Goal: Task Accomplishment & Management: Manage account settings

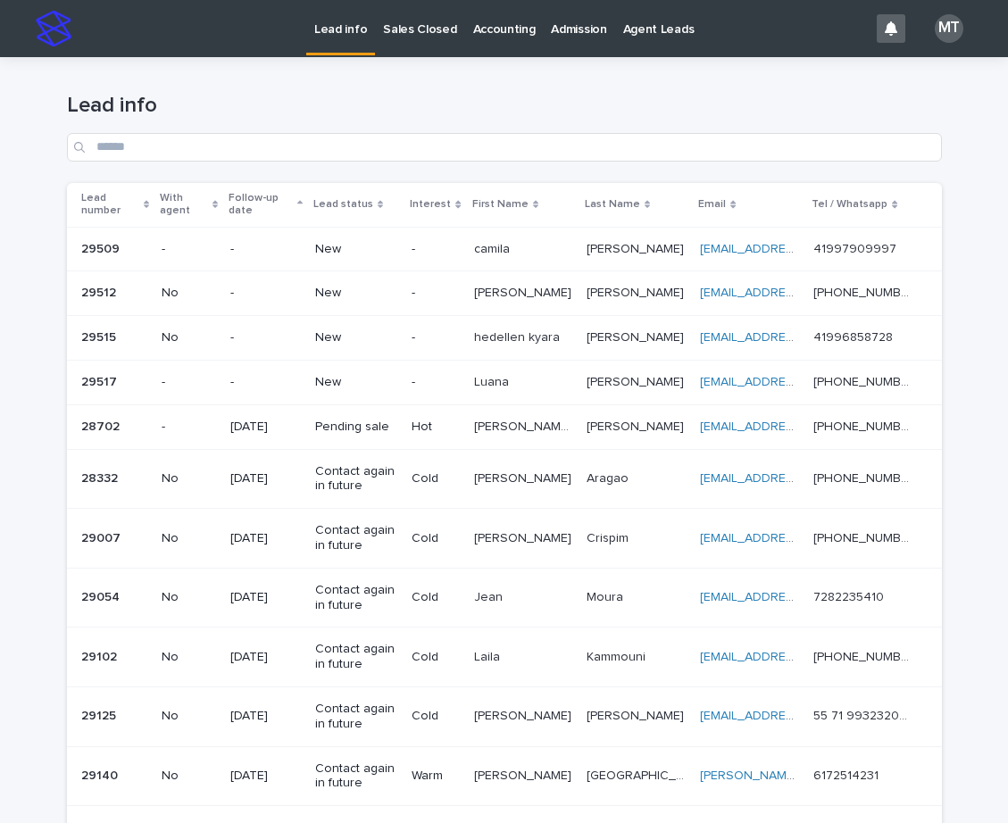
click at [525, 258] on div "[PERSON_NAME]" at bounding box center [523, 249] width 98 height 29
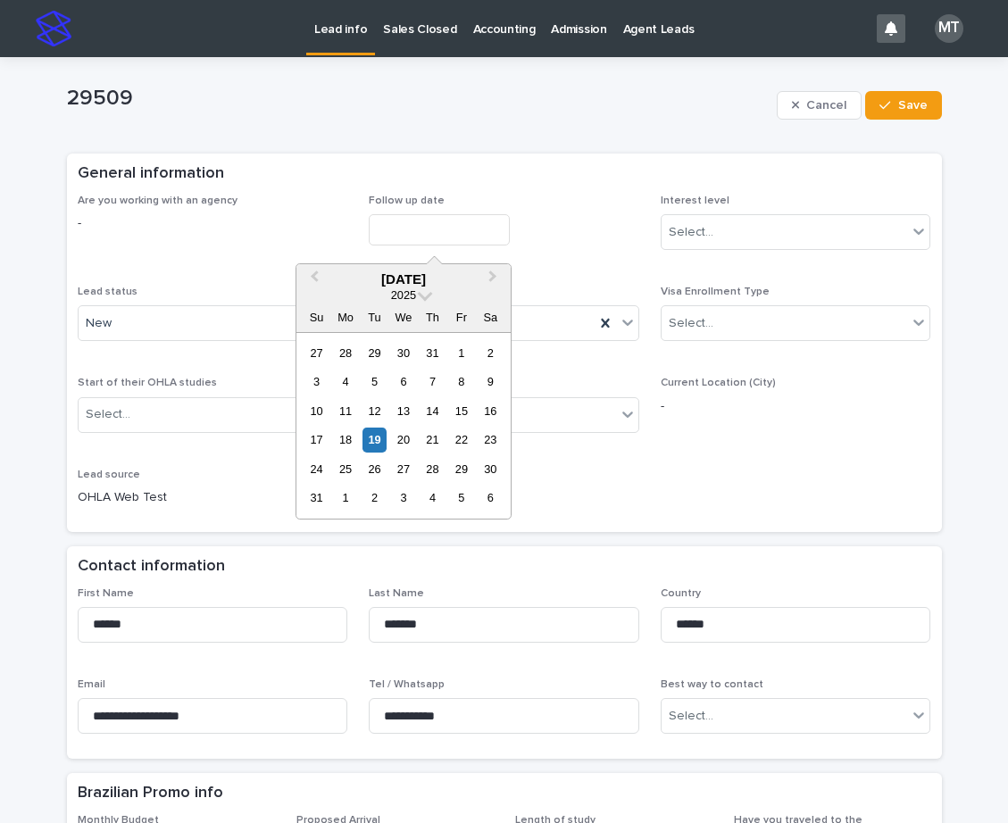
click at [409, 223] on input "text" at bounding box center [439, 229] width 141 height 31
drag, startPoint x: 382, startPoint y: 437, endPoint x: 482, endPoint y: 369, distance: 121.3
click at [395, 434] on div "17 18 19 20 21 22 23" at bounding box center [403, 440] width 203 height 29
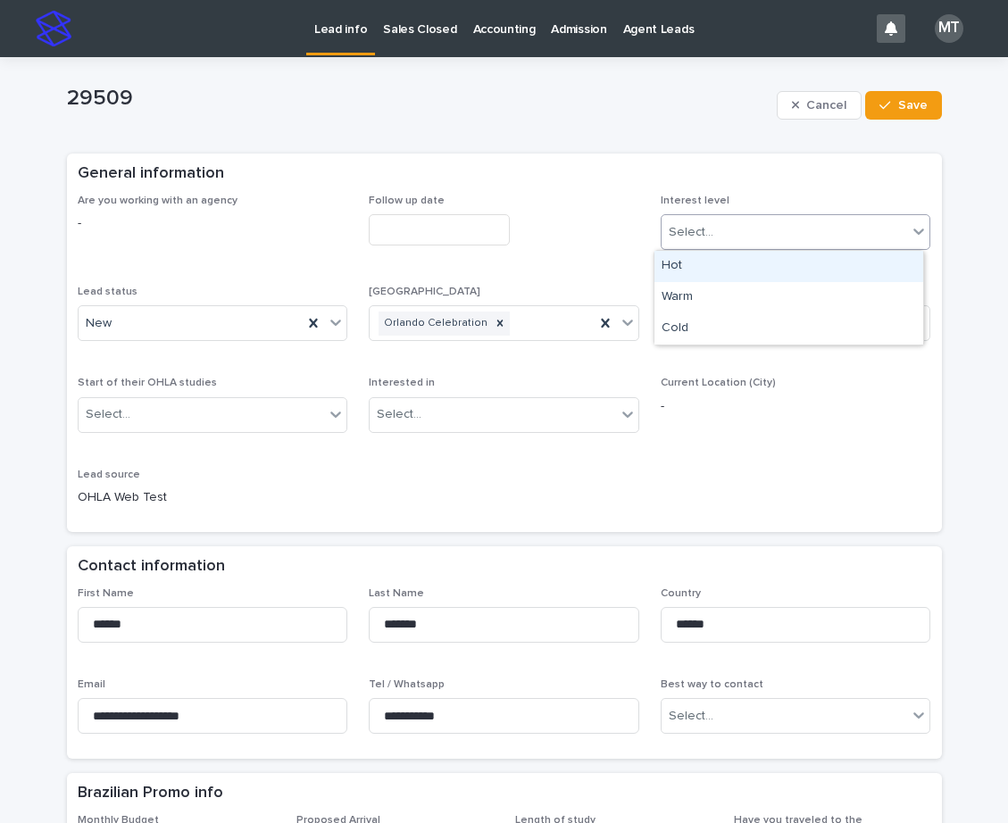
click at [702, 225] on div "Select..." at bounding box center [691, 232] width 45 height 19
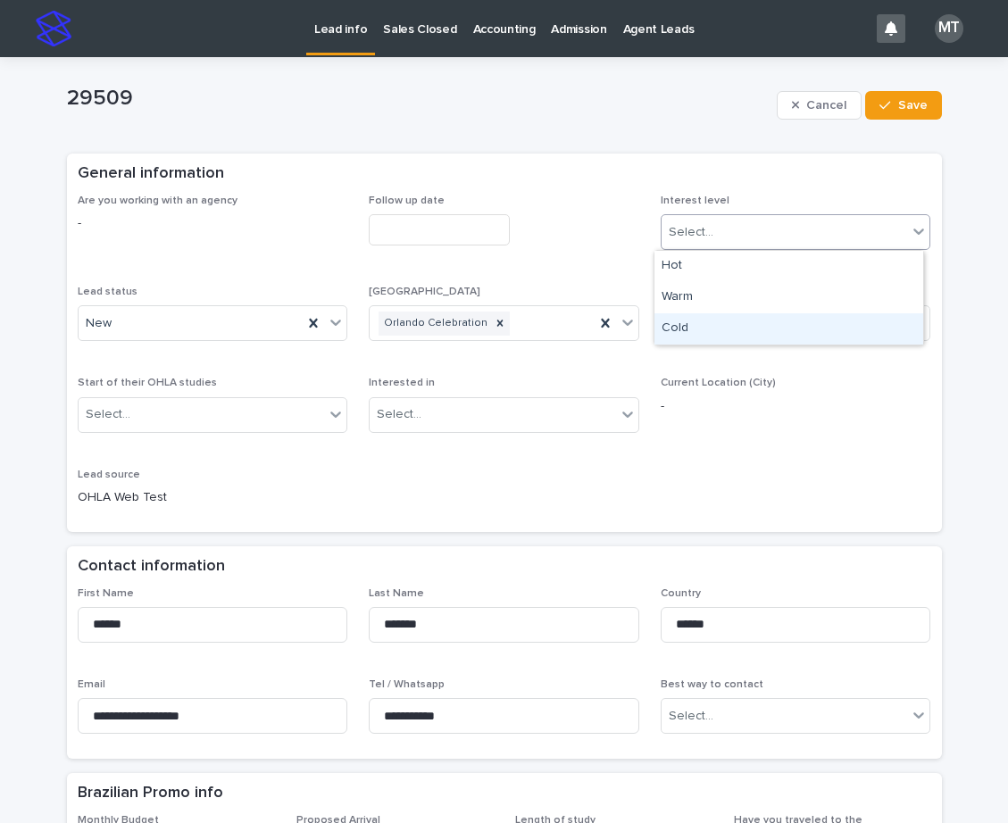
drag, startPoint x: 673, startPoint y: 330, endPoint x: 312, endPoint y: 335, distance: 360.6
click at [672, 330] on div "Cold" at bounding box center [788, 328] width 269 height 31
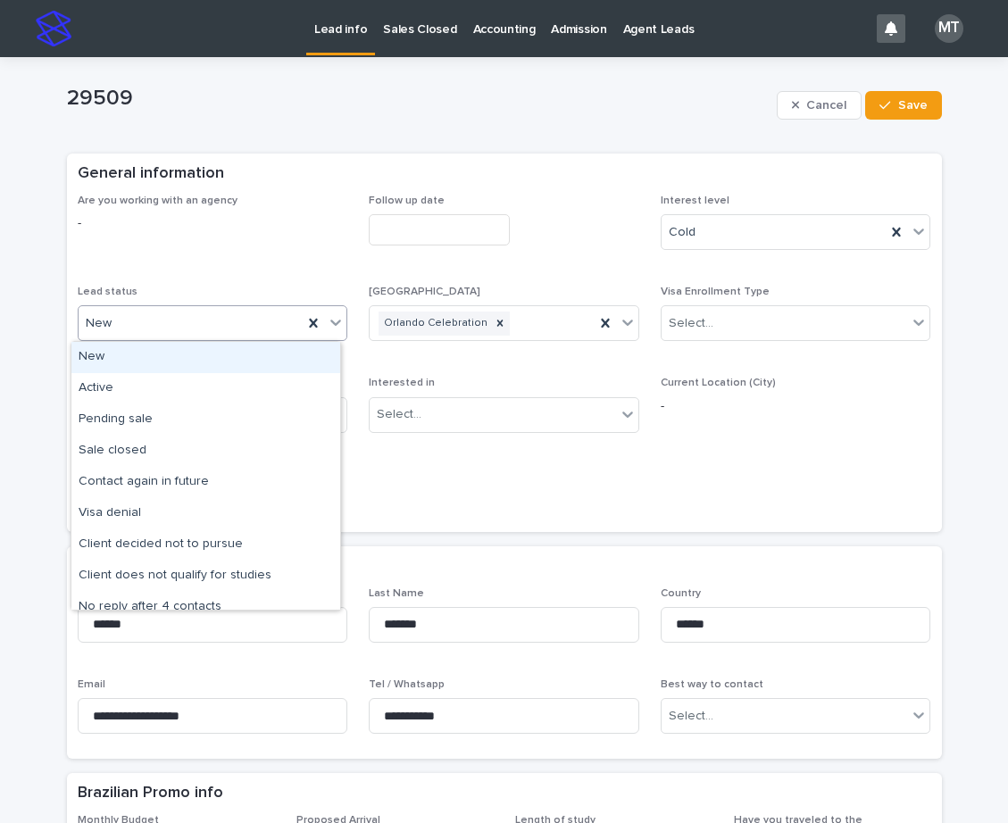
click at [272, 332] on div "New" at bounding box center [191, 323] width 225 height 29
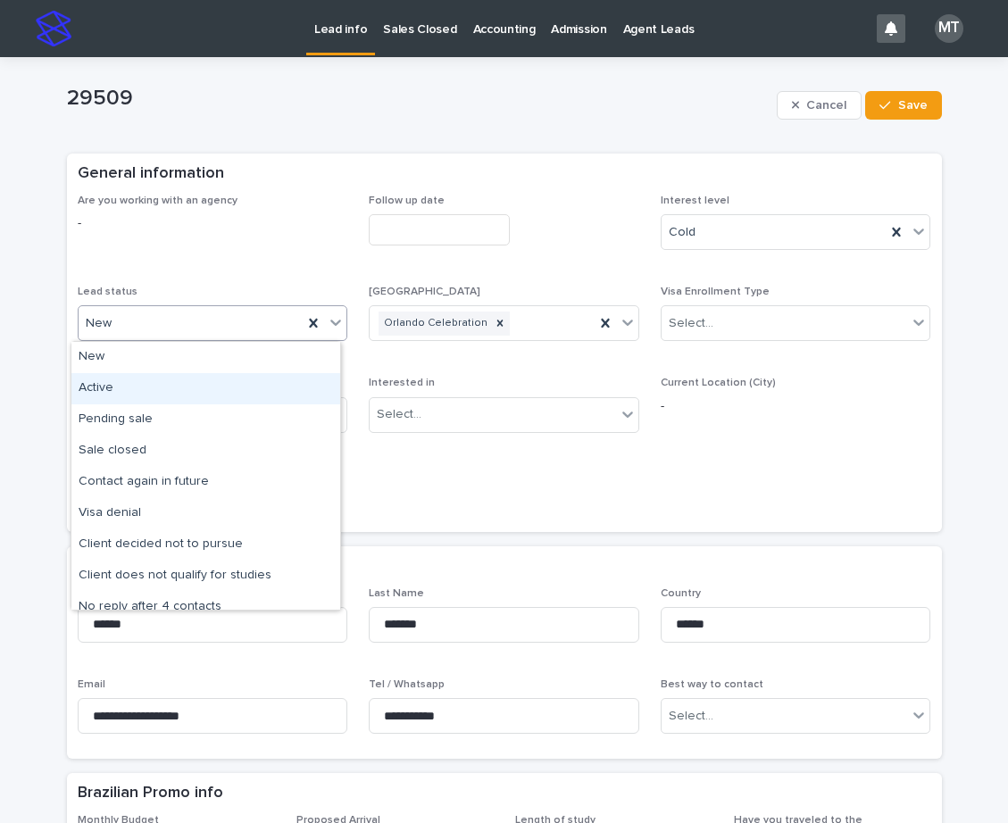
click at [164, 386] on div "Active" at bounding box center [205, 388] width 269 height 31
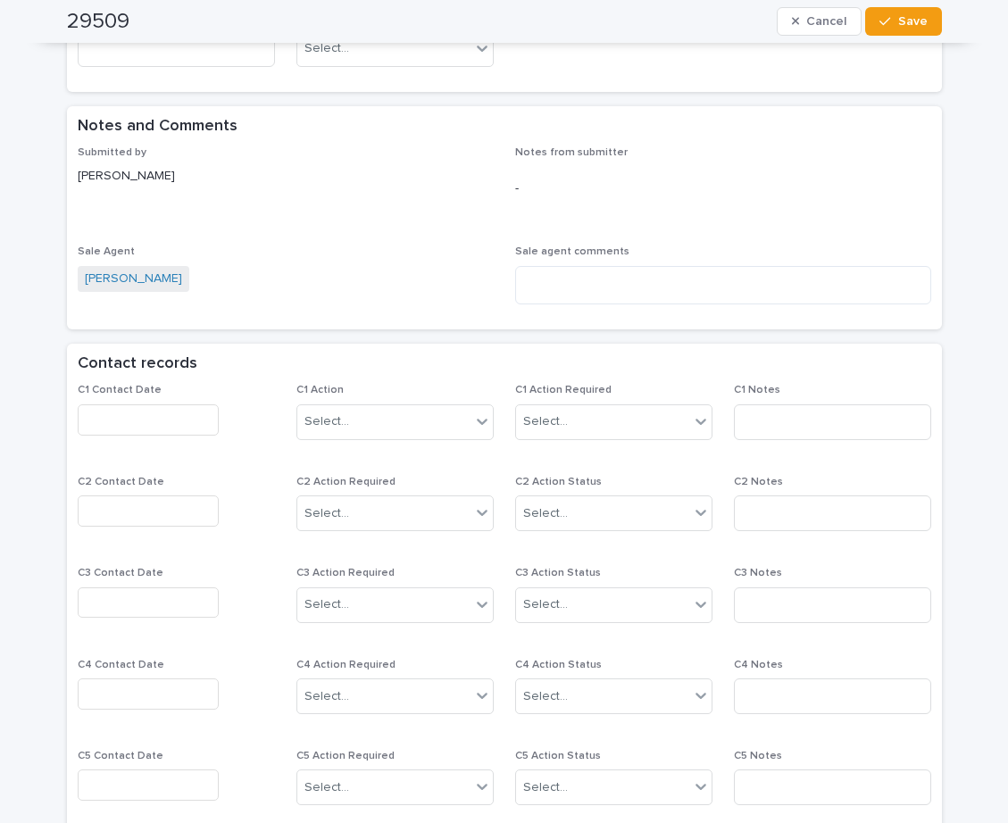
scroll to position [1071, 0]
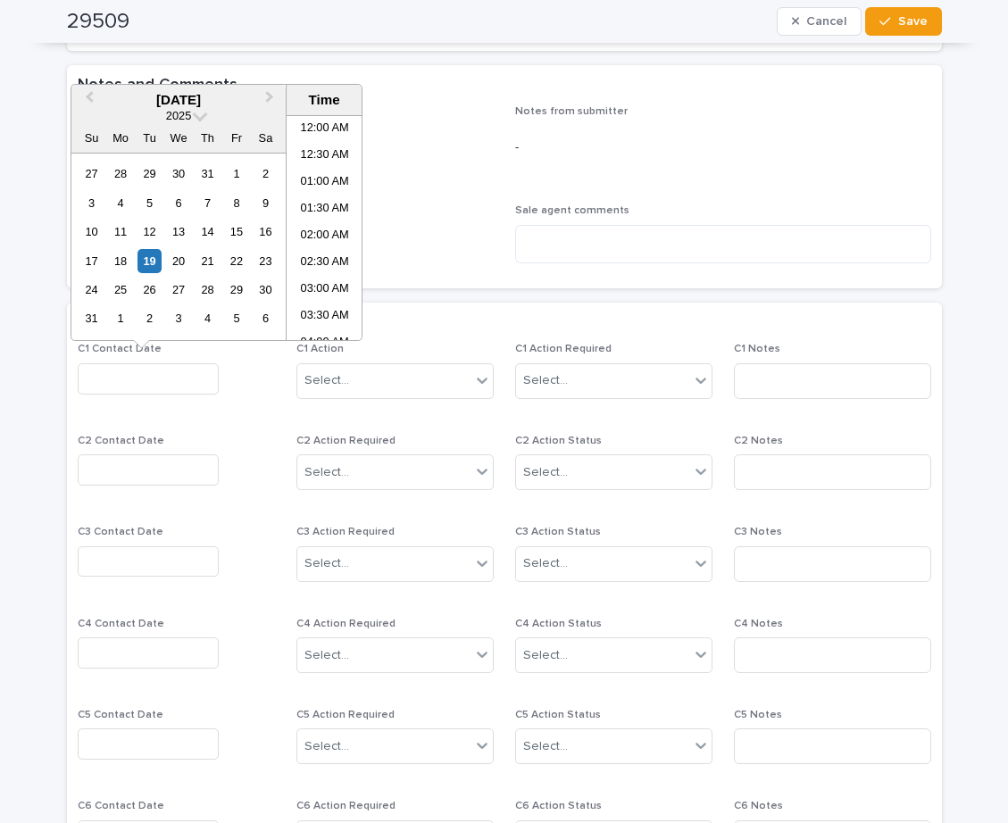
click at [145, 379] on input "text" at bounding box center [148, 378] width 141 height 31
click at [320, 221] on li "08:30 AM" at bounding box center [325, 227] width 76 height 27
type input "**********"
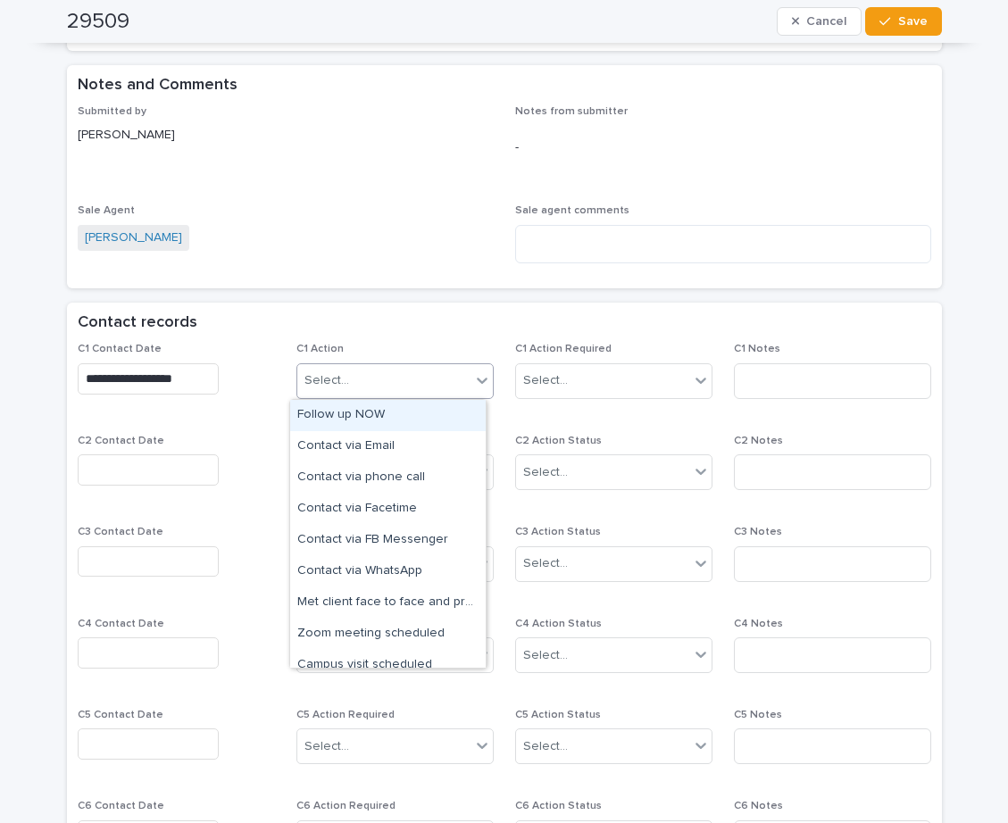
click at [382, 377] on div "Select..." at bounding box center [383, 380] width 173 height 29
drag, startPoint x: 391, startPoint y: 435, endPoint x: 528, endPoint y: 427, distance: 137.7
click at [379, 414] on div "Follow up NOW" at bounding box center [387, 415] width 195 height 31
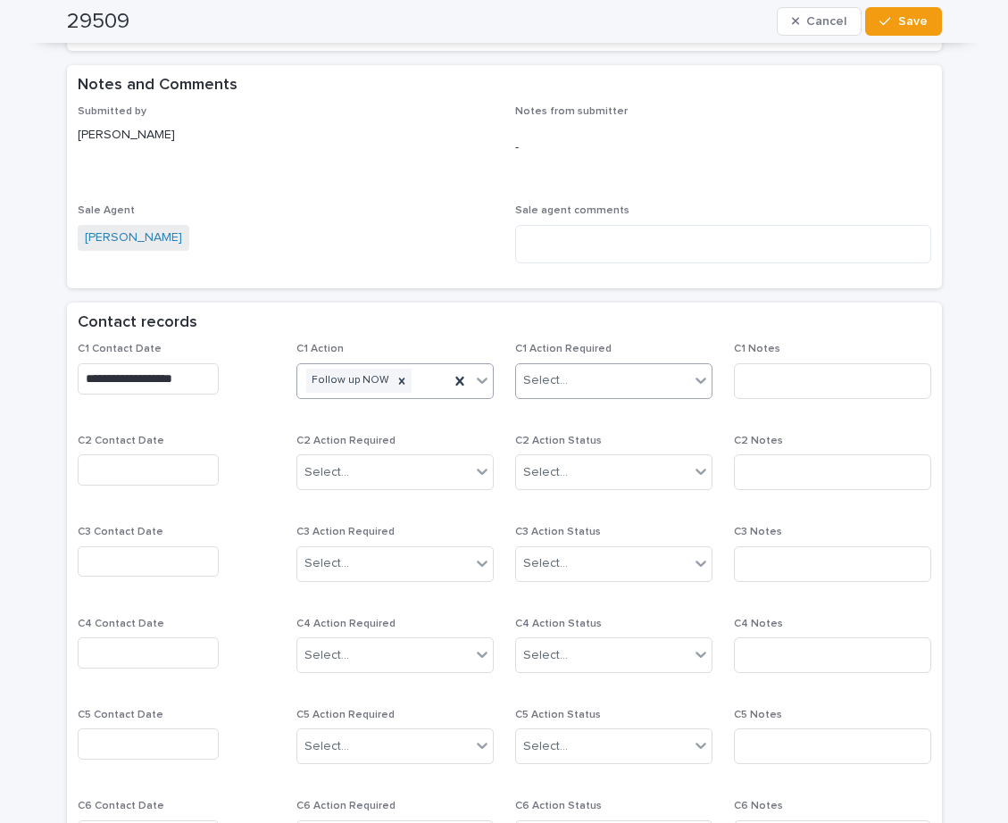
click at [563, 388] on div "Select..." at bounding box center [602, 380] width 173 height 29
click at [561, 444] on div "Completed" at bounding box center [606, 446] width 195 height 31
drag, startPoint x: 745, startPoint y: 384, endPoint x: 753, endPoint y: 378, distance: 10.2
click at [748, 382] on input at bounding box center [832, 381] width 197 height 36
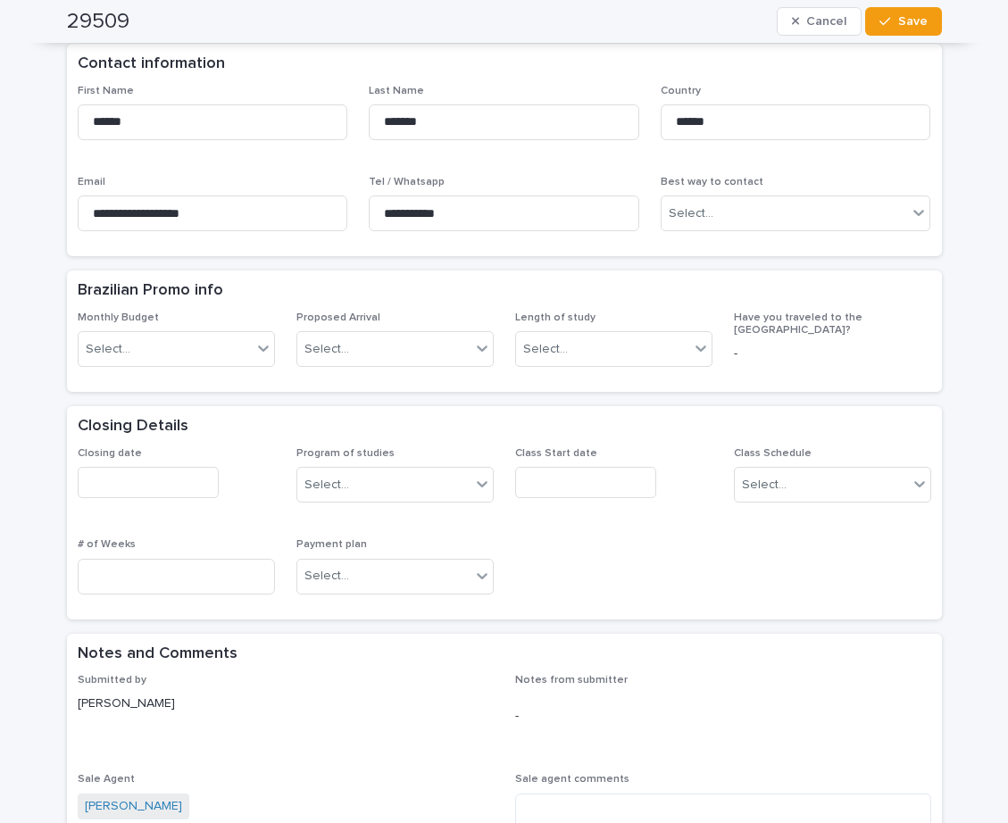
scroll to position [179, 0]
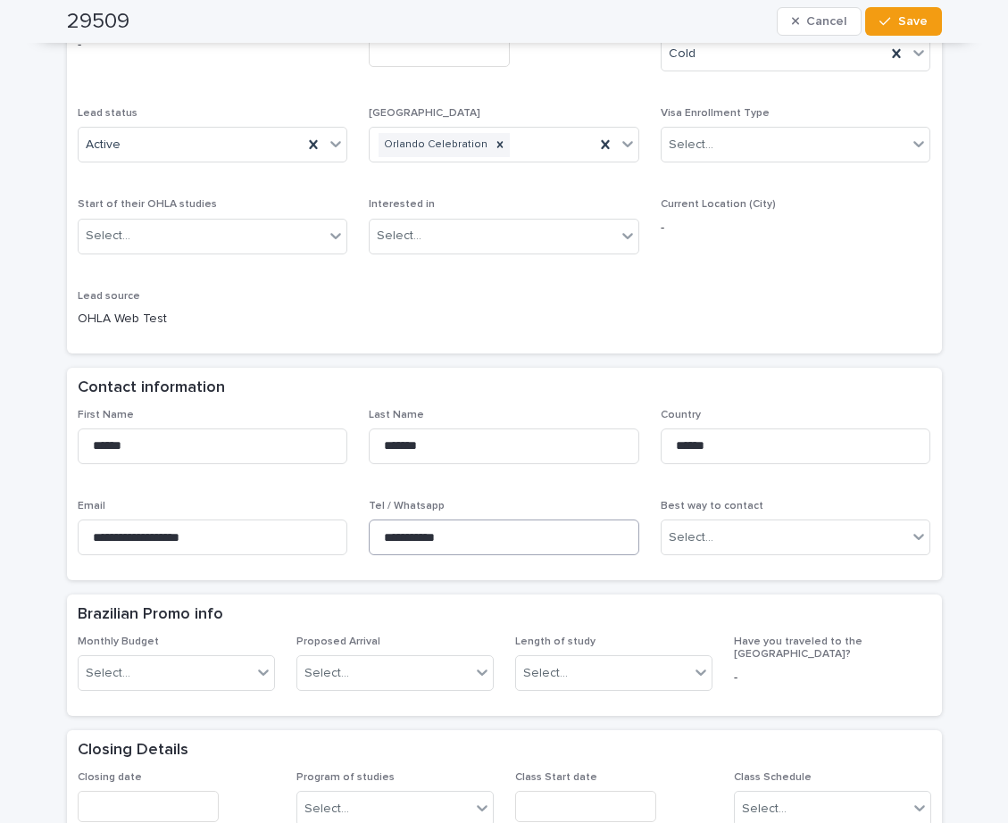
type input "*****"
drag, startPoint x: 470, startPoint y: 537, endPoint x: 372, endPoint y: 527, distance: 98.8
click at [372, 527] on input "**********" at bounding box center [504, 537] width 270 height 36
click at [906, 14] on button "Save" at bounding box center [903, 21] width 76 height 29
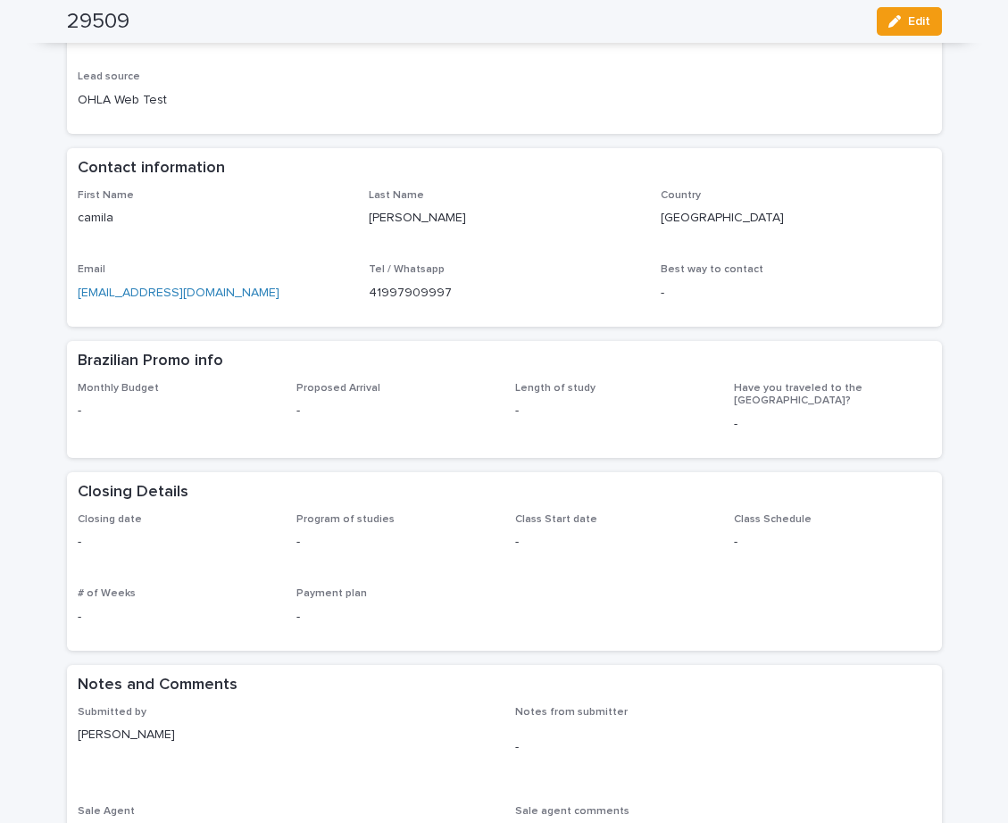
scroll to position [0, 0]
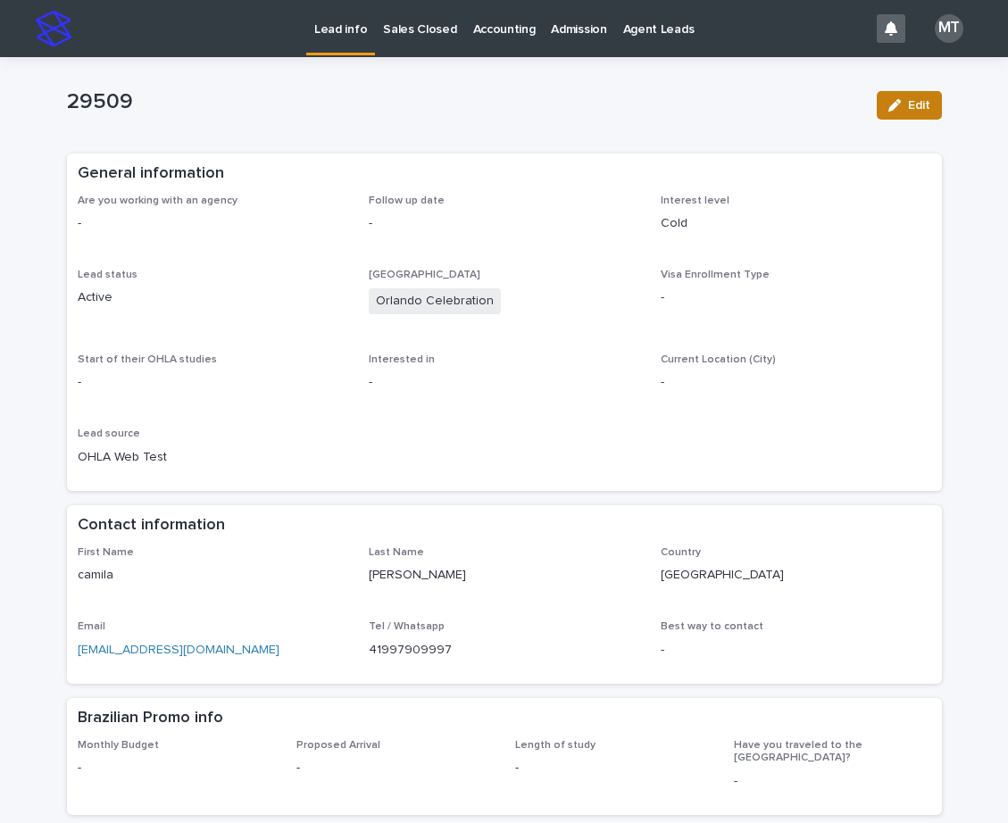
click at [912, 111] on span "Edit" at bounding box center [919, 105] width 22 height 12
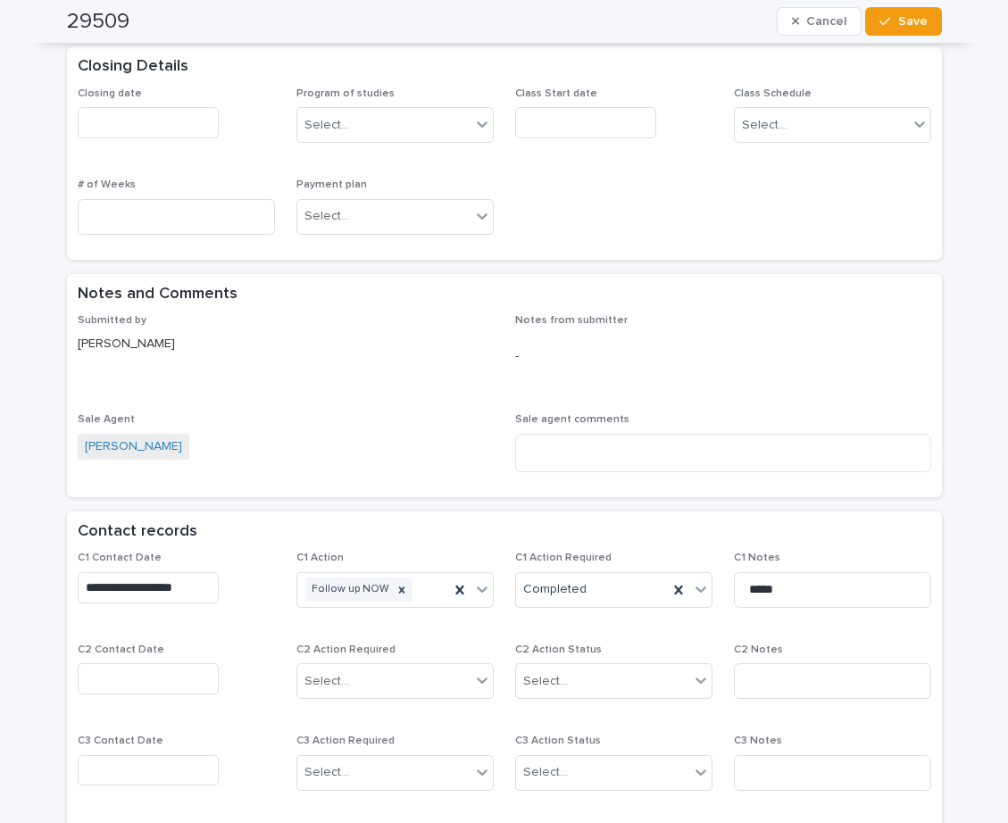
scroll to position [803, 0]
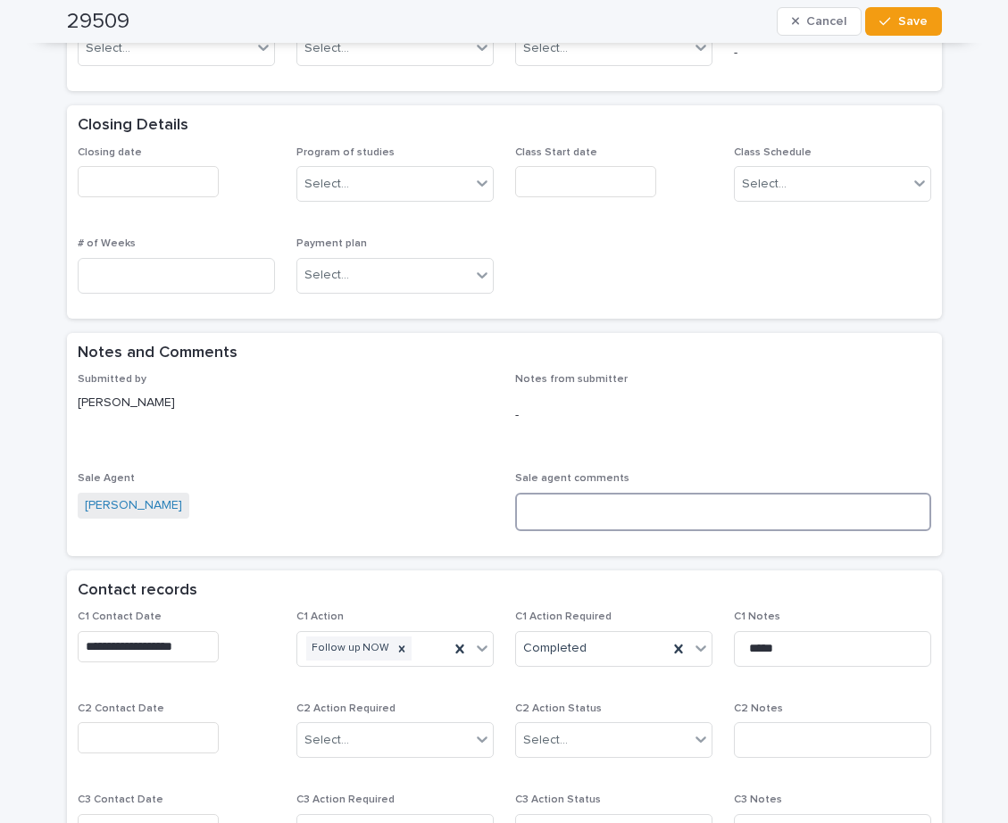
click at [557, 506] on textarea at bounding box center [723, 512] width 416 height 38
type textarea "*"
type textarea "**********"
click at [816, 368] on div "Notes and Comments" at bounding box center [504, 353] width 875 height 41
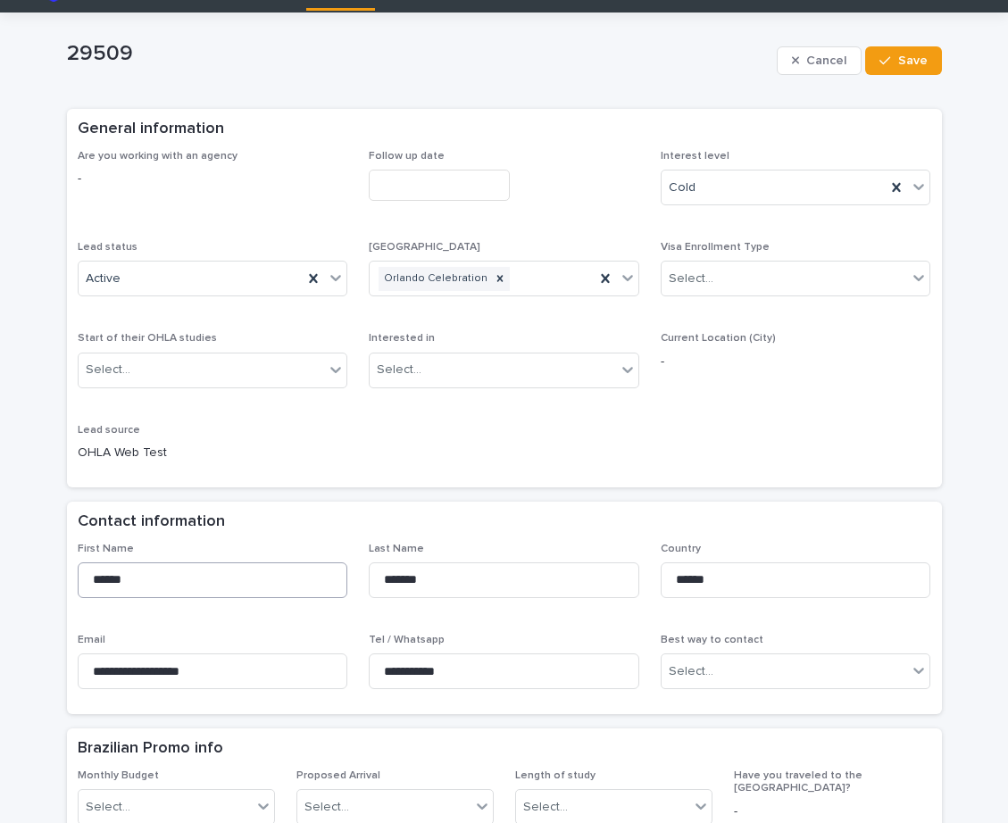
scroll to position [0, 0]
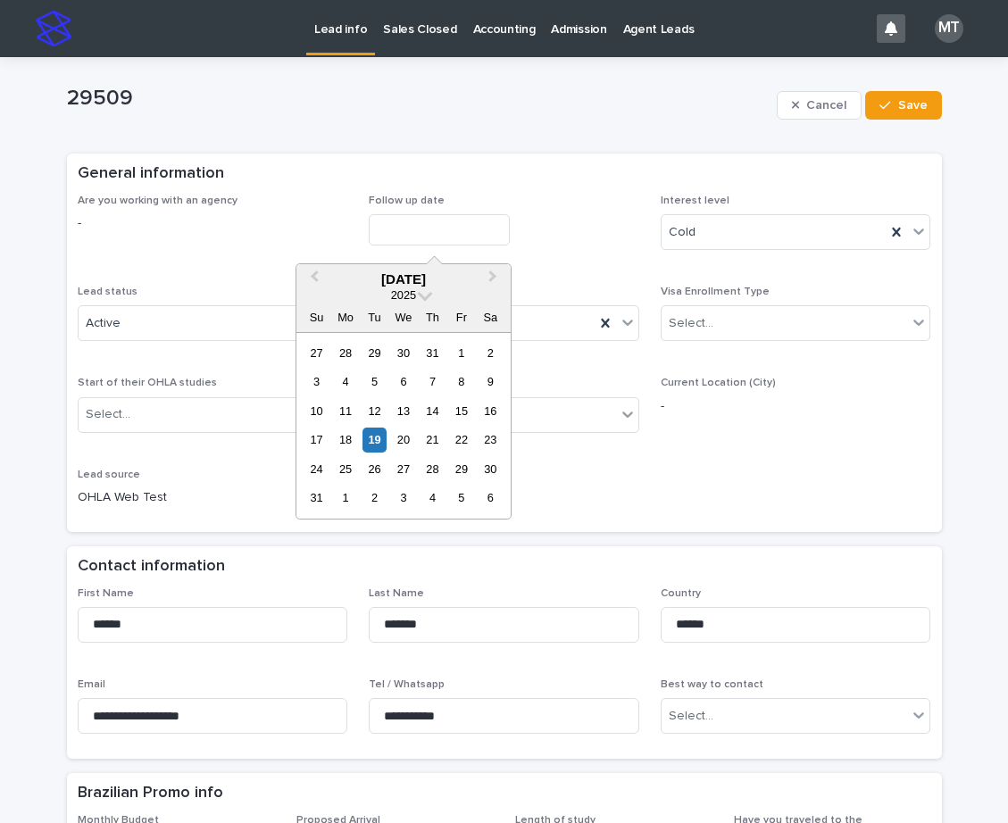
click at [447, 227] on input "text" at bounding box center [439, 229] width 141 height 31
click at [375, 440] on div "19" at bounding box center [374, 440] width 24 height 24
type input "**********"
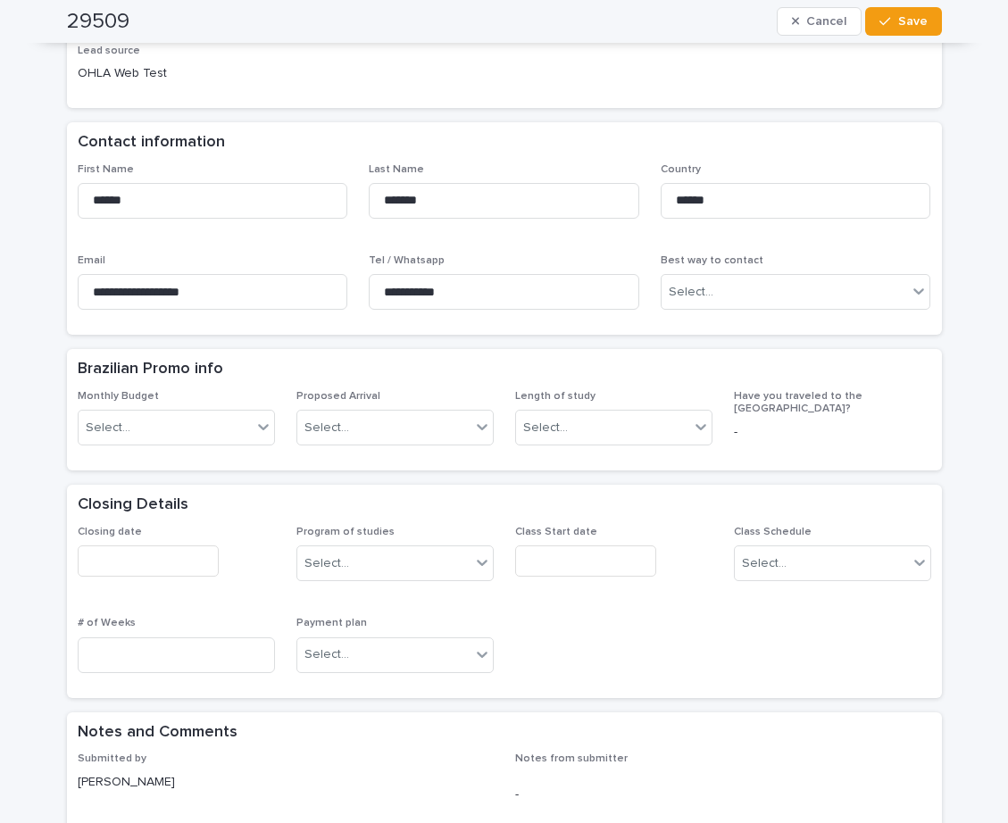
scroll to position [446, 0]
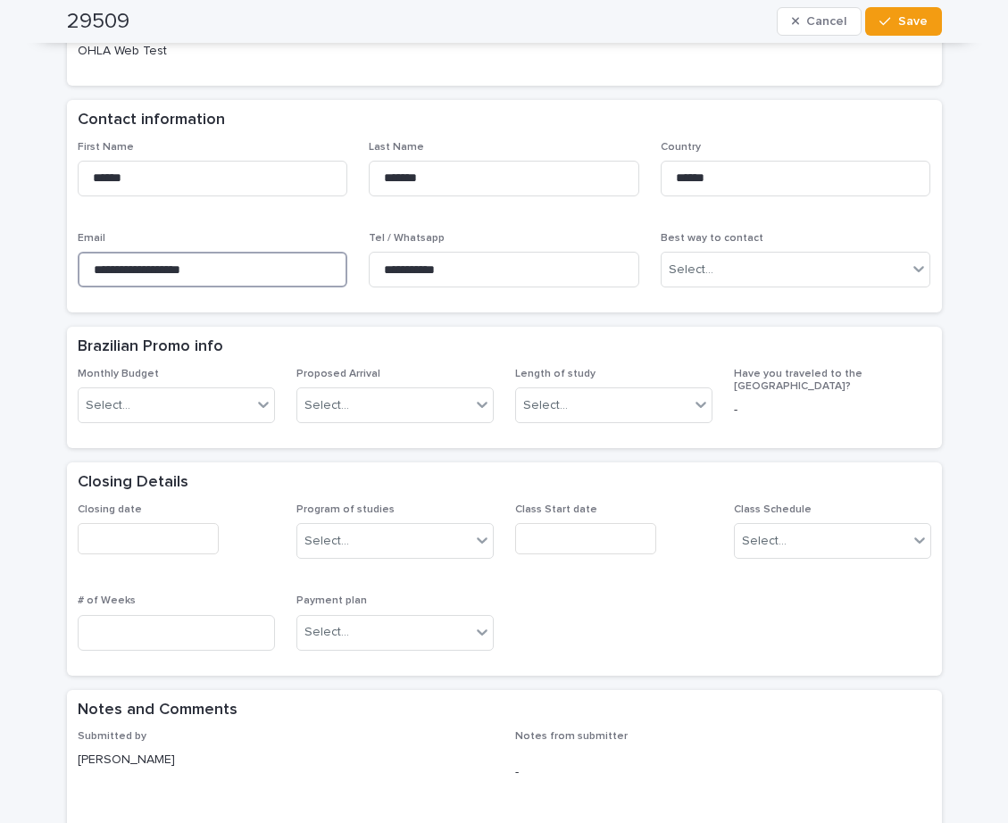
drag, startPoint x: 231, startPoint y: 272, endPoint x: 55, endPoint y: 267, distance: 175.9
click at [58, 267] on div "**********" at bounding box center [504, 633] width 893 height 2045
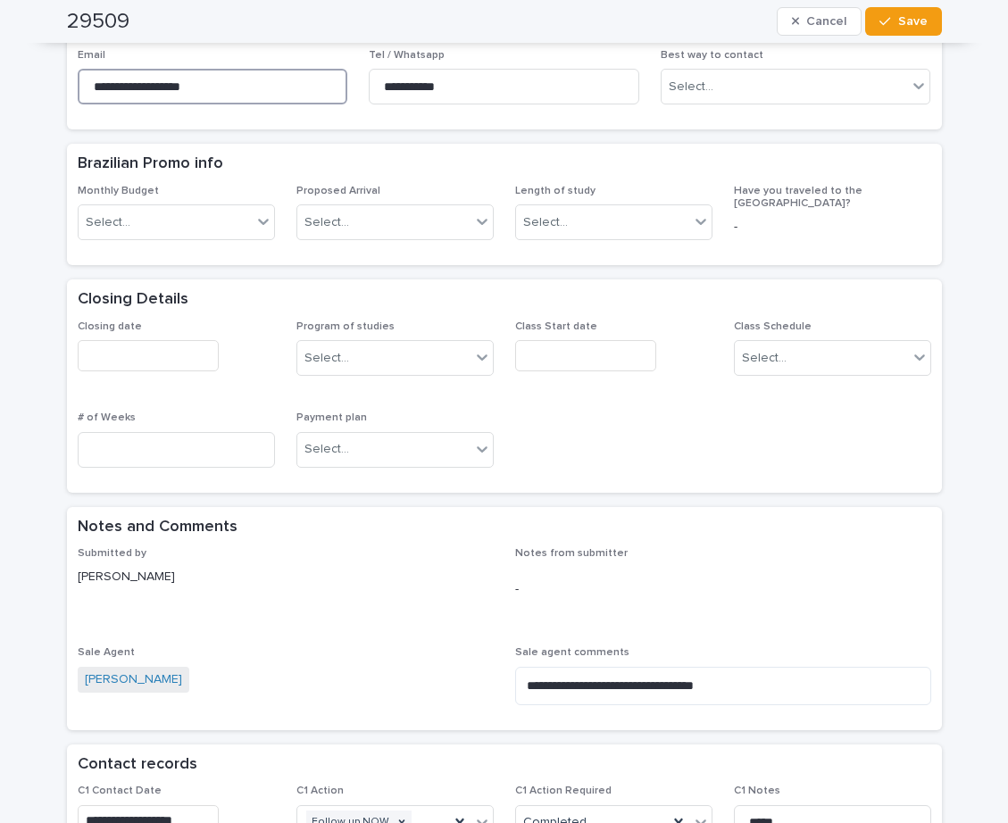
scroll to position [982, 0]
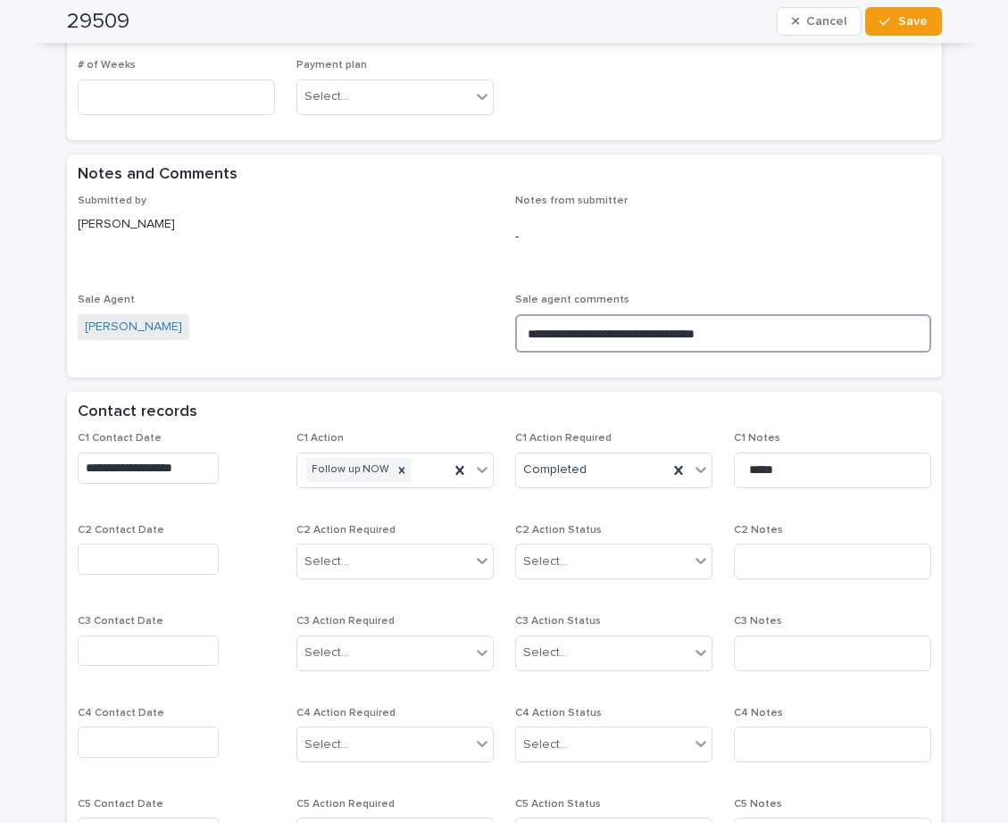
click at [588, 332] on textarea "**********" at bounding box center [723, 333] width 416 height 38
click at [590, 332] on textarea "**********" at bounding box center [723, 333] width 416 height 38
drag, startPoint x: 607, startPoint y: 330, endPoint x: 378, endPoint y: 298, distance: 230.7
click at [375, 304] on div "**********" at bounding box center [504, 281] width 853 height 172
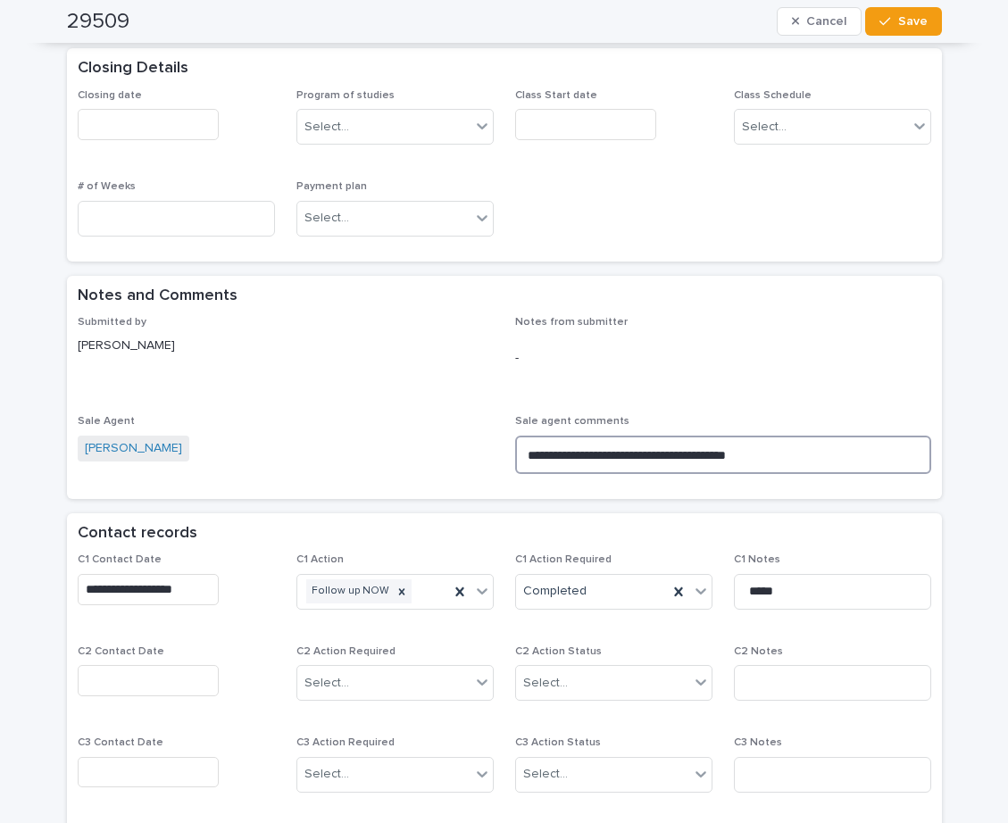
scroll to position [1071, 0]
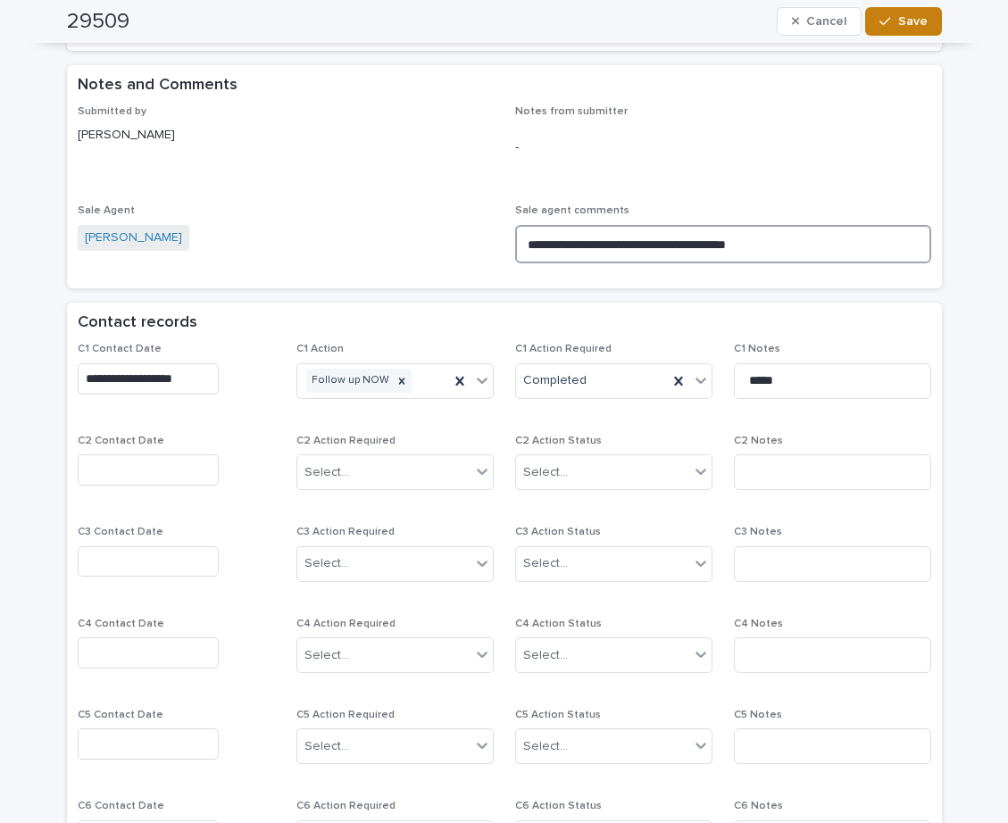
type textarea "**********"
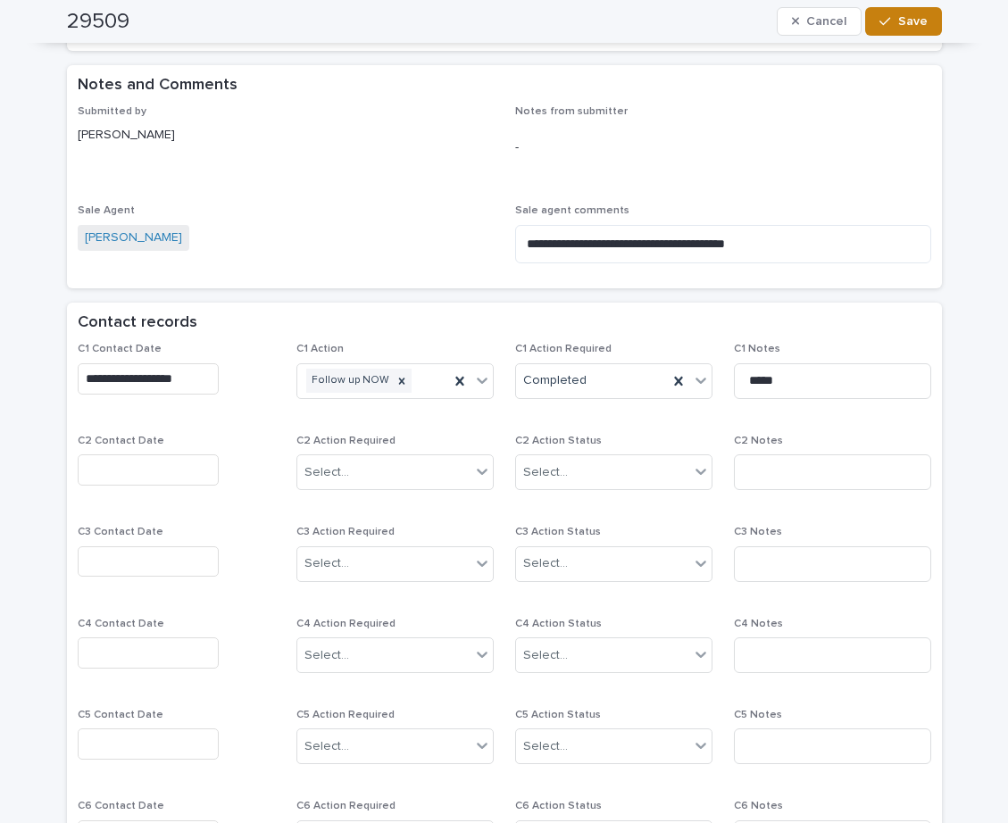
click at [903, 27] on span "Save" at bounding box center [912, 21] width 29 height 12
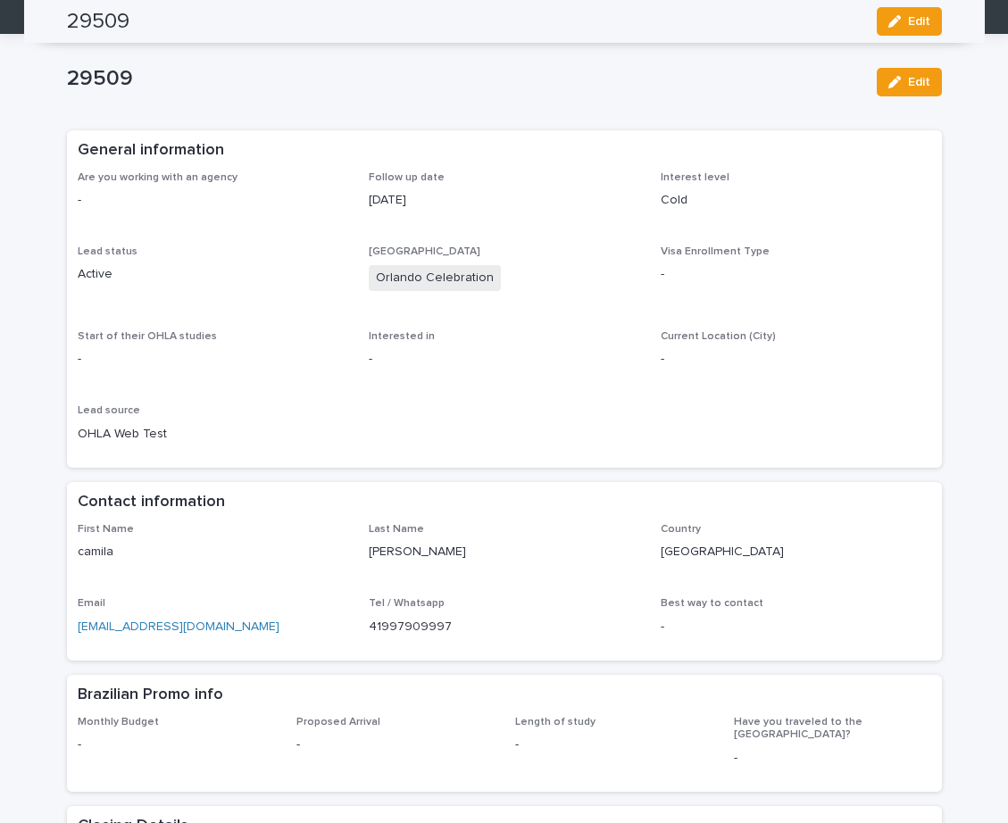
scroll to position [0, 0]
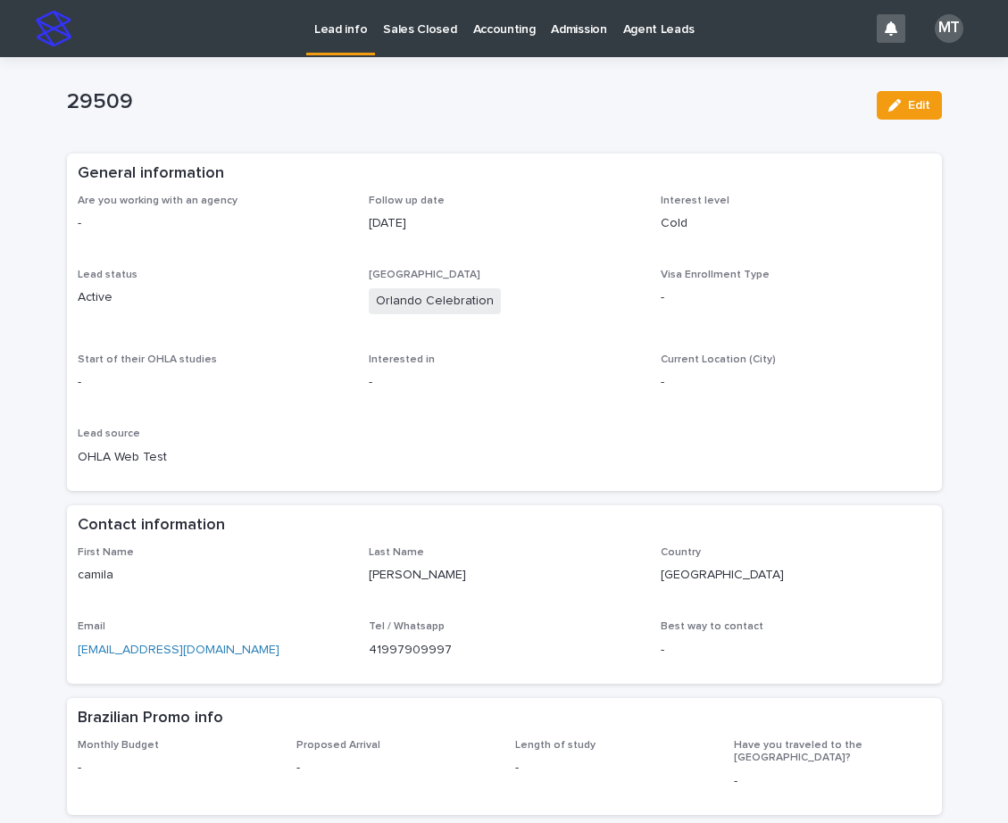
click at [346, 23] on p "Lead info" at bounding box center [340, 18] width 53 height 37
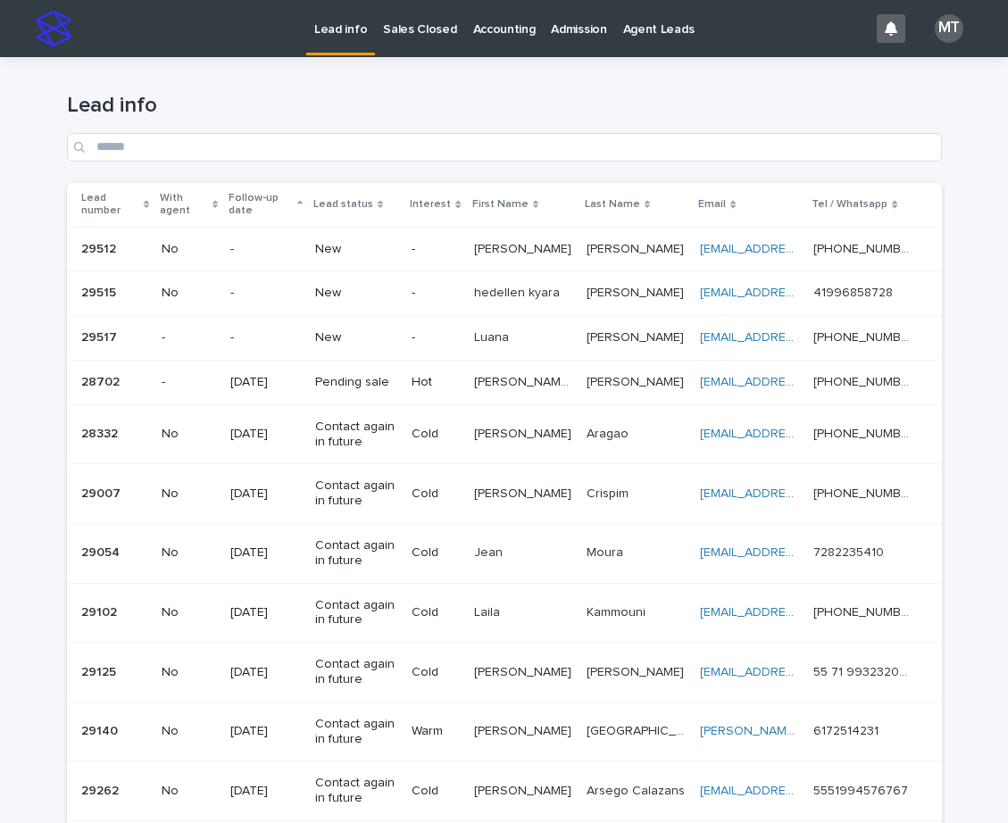
click at [330, 244] on p "New" at bounding box center [356, 249] width 82 height 15
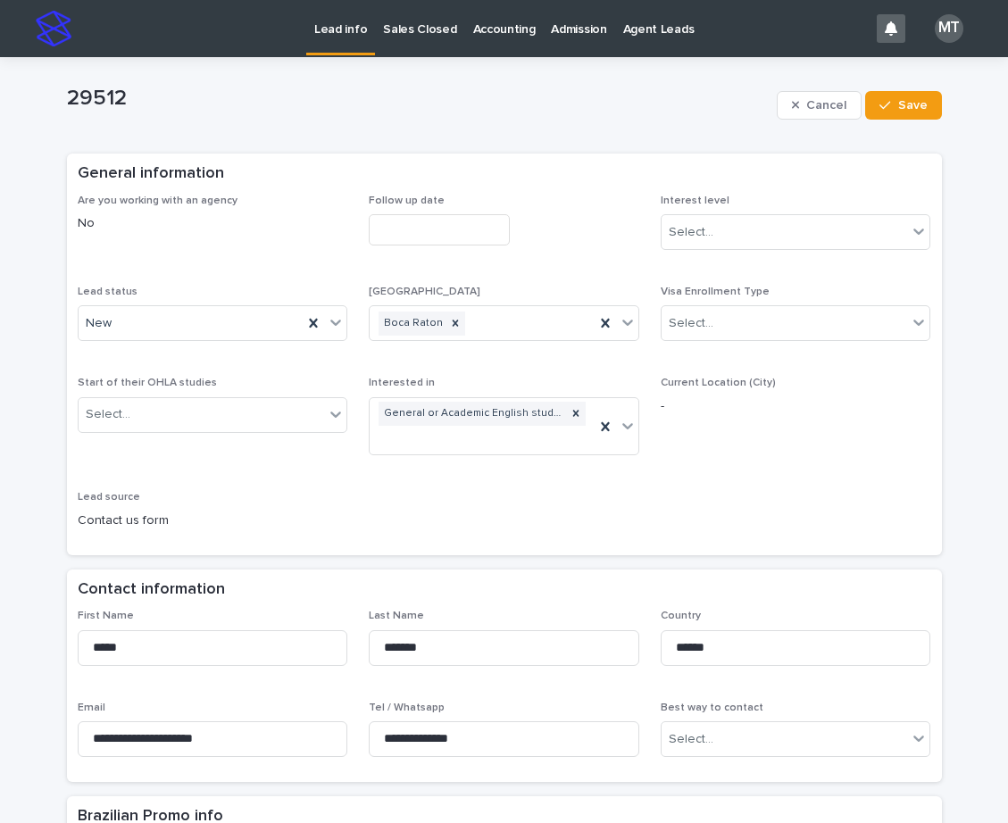
click at [422, 225] on input "text" at bounding box center [439, 229] width 141 height 31
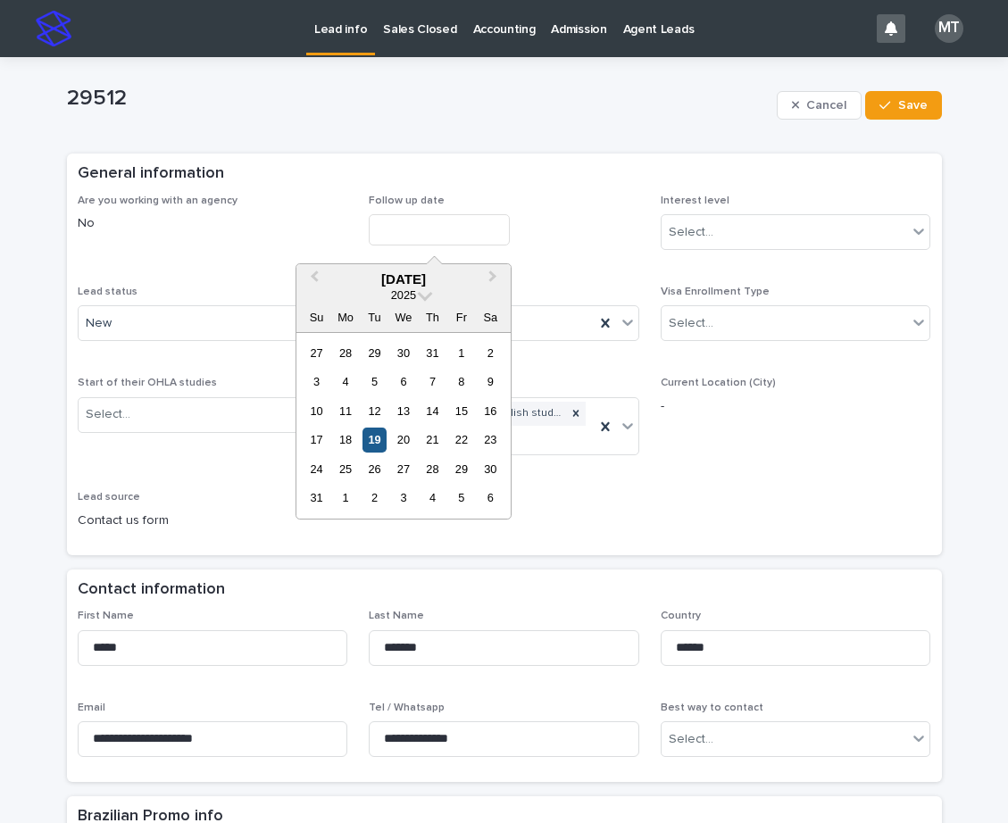
click at [373, 439] on div "19" at bounding box center [374, 440] width 24 height 24
type input "**********"
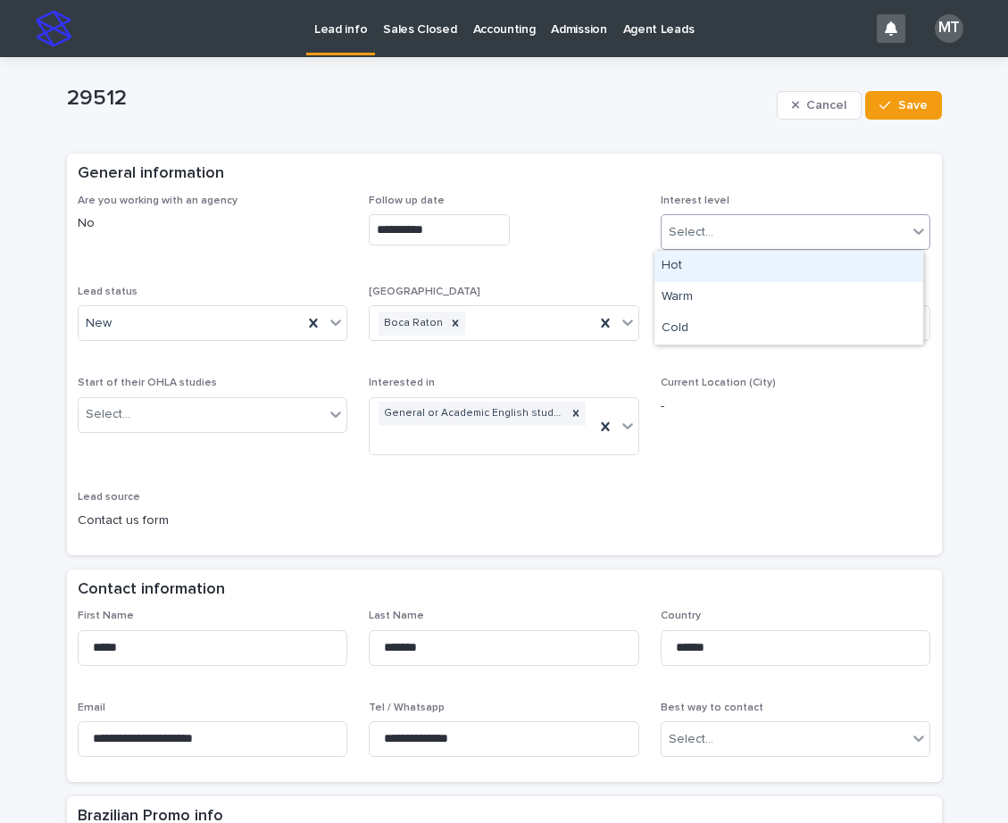
click at [723, 227] on div "Select..." at bounding box center [784, 232] width 246 height 29
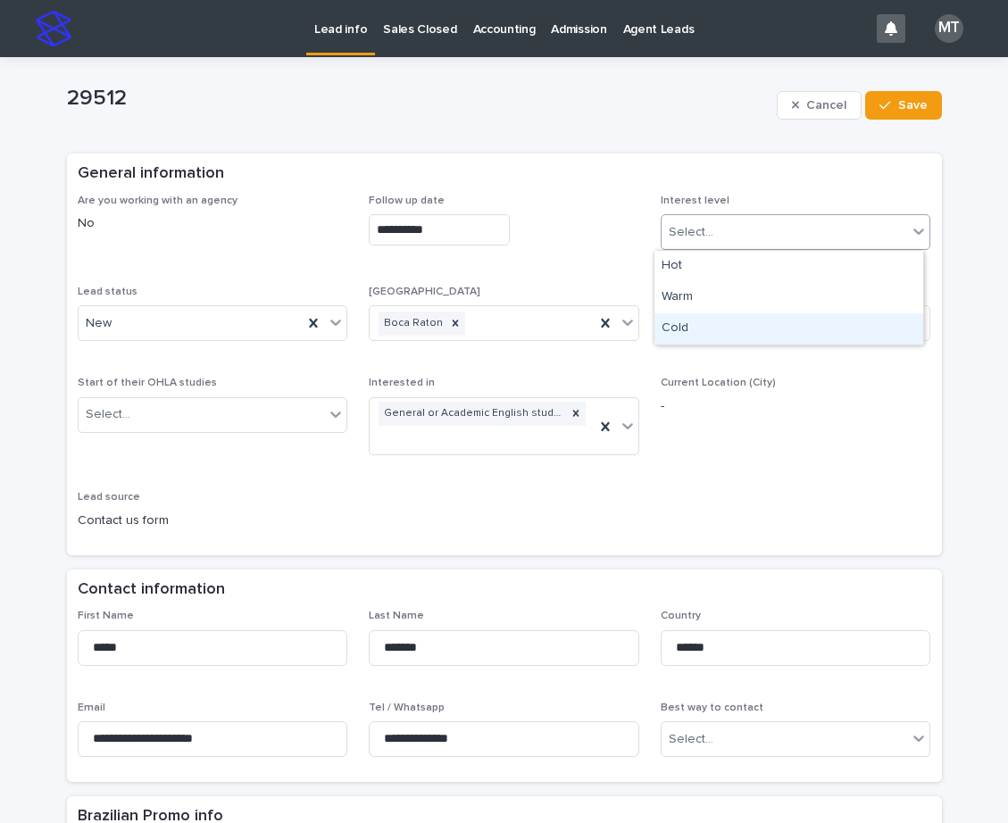
click at [692, 322] on div "Cold" at bounding box center [788, 328] width 269 height 31
click at [213, 317] on div "New" at bounding box center [191, 323] width 225 height 29
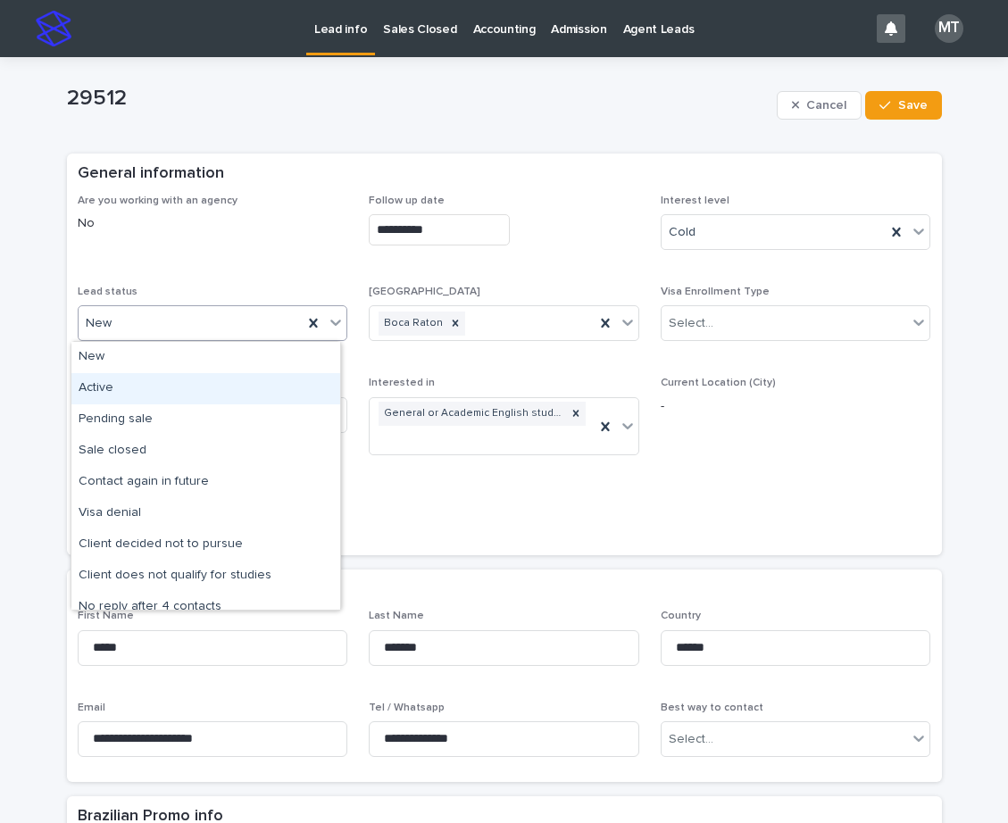
click at [100, 387] on div "Active" at bounding box center [205, 388] width 269 height 31
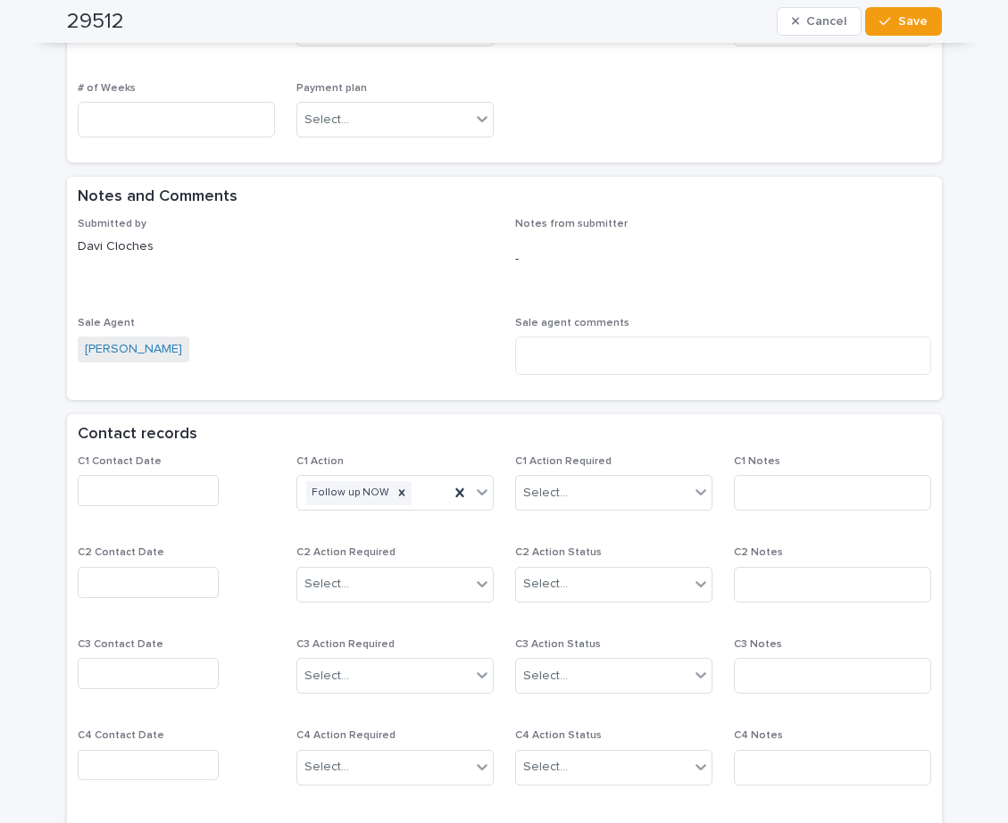
scroll to position [1071, 0]
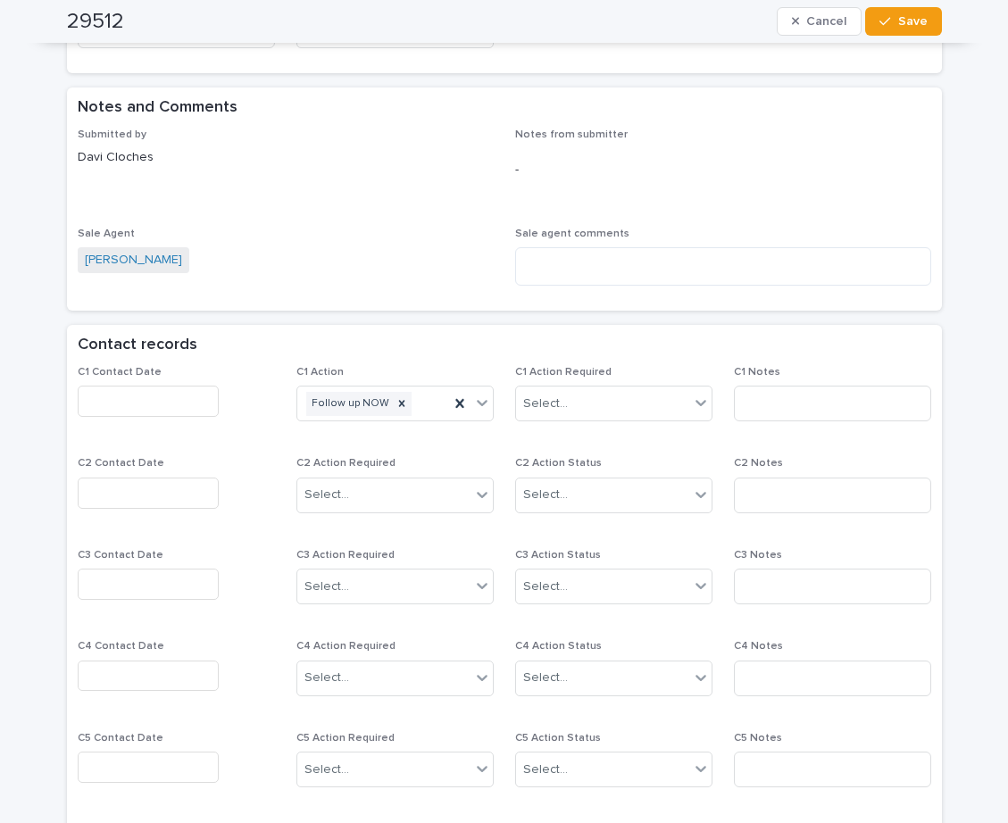
click at [148, 386] on input "text" at bounding box center [148, 401] width 141 height 31
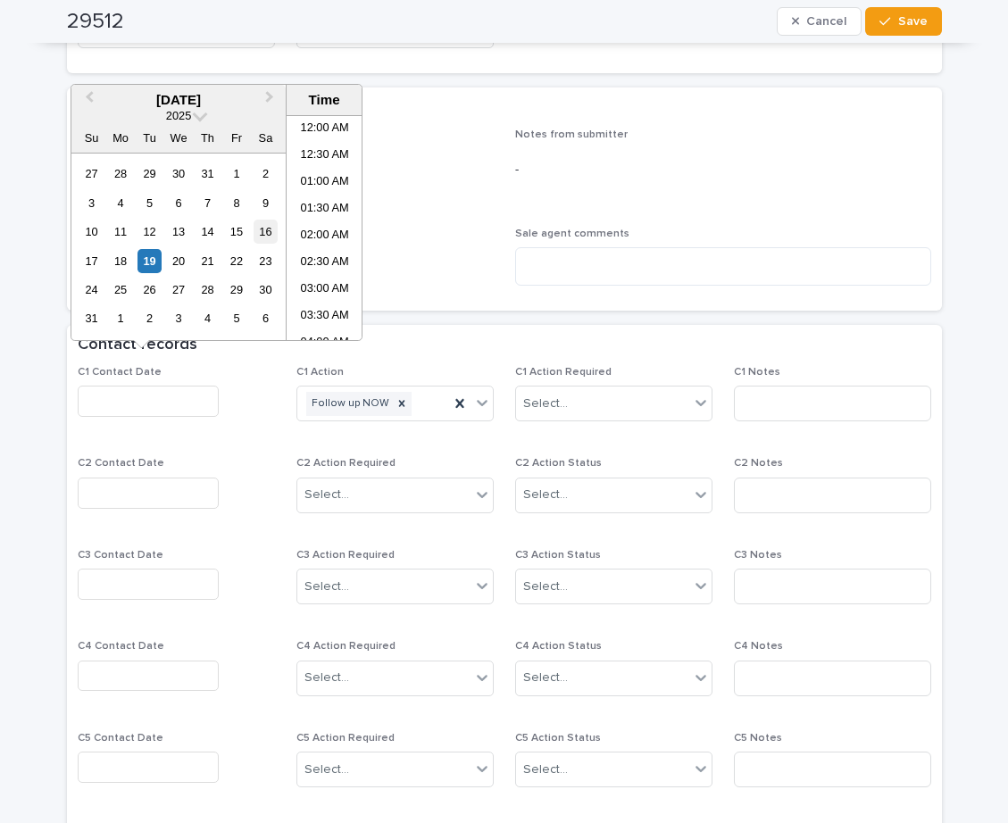
scroll to position [357, 0]
click at [311, 229] on li "08:30 AM" at bounding box center [325, 227] width 76 height 27
type input "**********"
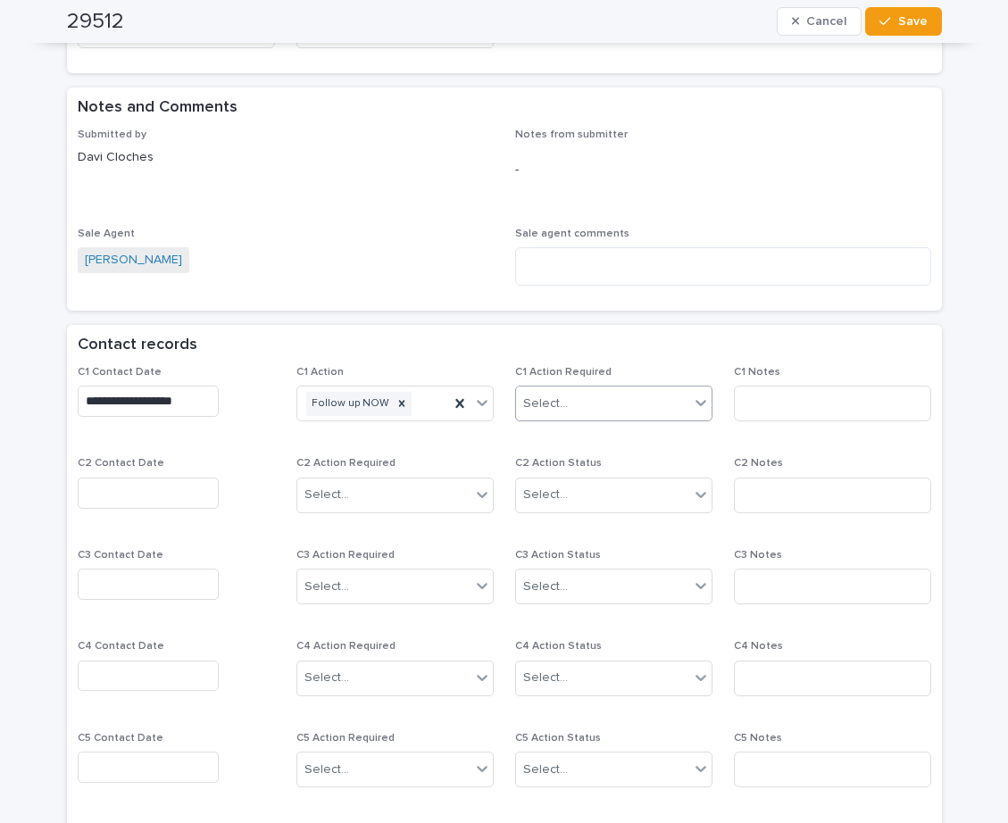
click at [563, 389] on div "Select..." at bounding box center [602, 403] width 173 height 29
drag, startPoint x: 577, startPoint y: 429, endPoint x: 743, endPoint y: 388, distance: 170.1
click at [582, 438] on div "Completed" at bounding box center [606, 446] width 195 height 31
click at [747, 386] on input at bounding box center [832, 404] width 197 height 36
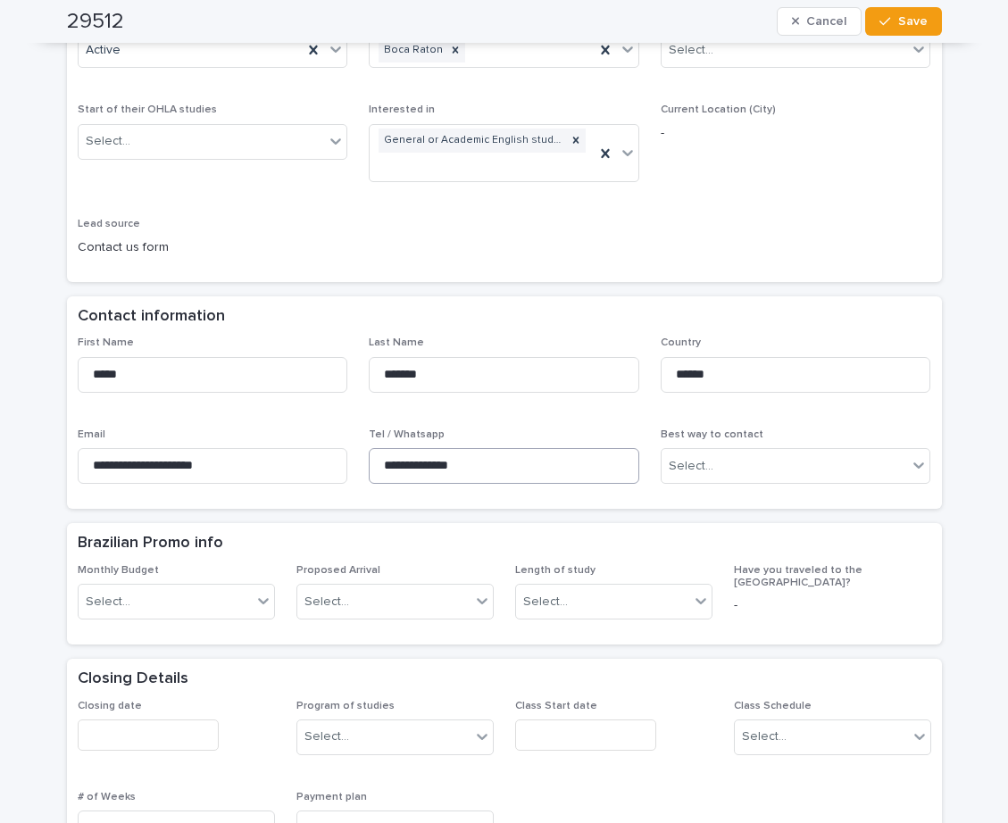
scroll to position [268, 0]
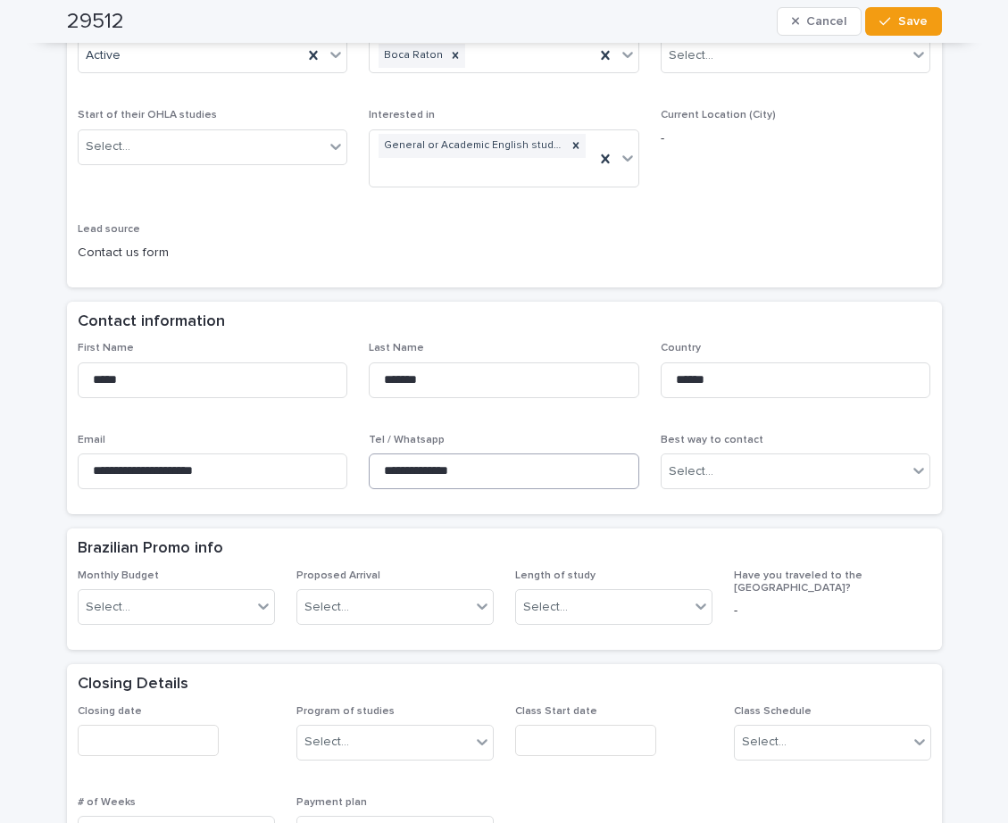
type input "*****"
drag, startPoint x: 526, startPoint y: 455, endPoint x: 375, endPoint y: 446, distance: 151.1
click at [375, 453] on input "**********" at bounding box center [504, 471] width 270 height 36
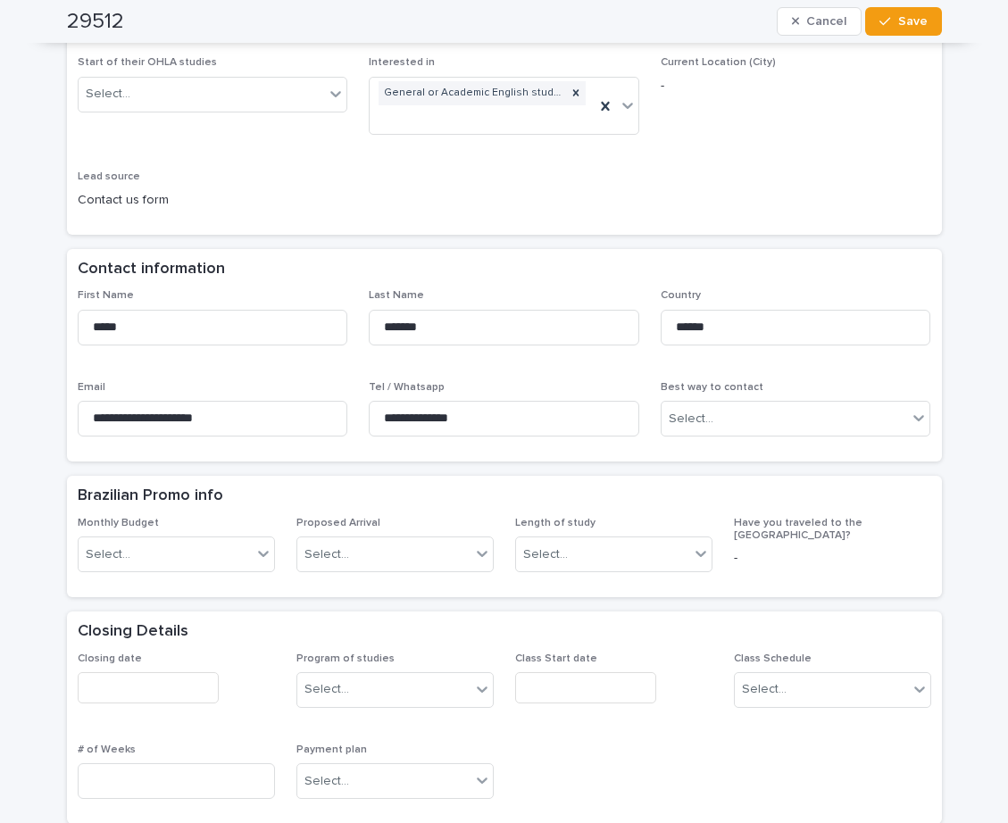
scroll to position [0, 0]
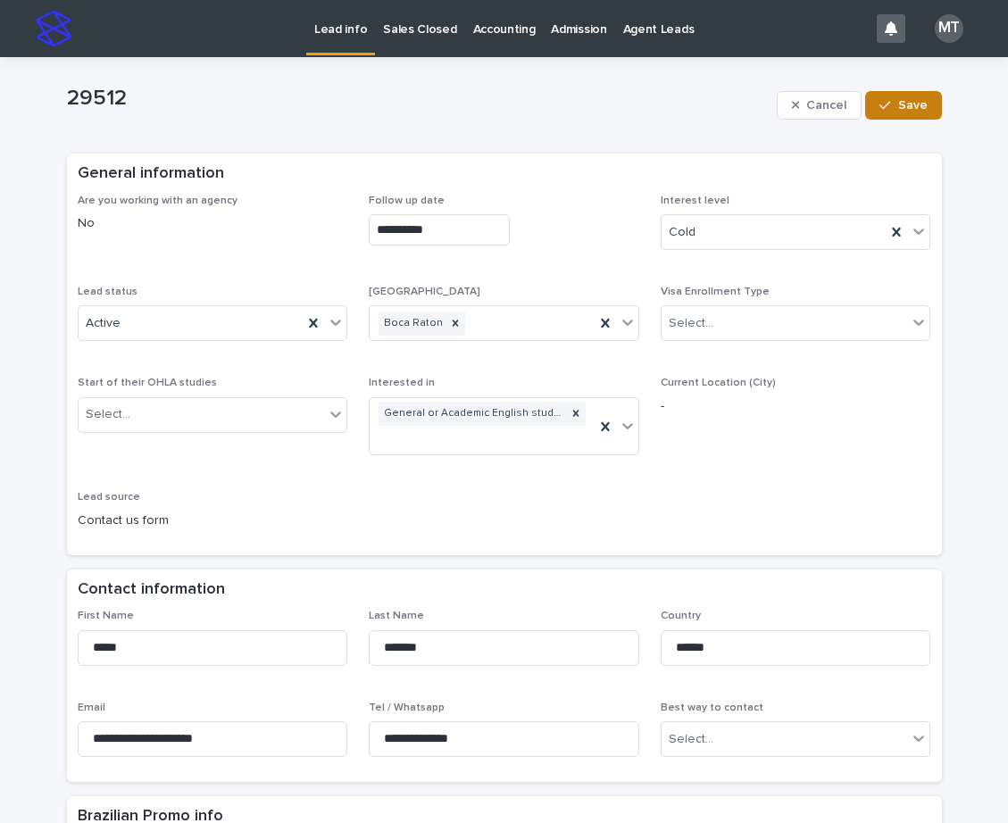
click at [904, 105] on span "Save" at bounding box center [912, 105] width 29 height 12
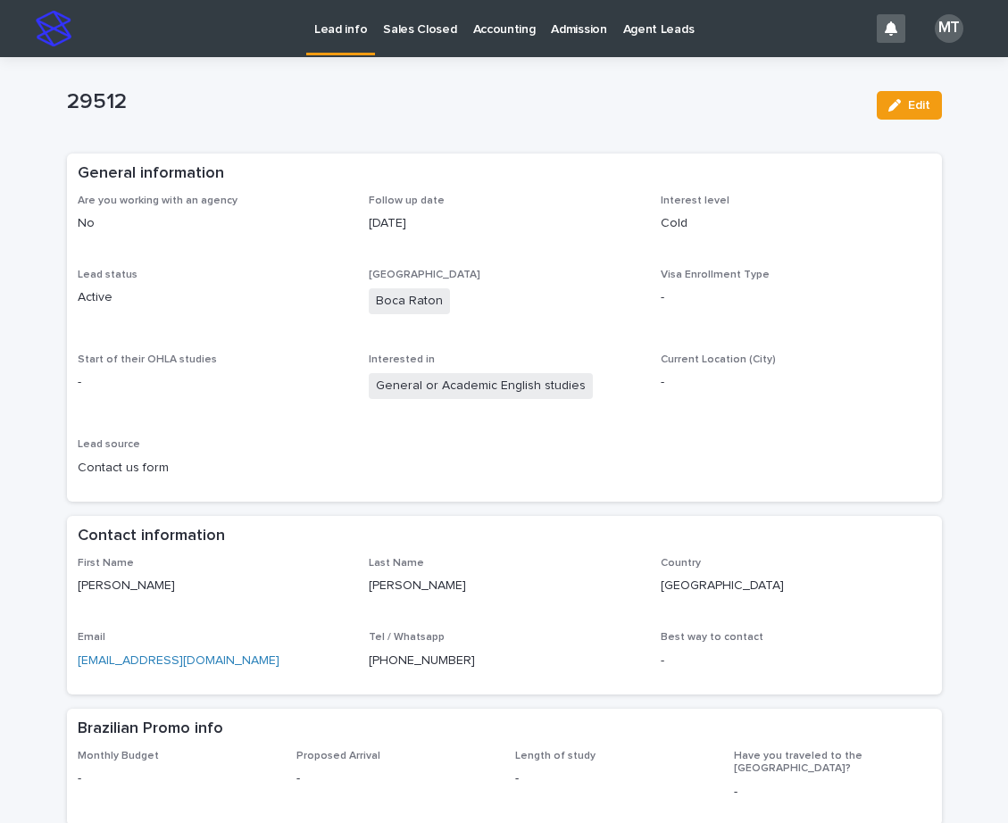
click at [348, 20] on p "Lead info" at bounding box center [340, 18] width 53 height 37
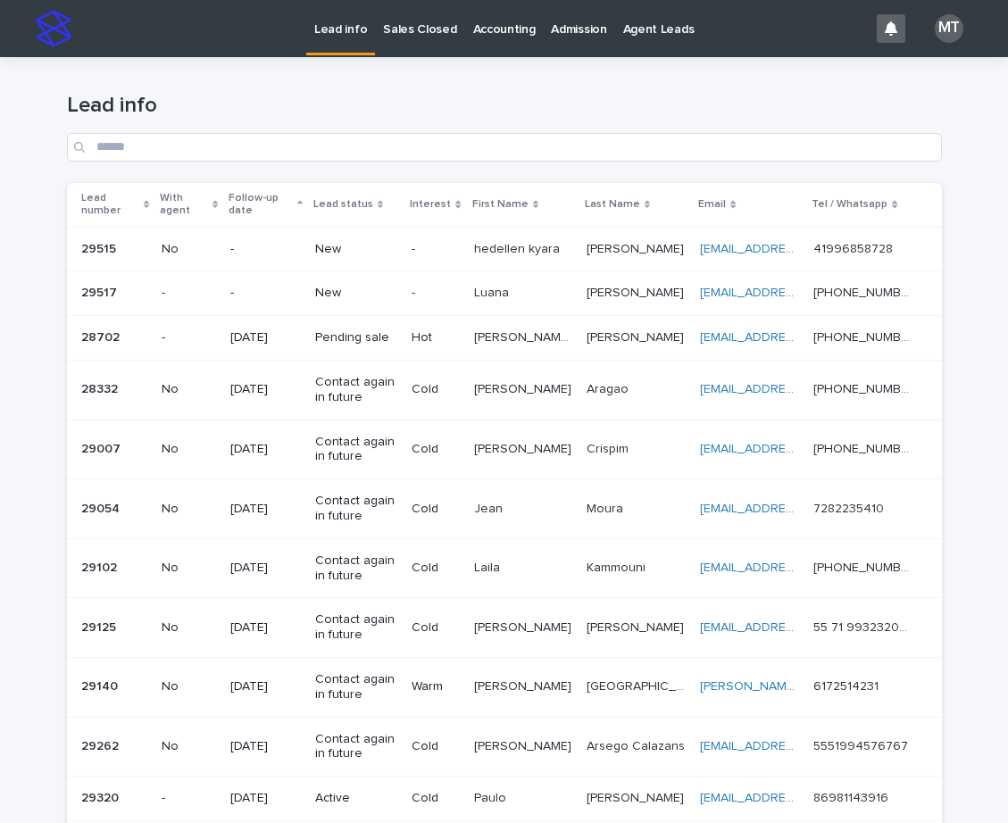
click at [378, 291] on p "New" at bounding box center [356, 293] width 82 height 15
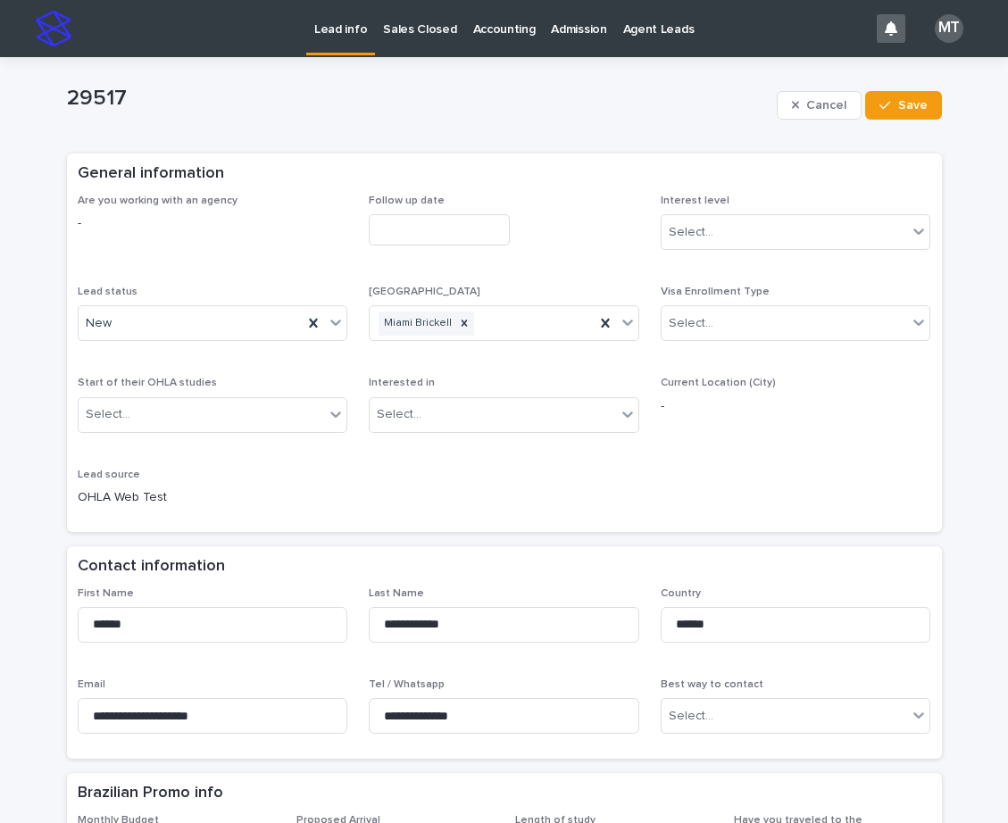
click at [404, 229] on input "text" at bounding box center [439, 229] width 141 height 31
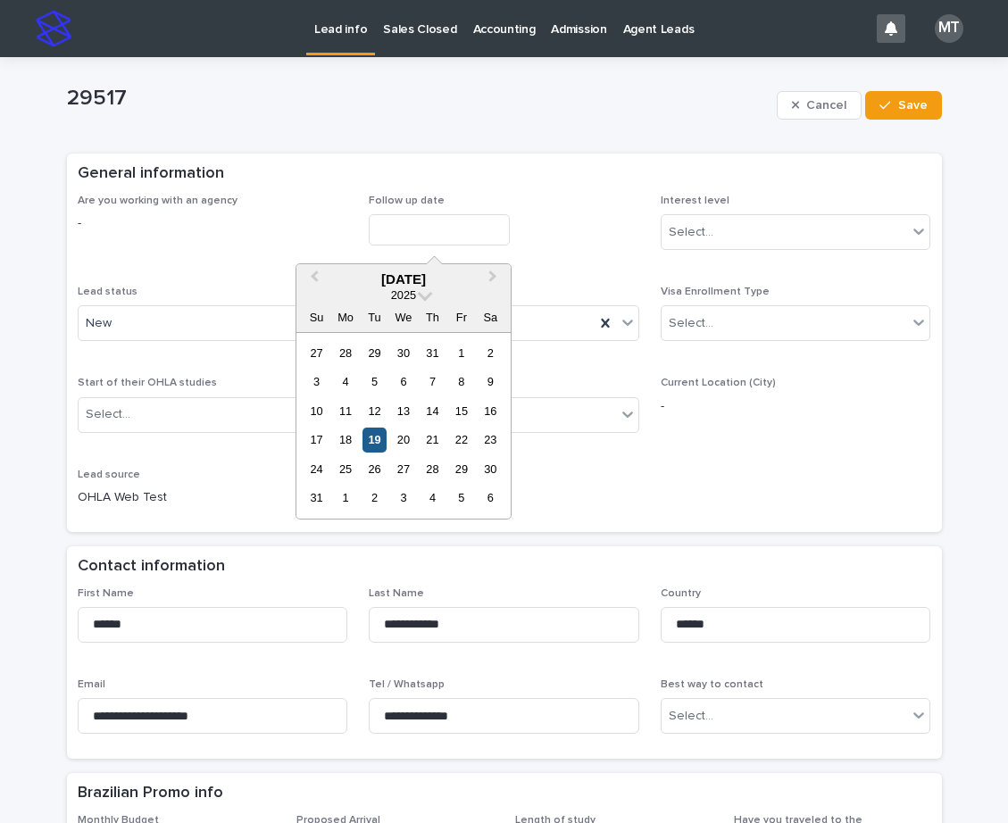
click at [379, 440] on div "19" at bounding box center [374, 440] width 24 height 24
type input "**********"
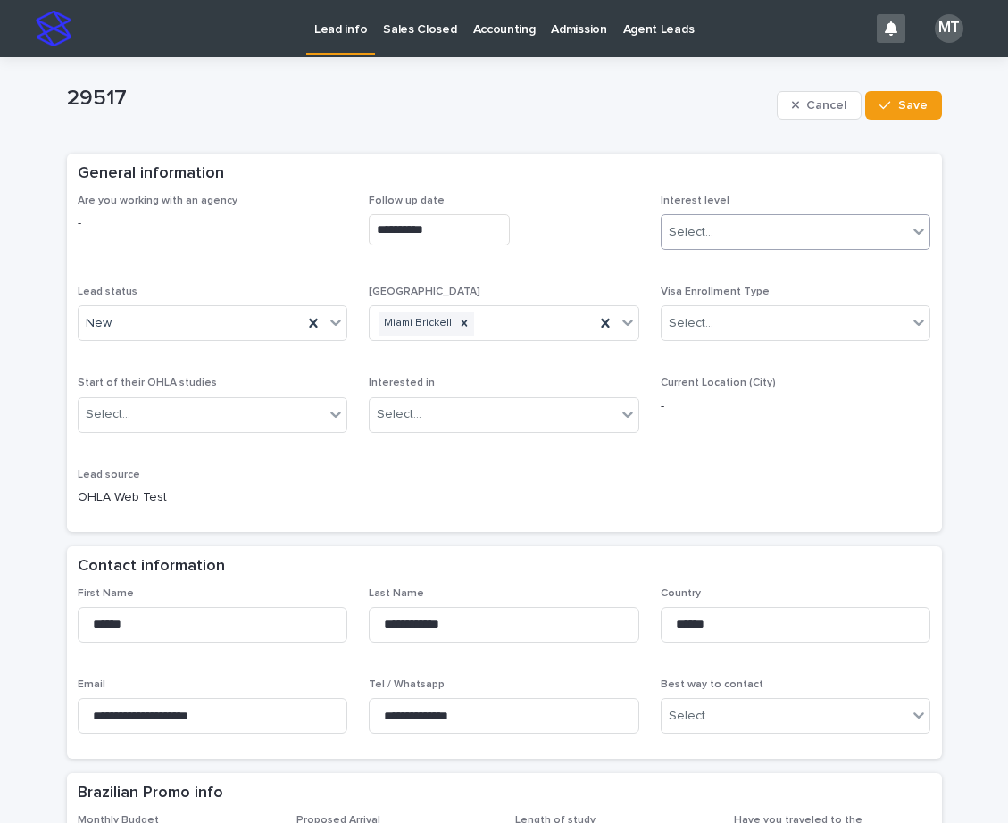
click at [776, 239] on div "Select..." at bounding box center [784, 232] width 246 height 29
drag, startPoint x: 718, startPoint y: 323, endPoint x: 689, endPoint y: 323, distance: 28.6
click at [717, 323] on div "Cold" at bounding box center [788, 328] width 269 height 31
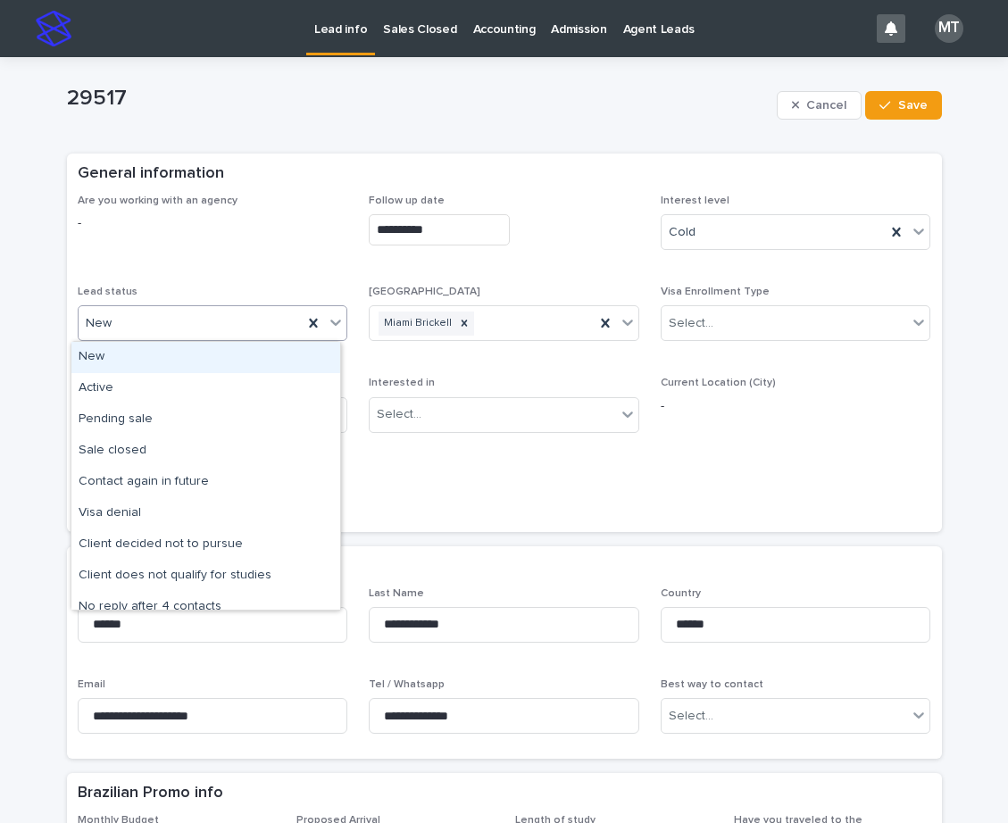
click at [249, 322] on div "New" at bounding box center [191, 323] width 225 height 29
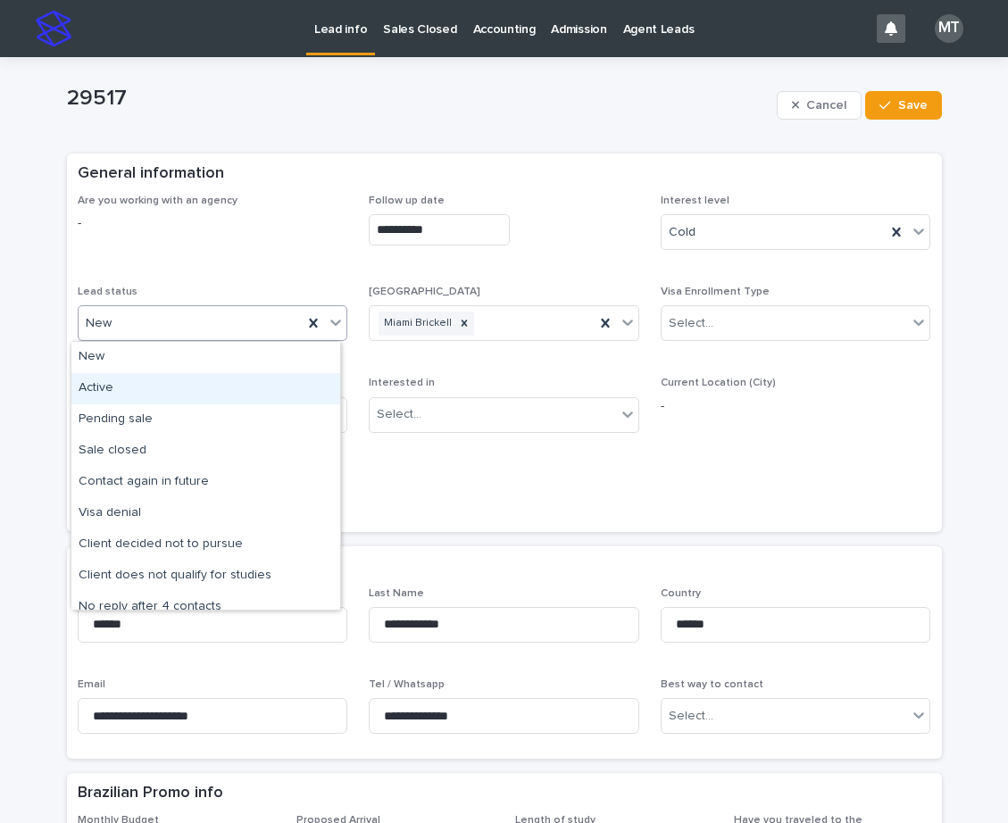
click at [158, 378] on div "Active" at bounding box center [205, 388] width 269 height 31
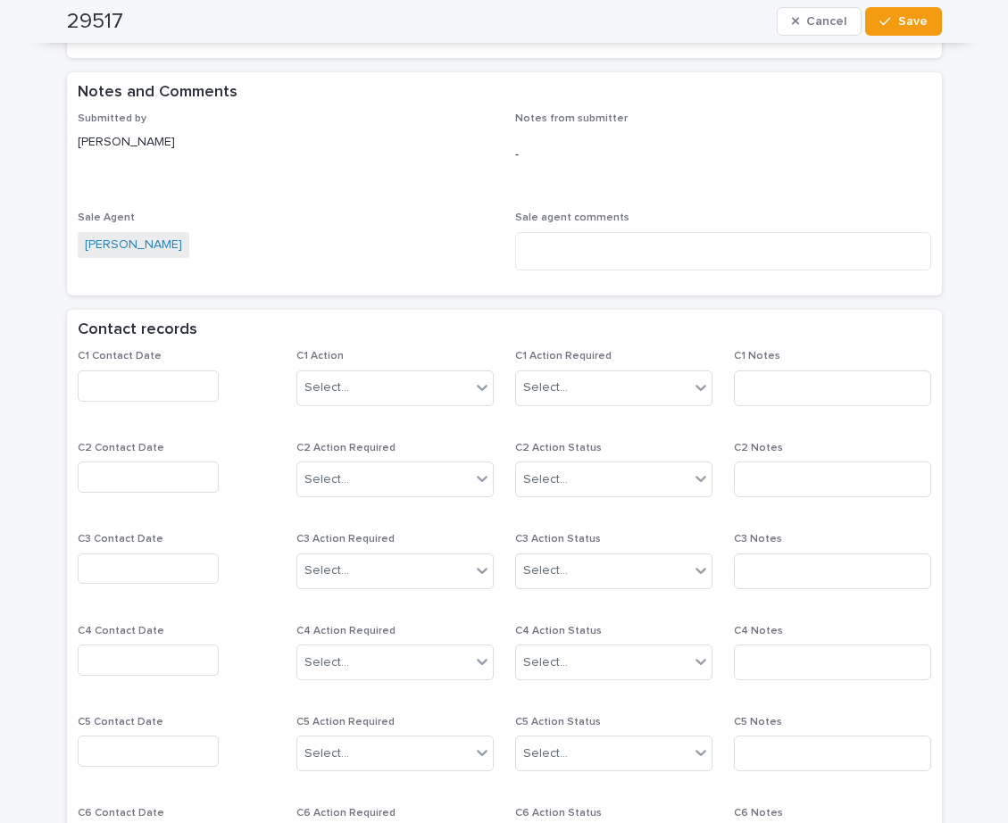
scroll to position [1071, 0]
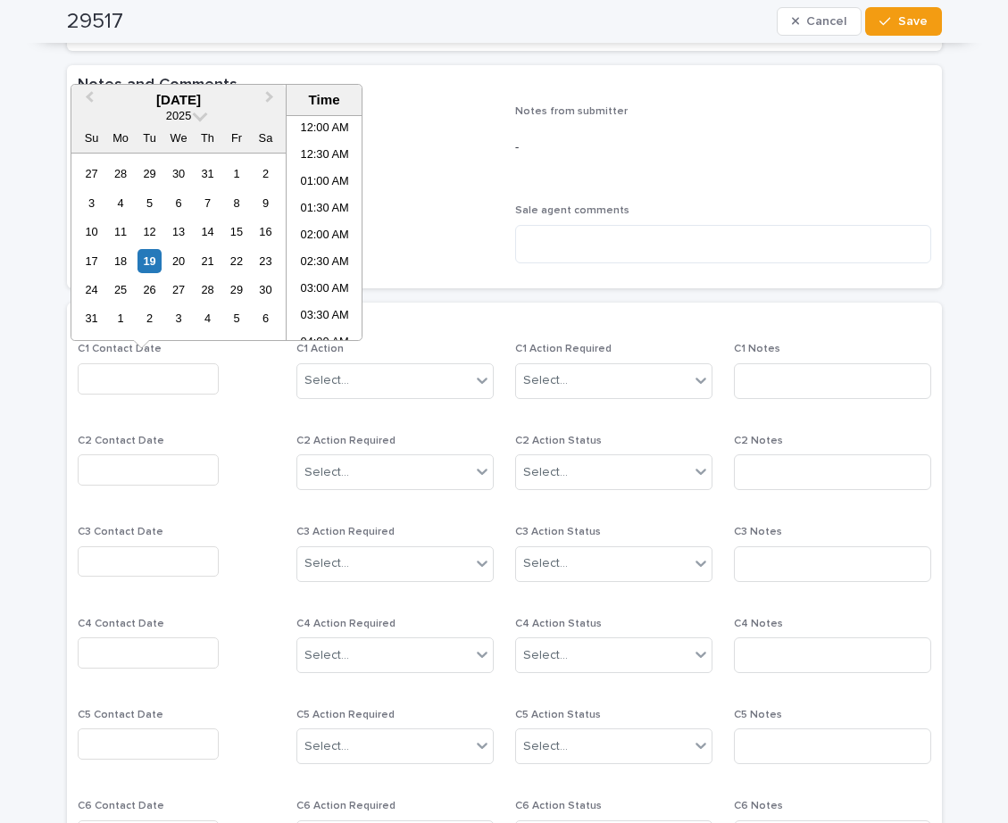
click at [114, 363] on input "text" at bounding box center [148, 378] width 141 height 31
click at [311, 235] on li "08:30 AM" at bounding box center [325, 227] width 76 height 27
type input "**********"
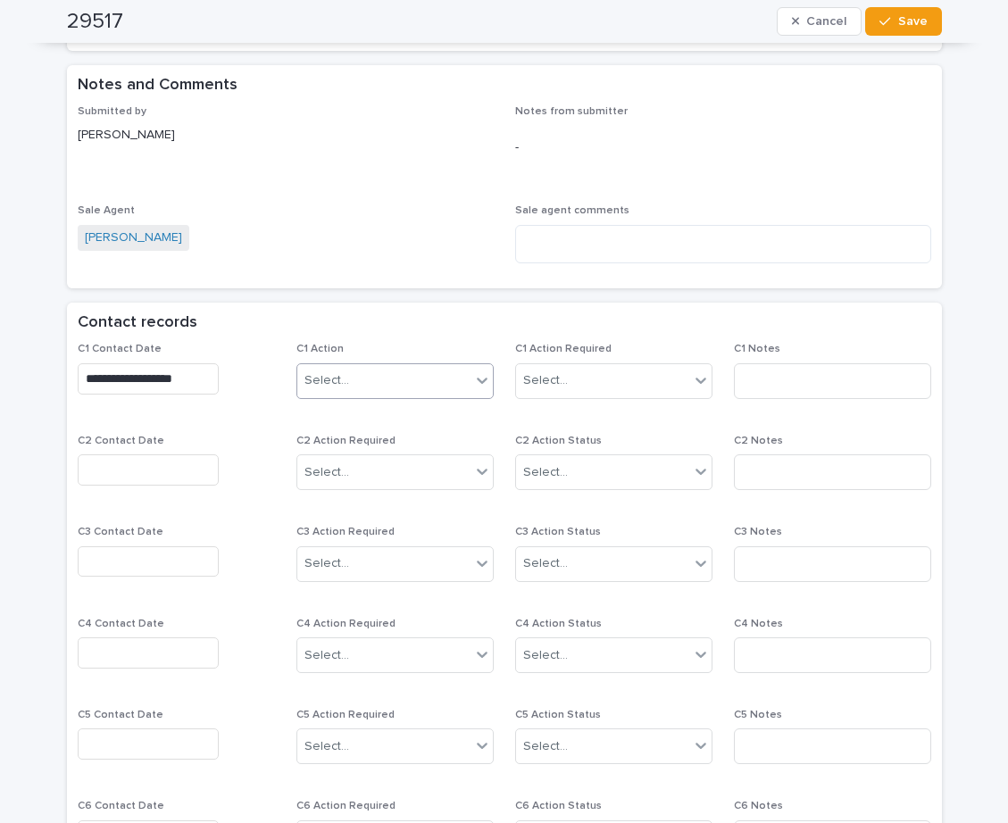
click at [395, 378] on div "Select..." at bounding box center [383, 380] width 173 height 29
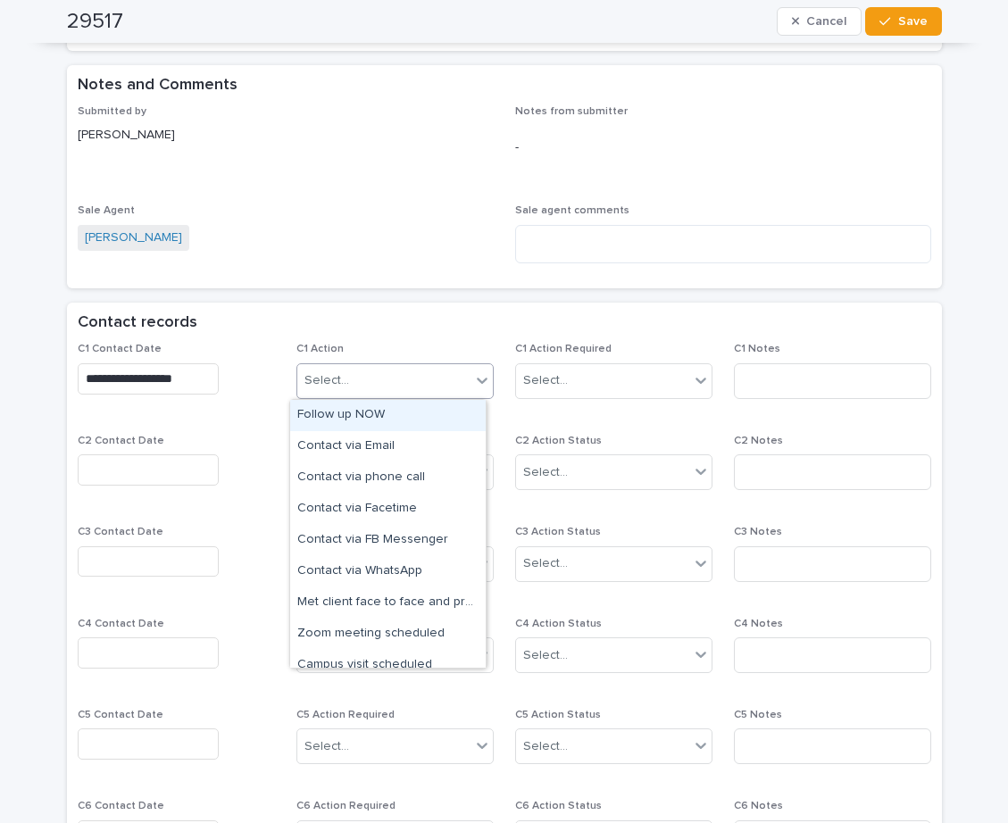
click at [387, 416] on div "Follow up NOW" at bounding box center [387, 415] width 195 height 31
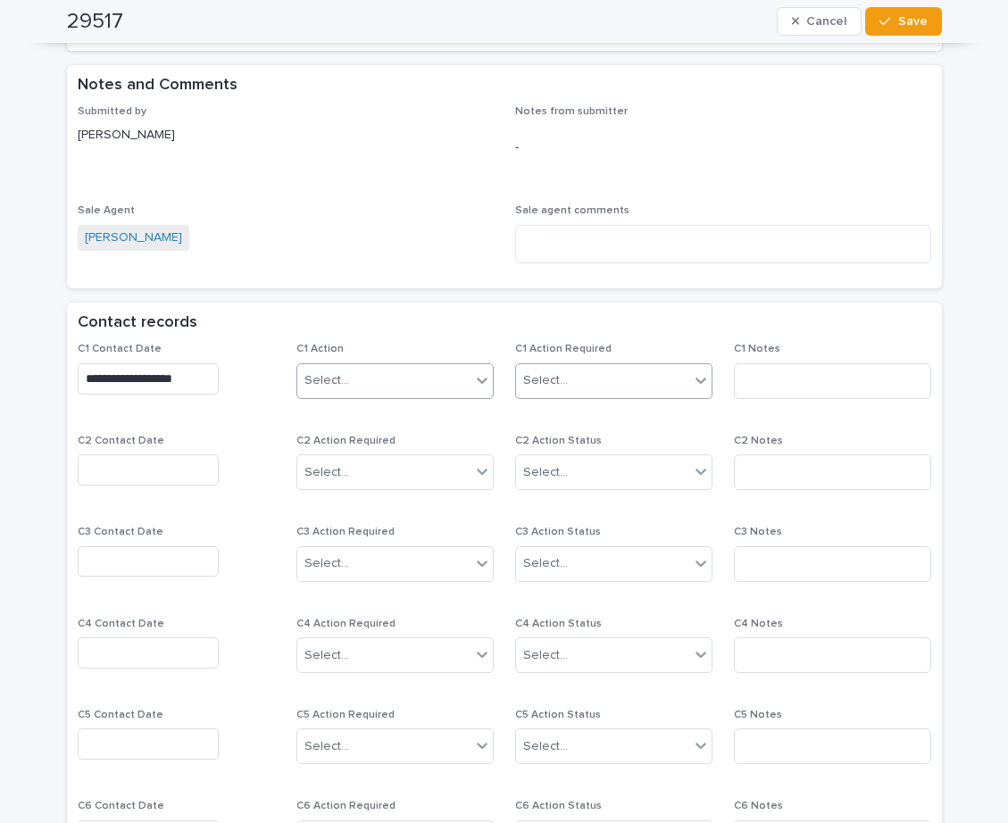
click at [565, 379] on div "Select..." at bounding box center [602, 380] width 173 height 29
drag, startPoint x: 544, startPoint y: 430, endPoint x: 733, endPoint y: 379, distance: 195.9
click at [555, 444] on div "Completed" at bounding box center [606, 446] width 195 height 31
drag, startPoint x: 741, startPoint y: 372, endPoint x: 750, endPoint y: 367, distance: 10.4
click at [743, 370] on input at bounding box center [832, 381] width 197 height 36
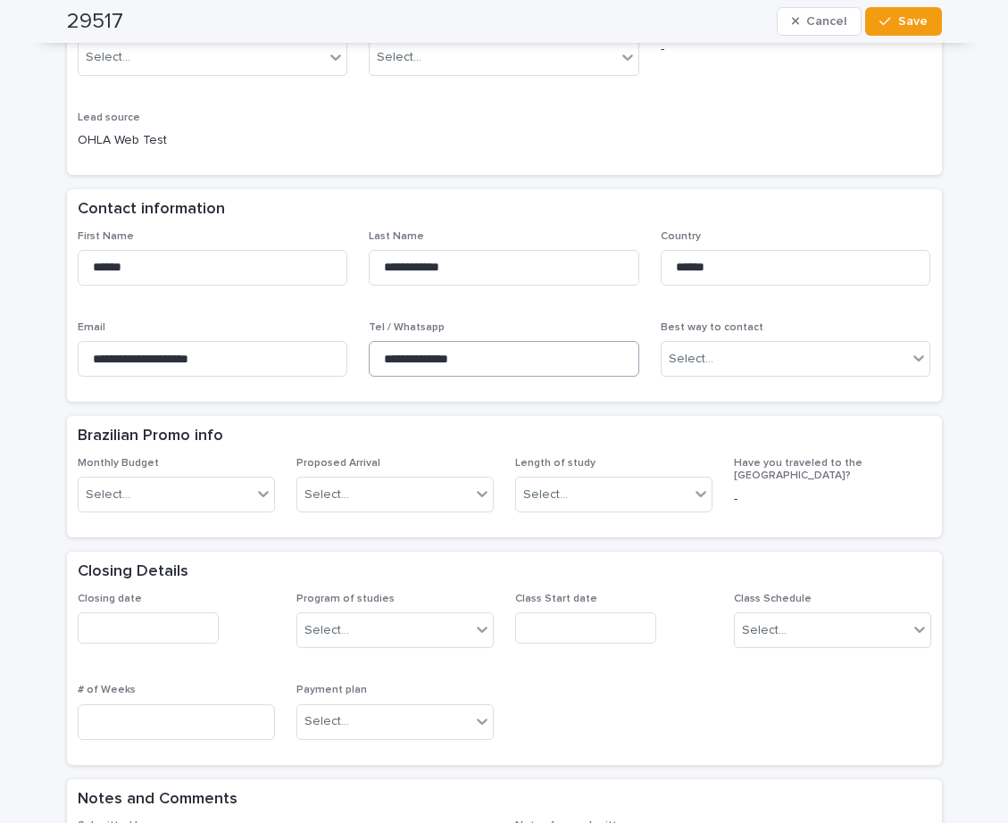
type input "*****"
drag, startPoint x: 488, startPoint y: 357, endPoint x: 423, endPoint y: 366, distance: 65.8
click at [314, 334] on div "**********" at bounding box center [504, 311] width 853 height 162
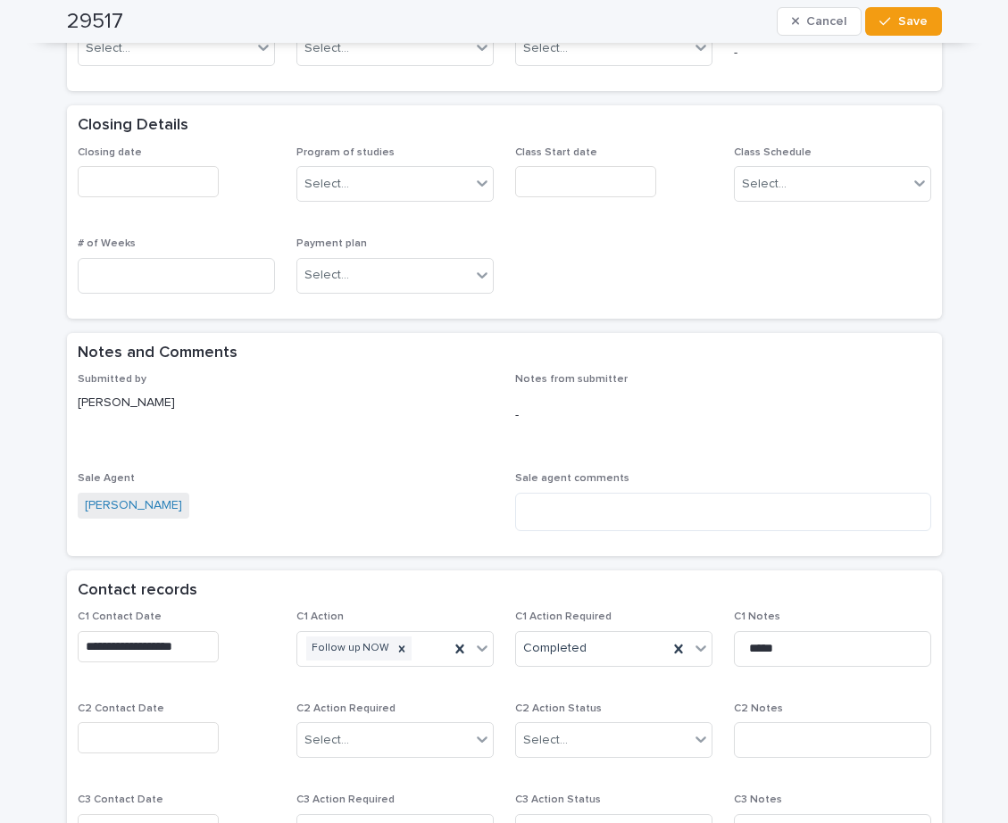
scroll to position [893, 0]
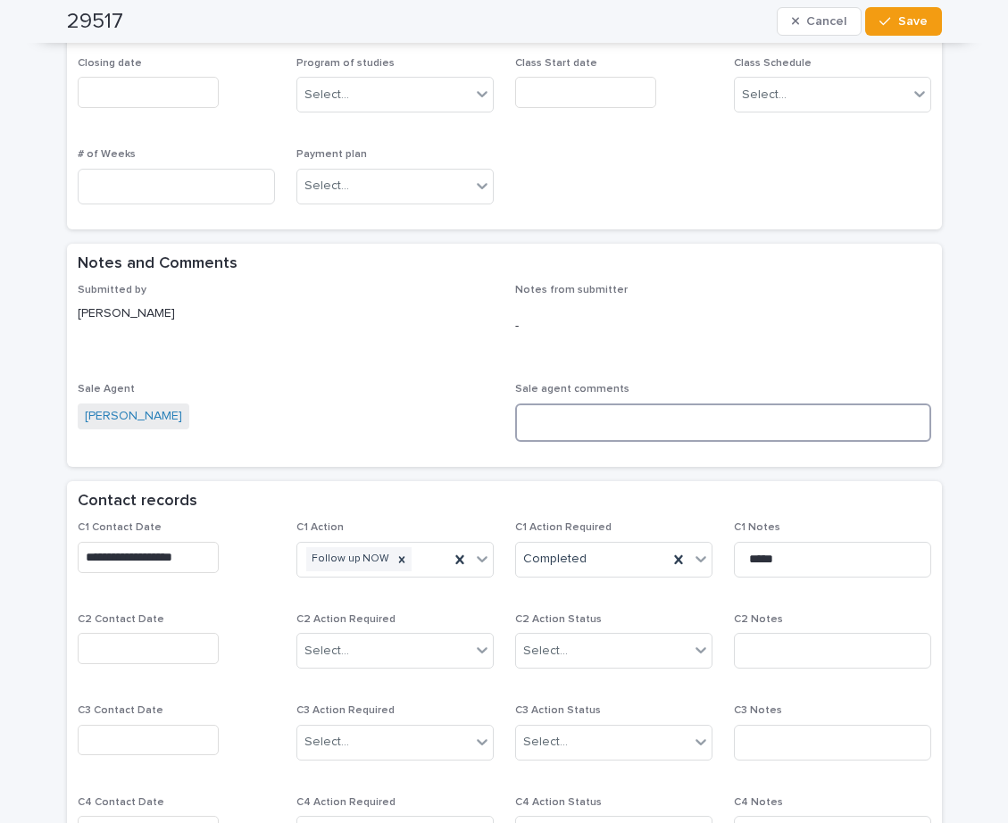
click at [576, 428] on textarea at bounding box center [723, 422] width 416 height 38
type textarea "**********"
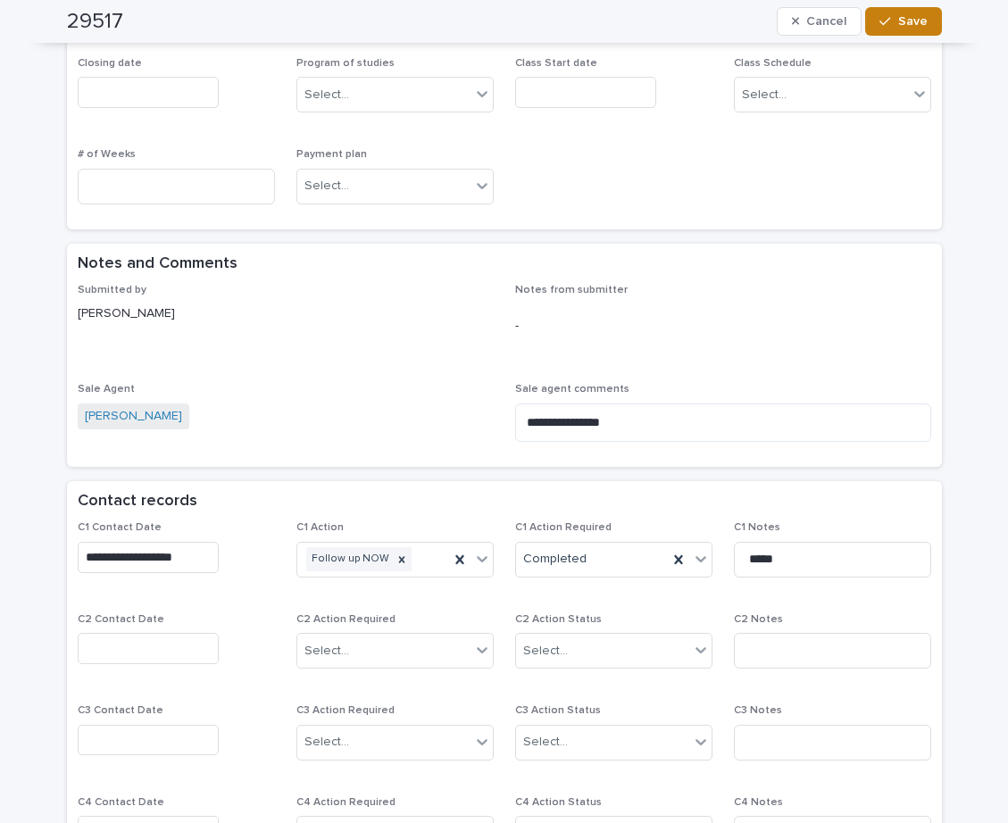
click at [905, 21] on span "Save" at bounding box center [912, 21] width 29 height 12
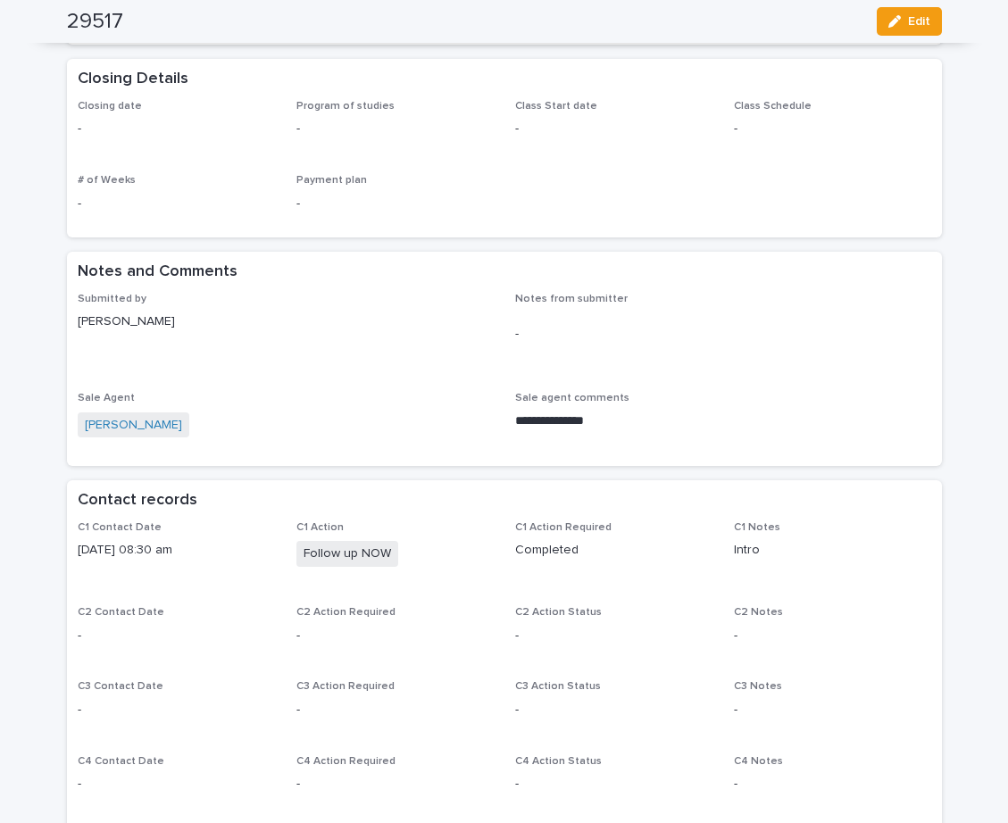
scroll to position [0, 0]
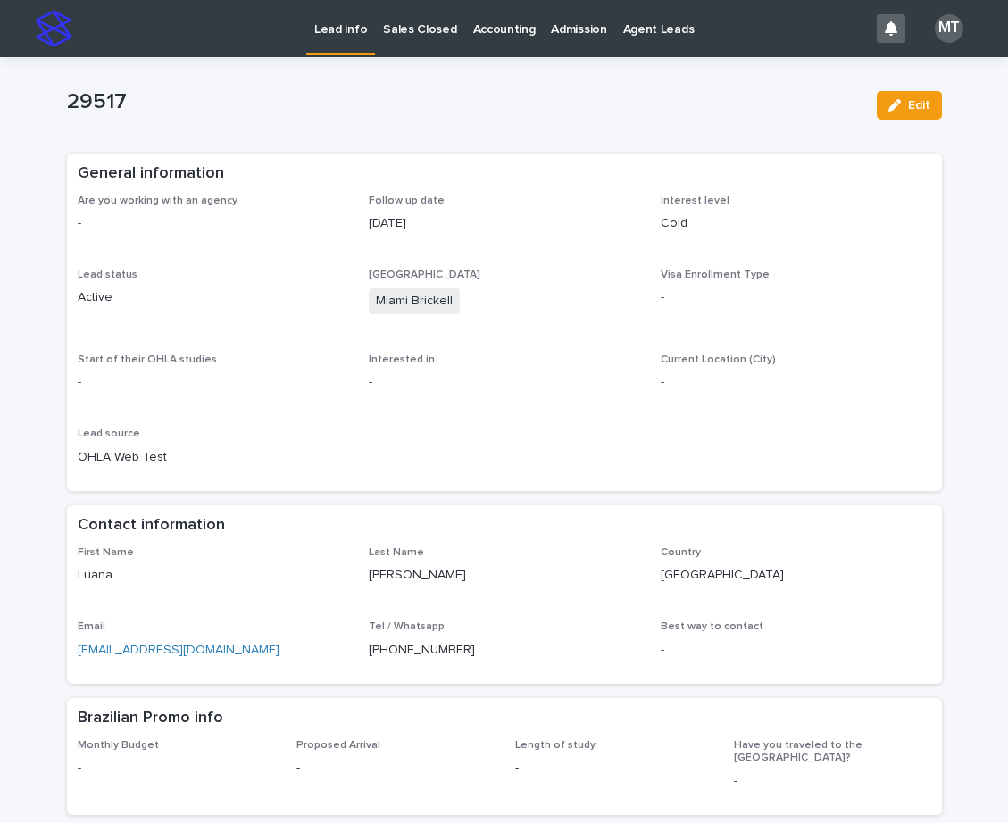
click at [313, 19] on div "Lead info" at bounding box center [340, 18] width 69 height 37
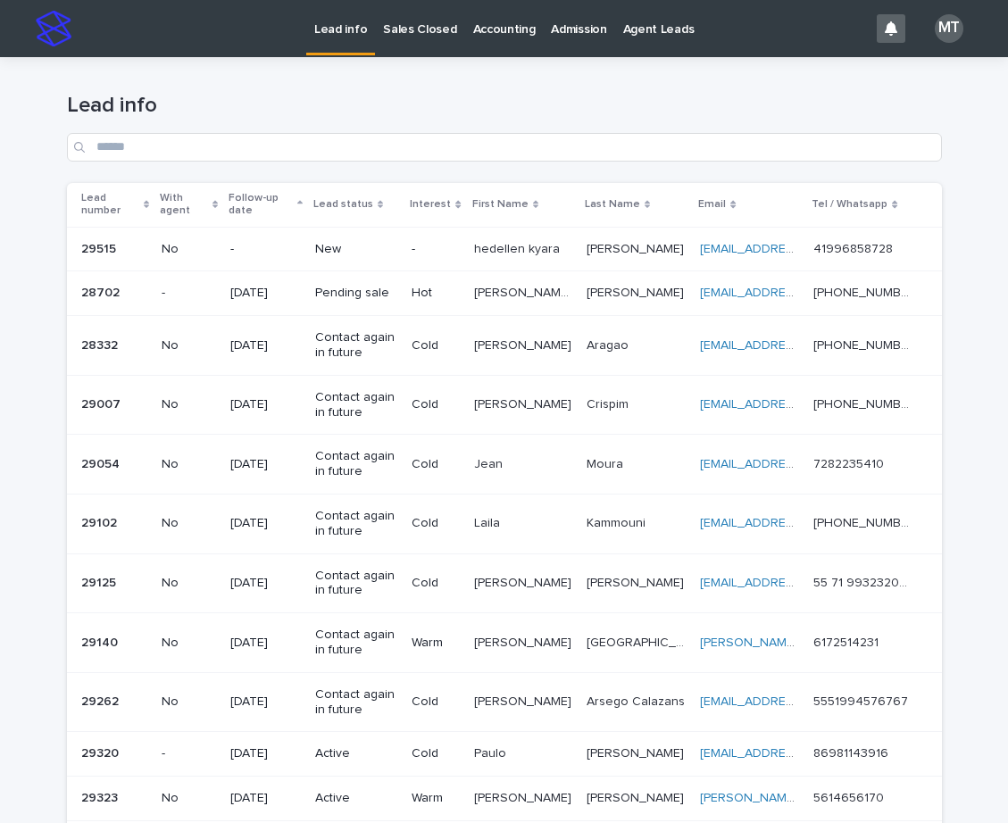
click at [483, 253] on p "hedellen kyara" at bounding box center [518, 247] width 89 height 19
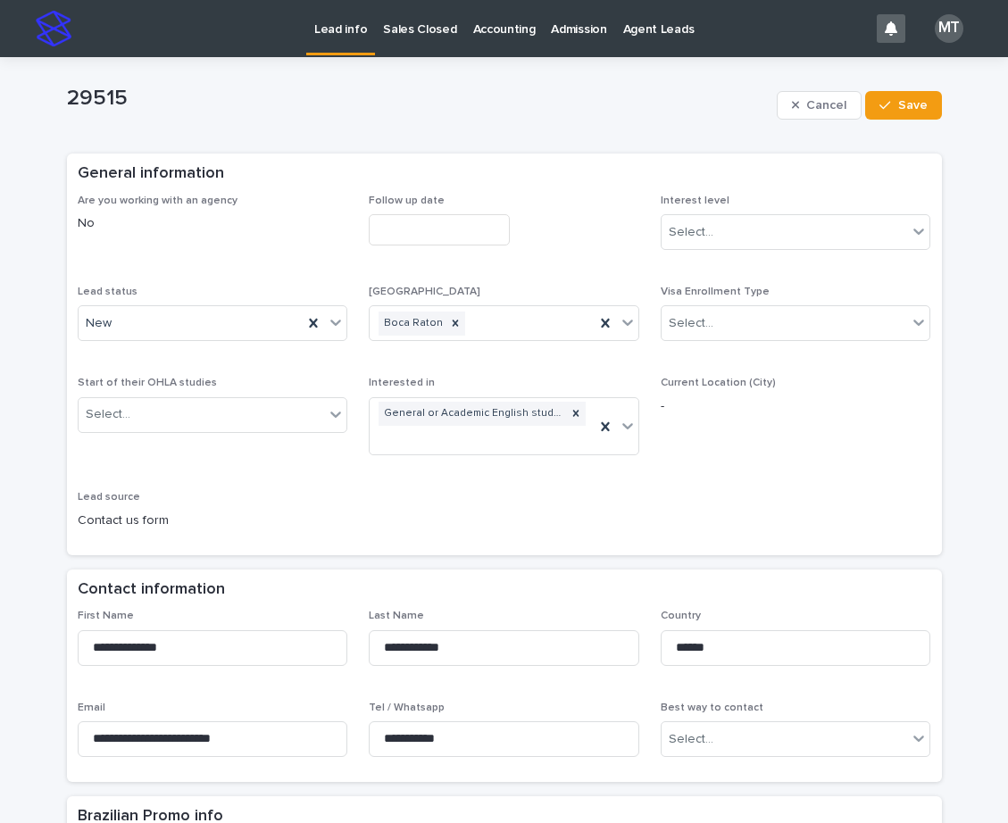
drag, startPoint x: 429, startPoint y: 223, endPoint x: 441, endPoint y: 239, distance: 19.8
click at [430, 223] on input "text" at bounding box center [439, 229] width 141 height 31
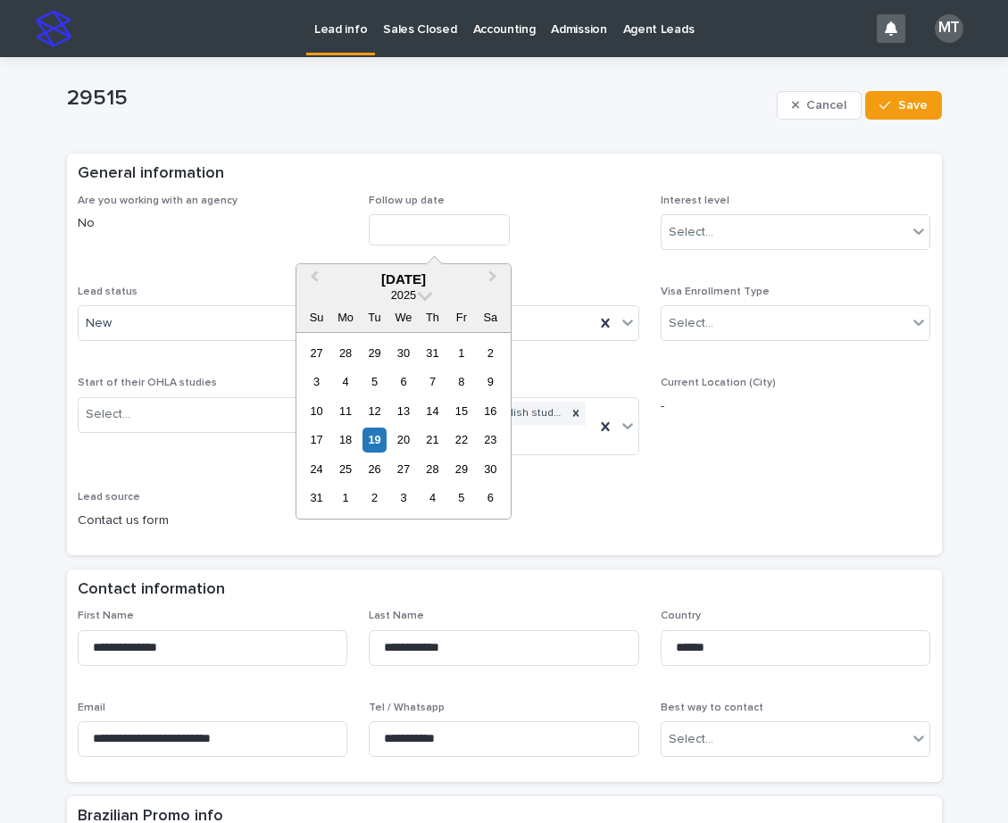
drag, startPoint x: 372, startPoint y: 441, endPoint x: 502, endPoint y: 380, distance: 143.8
click at [382, 438] on div "19" at bounding box center [374, 440] width 24 height 24
type input "**********"
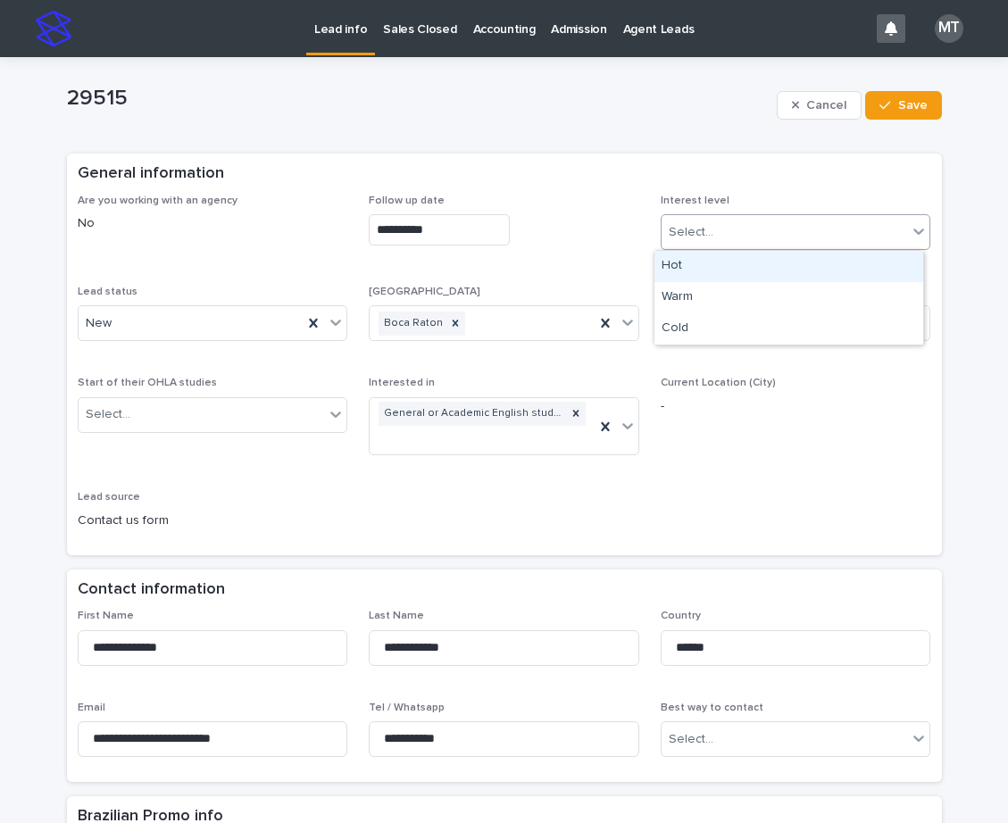
click at [697, 231] on div "Select..." at bounding box center [691, 232] width 45 height 19
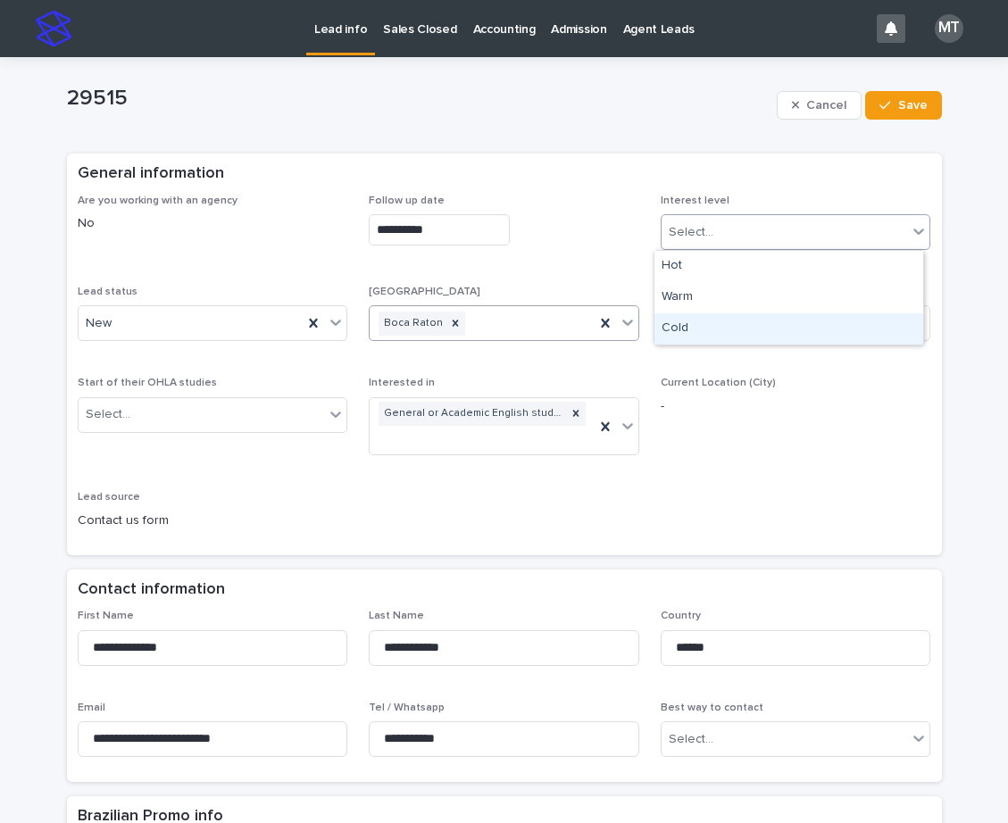
drag, startPoint x: 698, startPoint y: 334, endPoint x: 461, endPoint y: 308, distance: 238.8
click at [692, 334] on div "Cold" at bounding box center [788, 328] width 269 height 31
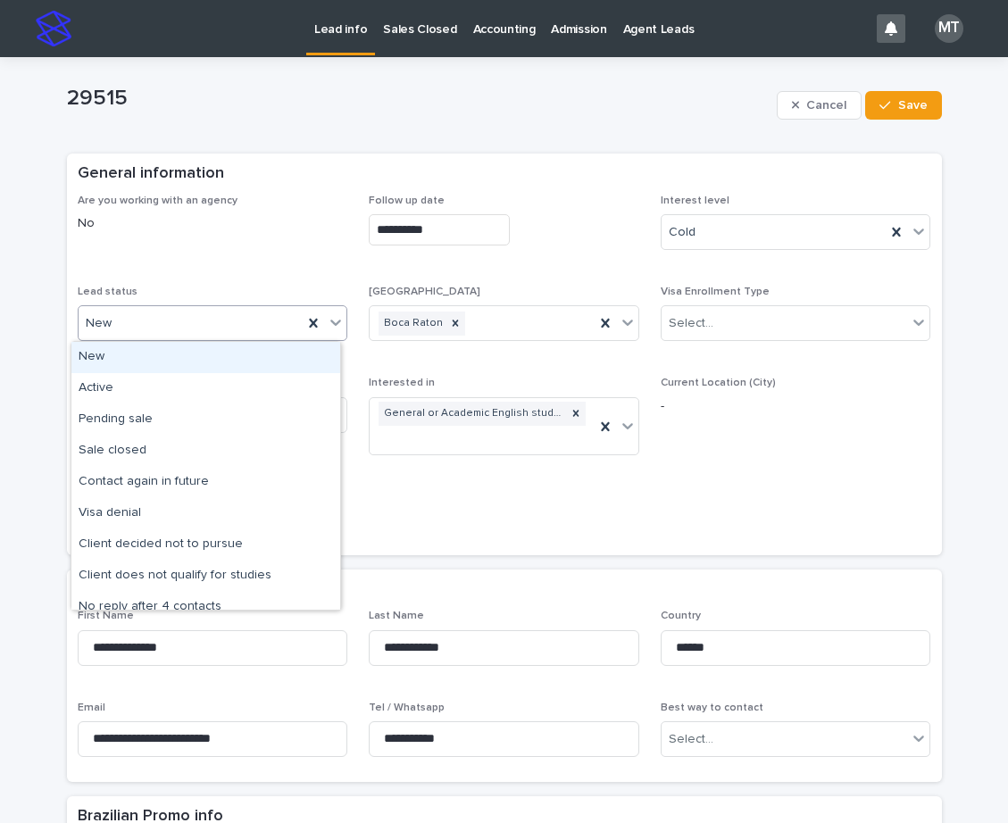
click at [213, 338] on div "New" at bounding box center [213, 323] width 270 height 36
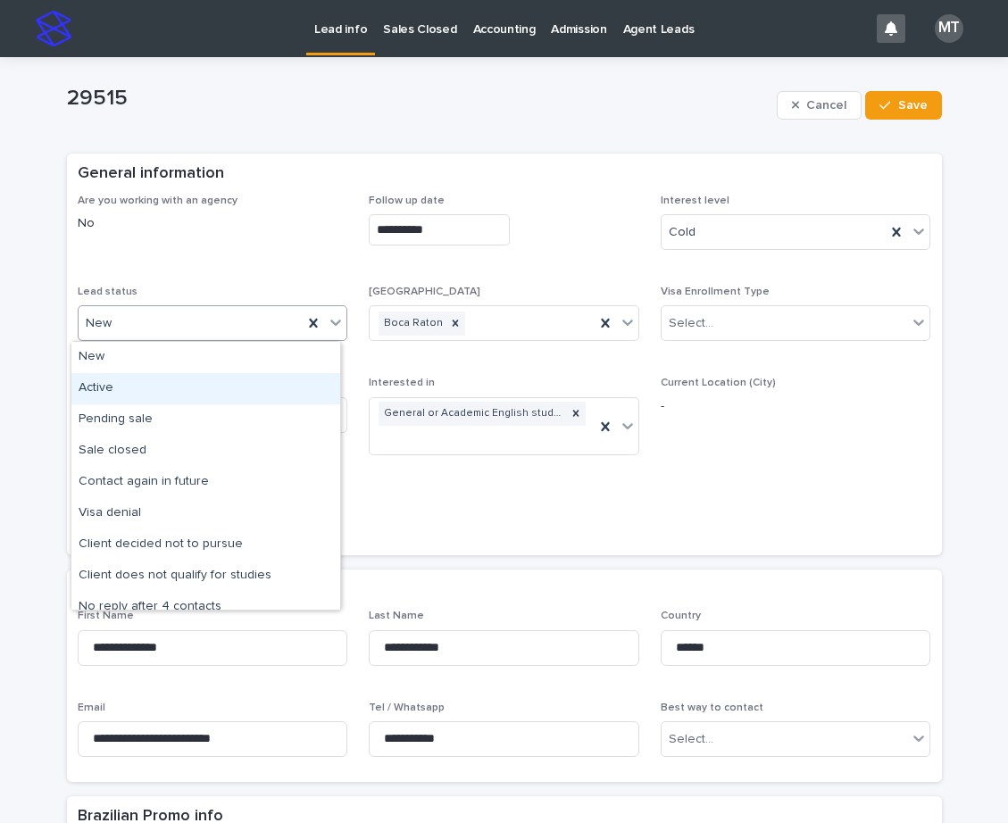
click at [155, 382] on div "Active" at bounding box center [205, 388] width 269 height 31
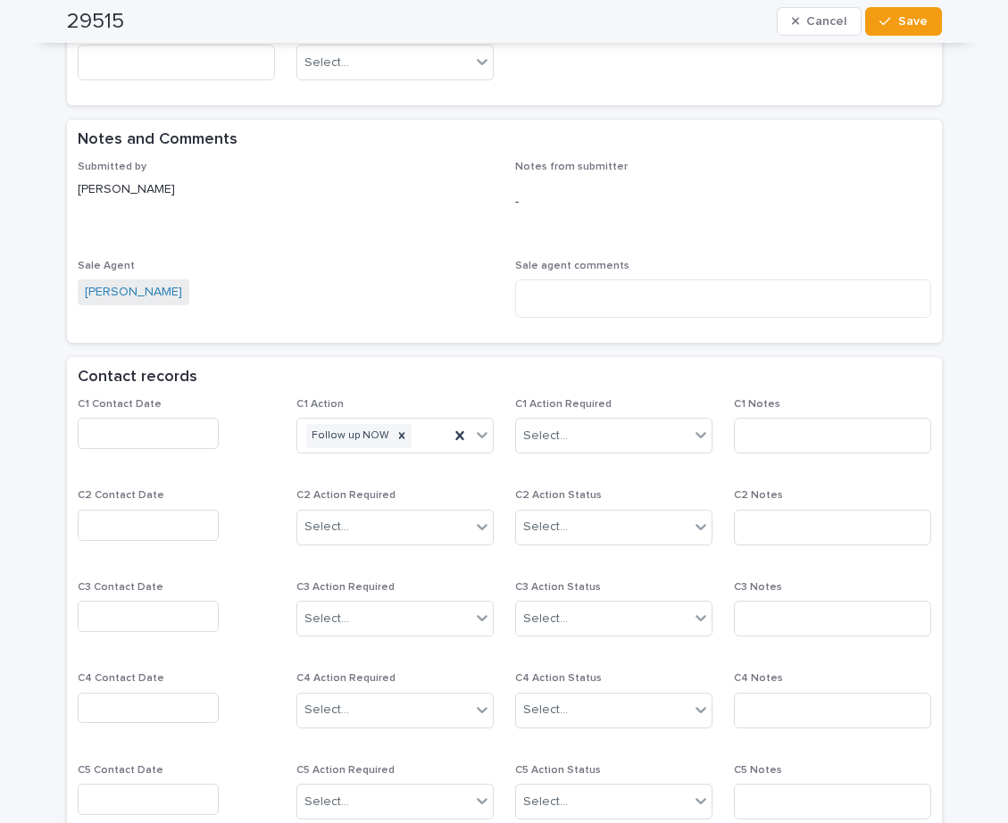
scroll to position [1071, 0]
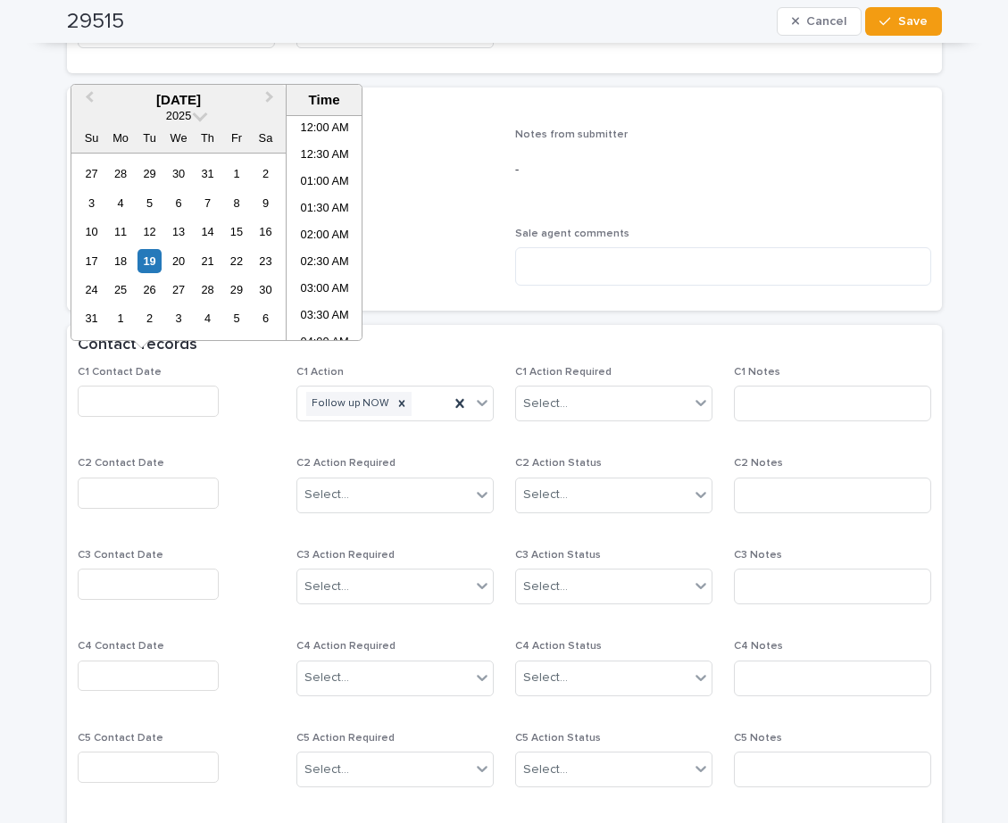
click at [140, 386] on input "text" at bounding box center [148, 401] width 141 height 31
click at [319, 232] on li "08:30 AM" at bounding box center [325, 227] width 76 height 27
type input "**********"
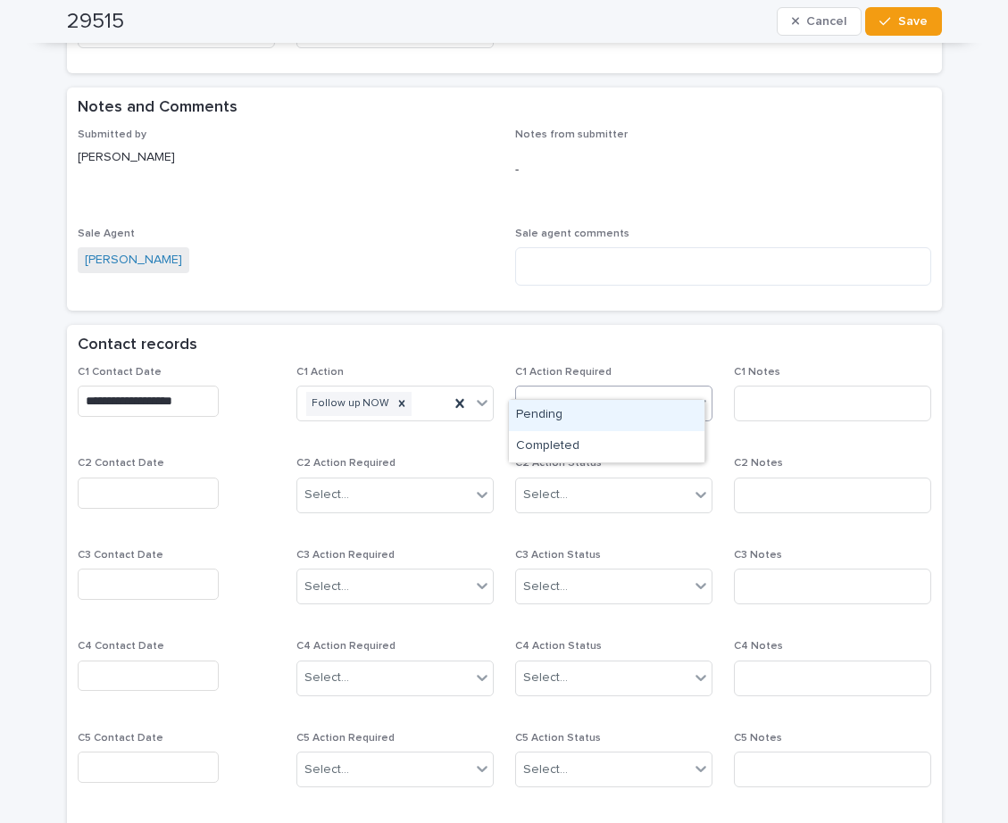
click at [561, 393] on div "Select..." at bounding box center [602, 403] width 173 height 29
drag, startPoint x: 552, startPoint y: 444, endPoint x: 618, endPoint y: 444, distance: 65.2
click at [558, 444] on div "Completed" at bounding box center [606, 446] width 195 height 31
click at [742, 389] on input at bounding box center [832, 404] width 197 height 36
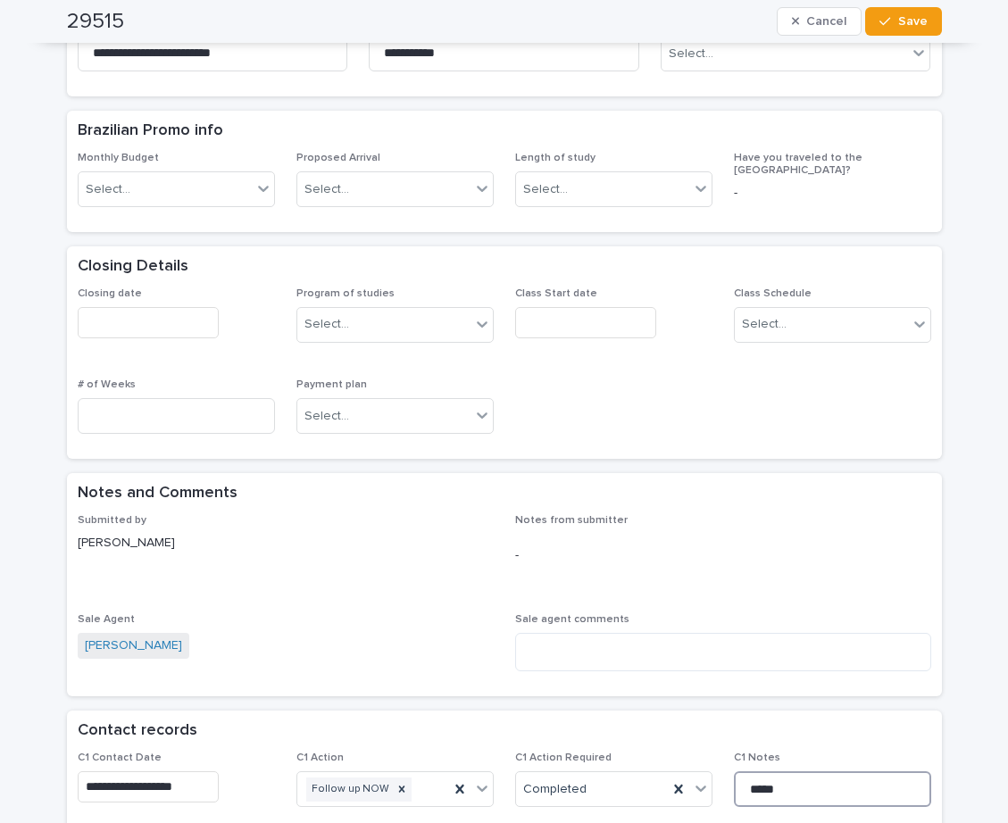
scroll to position [446, 0]
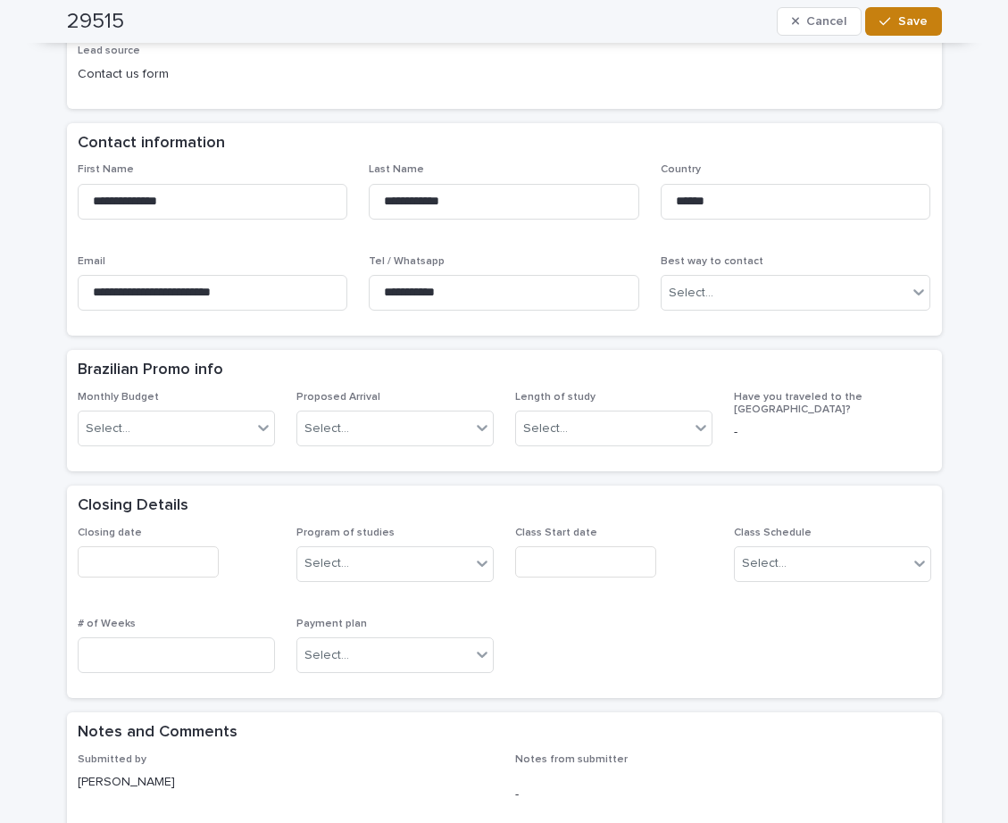
type input "*****"
click at [916, 21] on span "Save" at bounding box center [912, 21] width 29 height 12
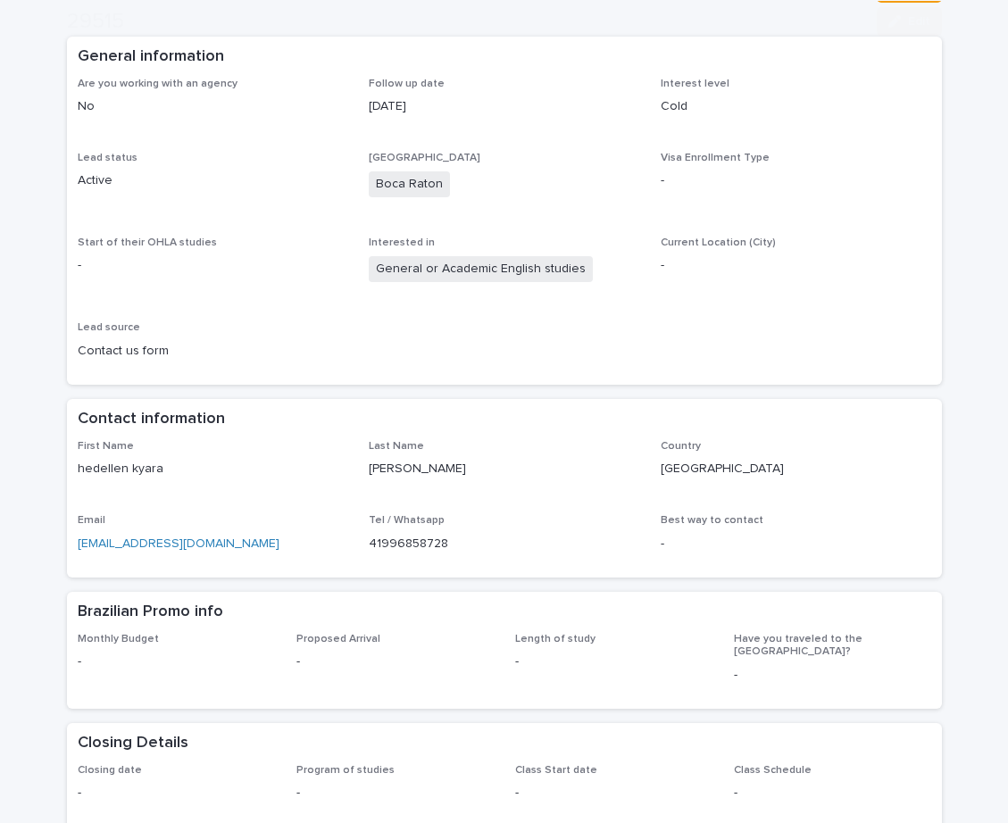
scroll to position [268, 0]
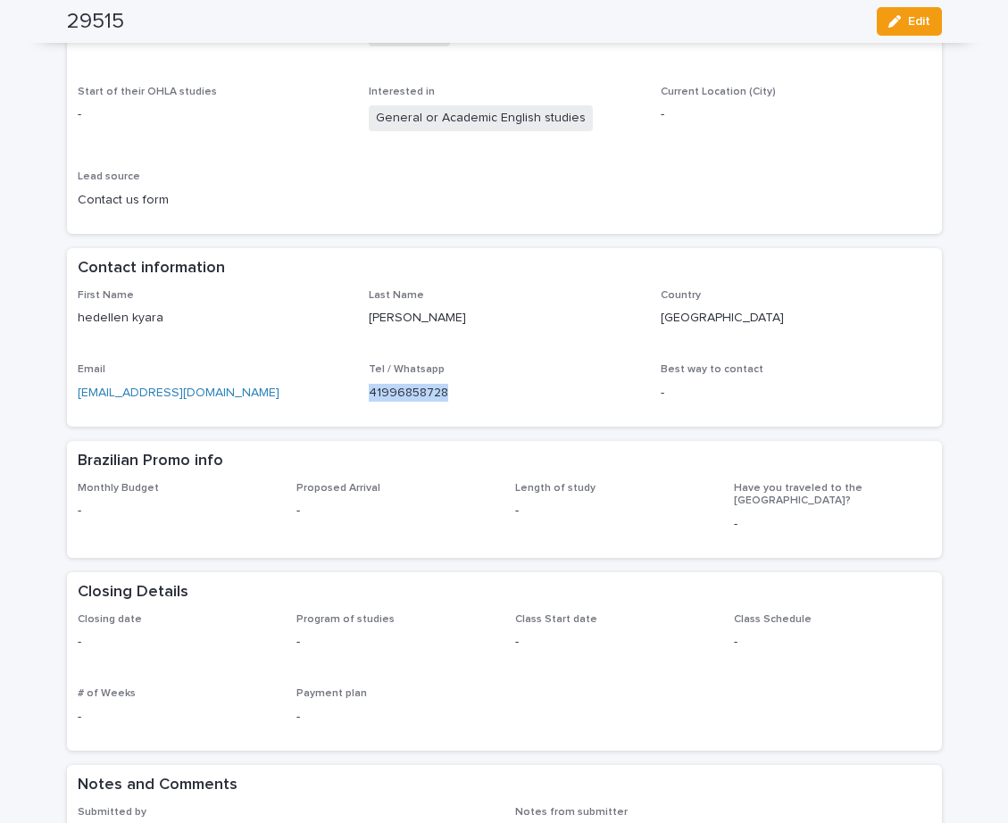
drag, startPoint x: 447, startPoint y: 386, endPoint x: 353, endPoint y: 391, distance: 93.8
click at [353, 391] on div "First Name [PERSON_NAME] Last Name [PERSON_NAME] Country [GEOGRAPHIC_DATA] [PER…" at bounding box center [504, 352] width 853 height 127
copy p "41996858728"
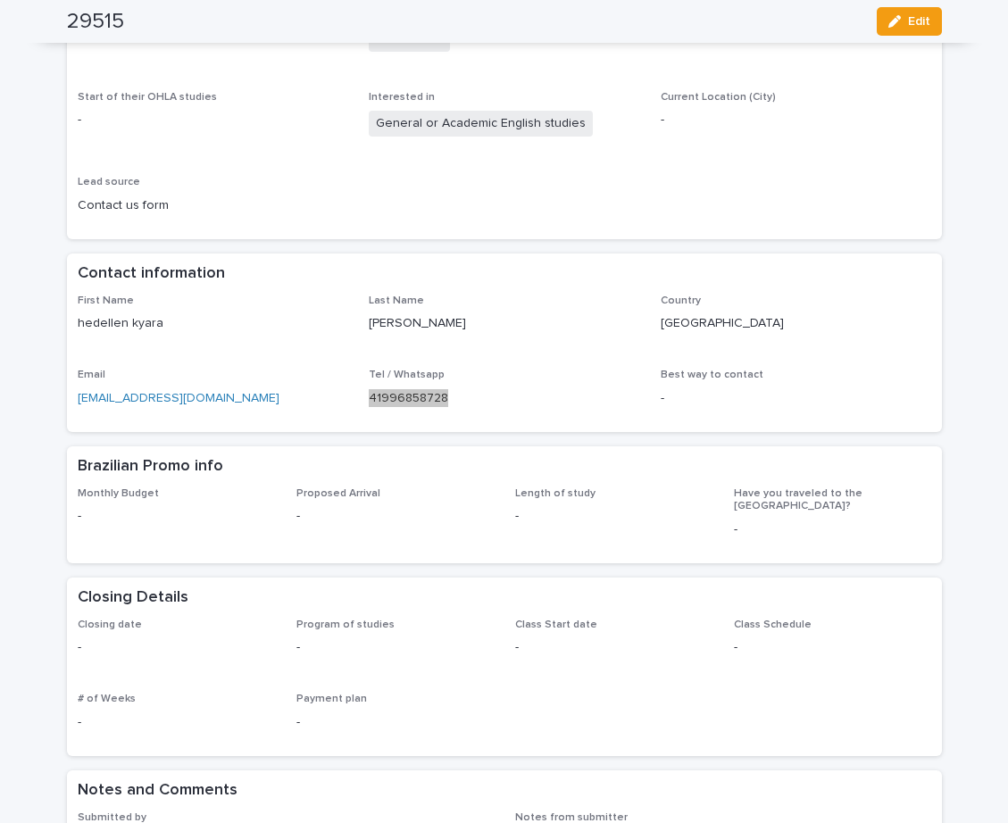
scroll to position [0, 0]
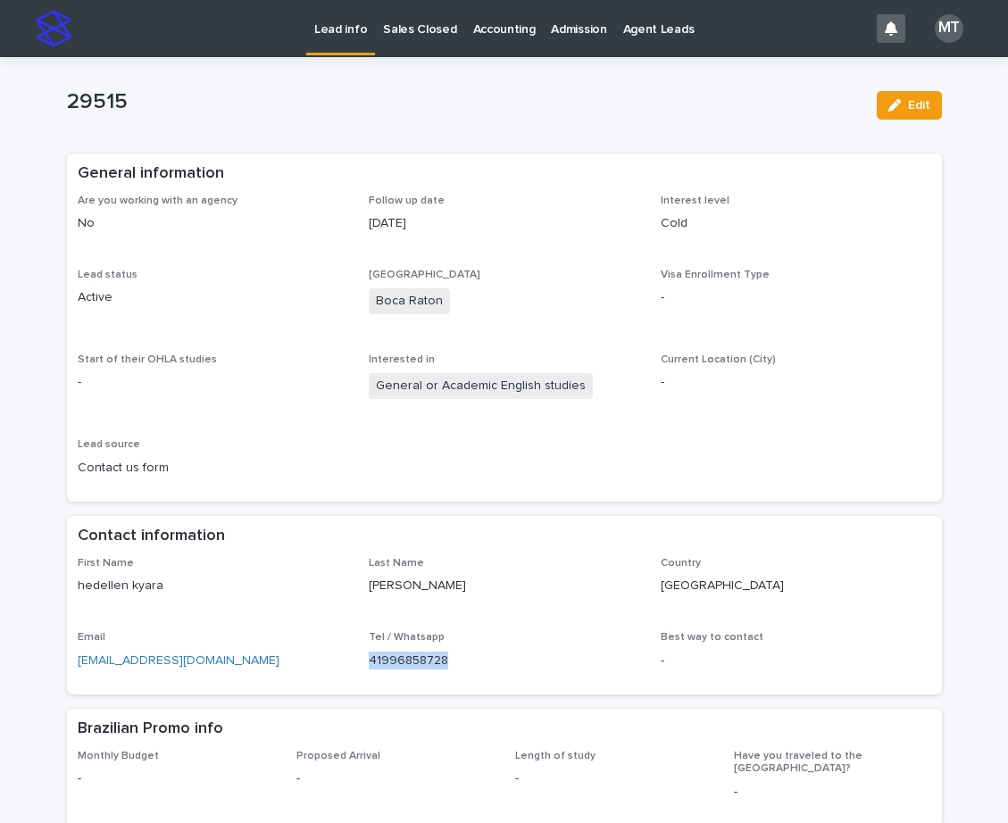
click at [319, 23] on p "Lead info" at bounding box center [340, 18] width 53 height 37
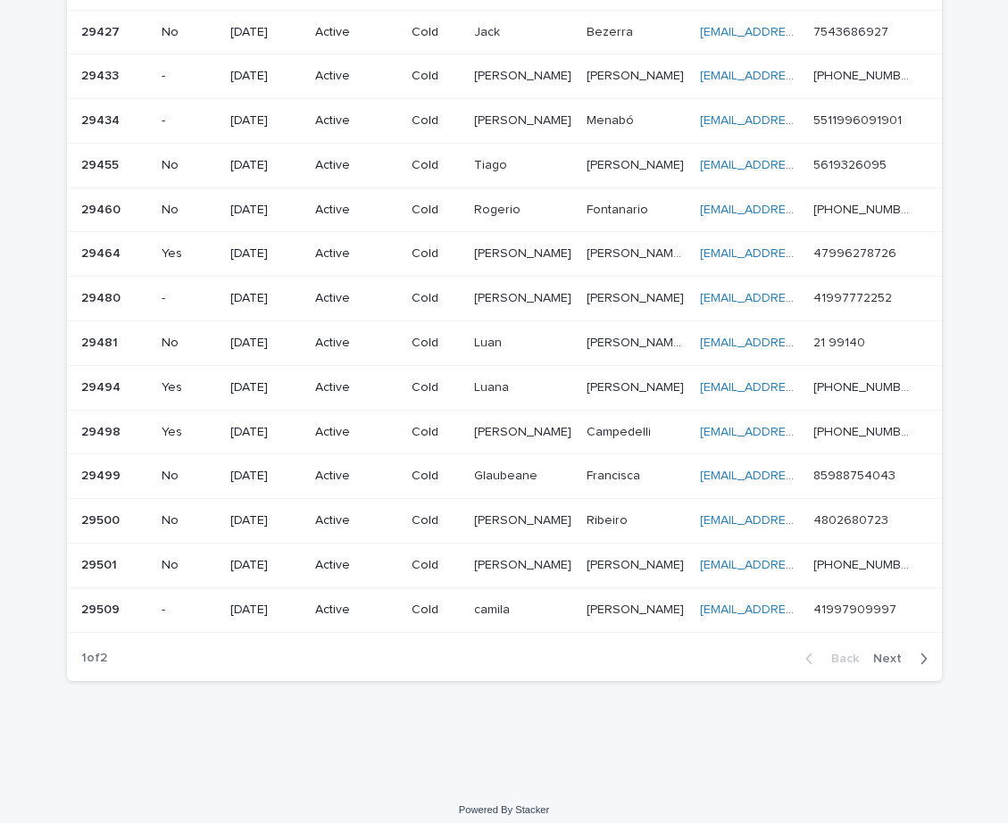
scroll to position [1075, 0]
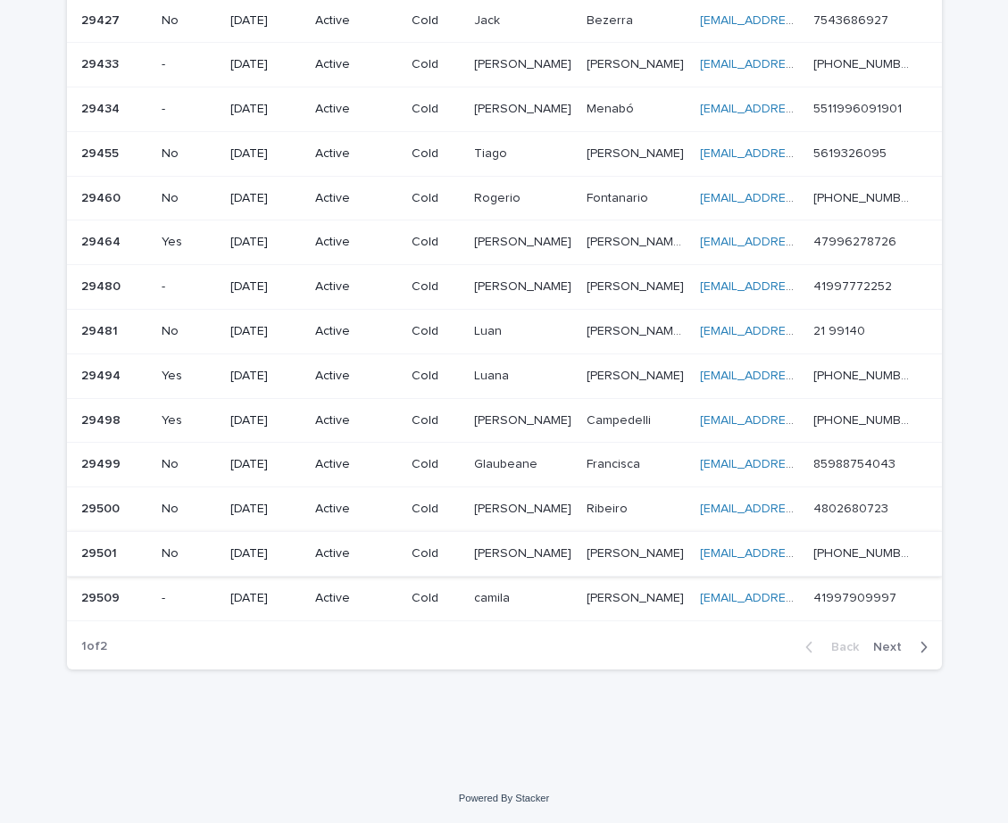
drag, startPoint x: 882, startPoint y: 644, endPoint x: 772, endPoint y: 570, distance: 132.4
click at [882, 644] on span "Next" at bounding box center [892, 647] width 39 height 12
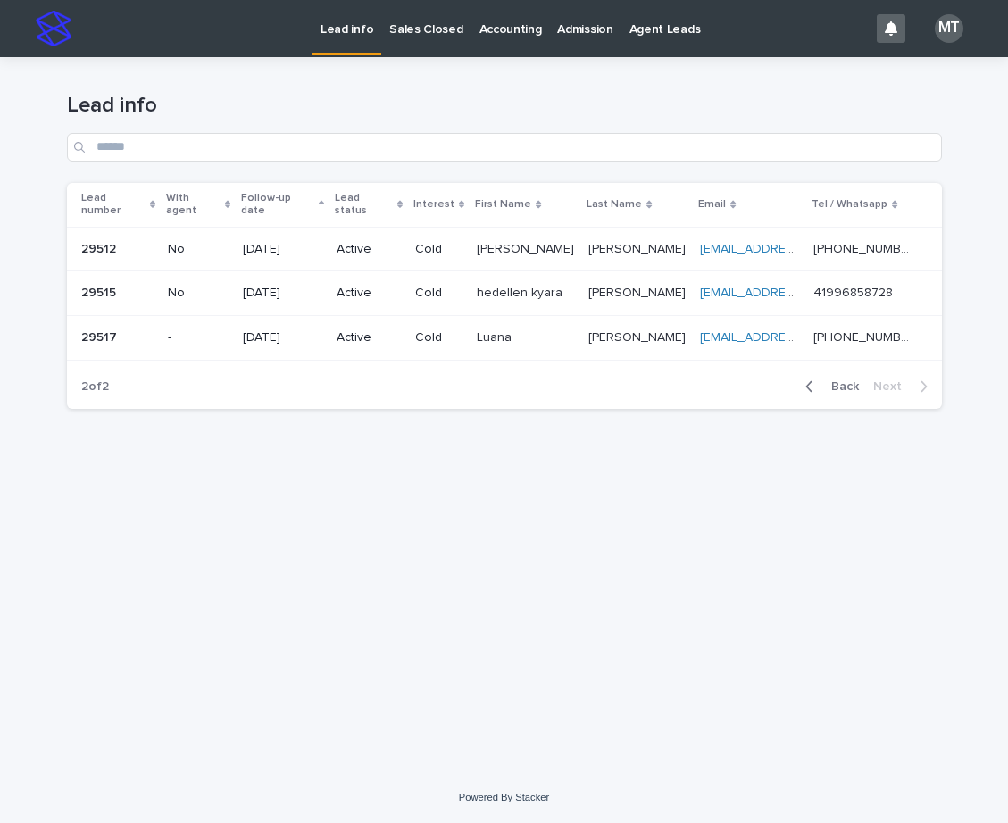
click at [808, 378] on icon "button" at bounding box center [809, 386] width 8 height 16
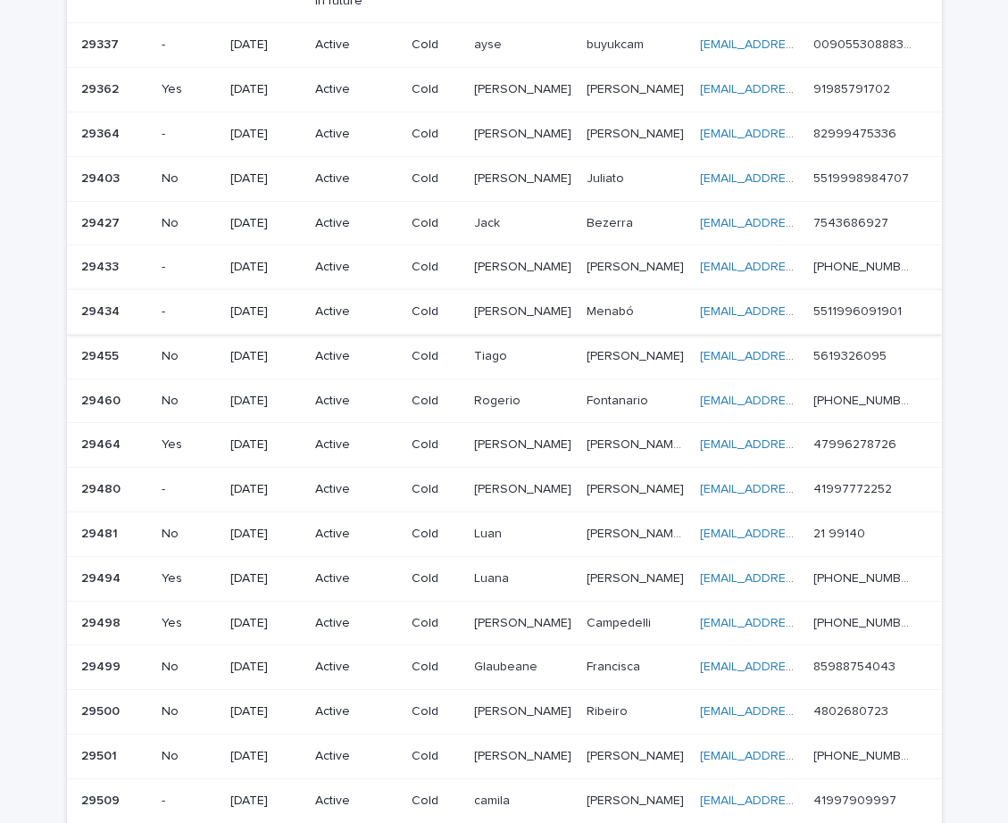
scroll to position [1075, 0]
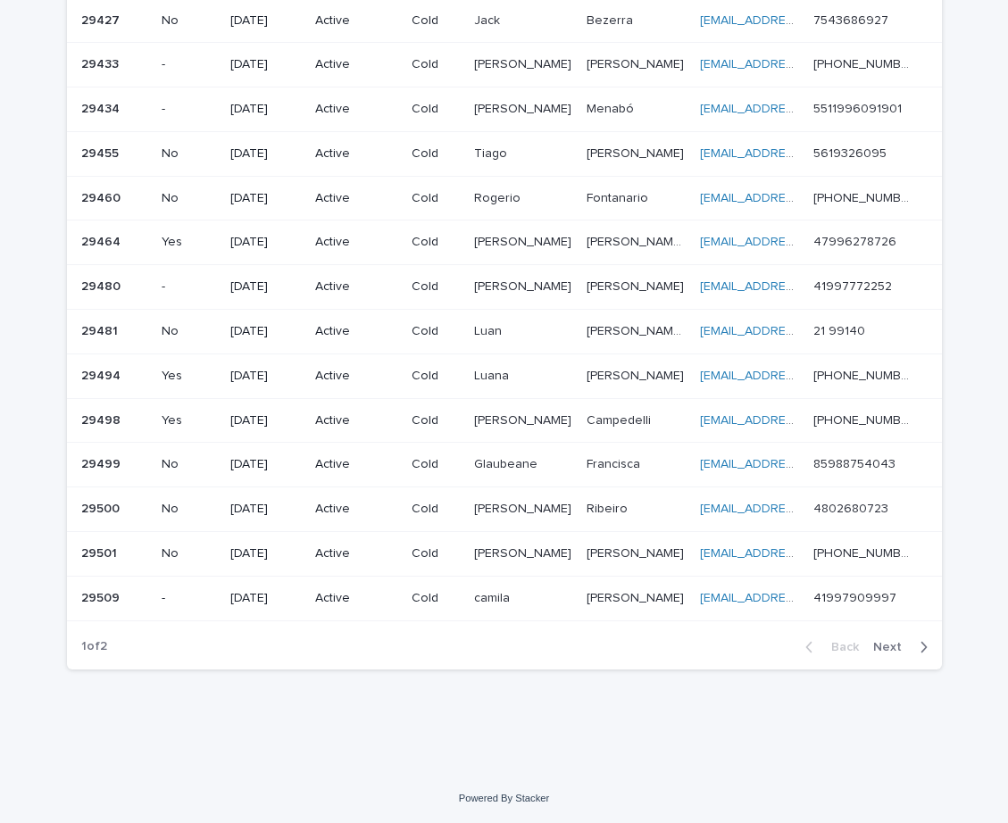
click at [894, 648] on span "Next" at bounding box center [892, 647] width 39 height 12
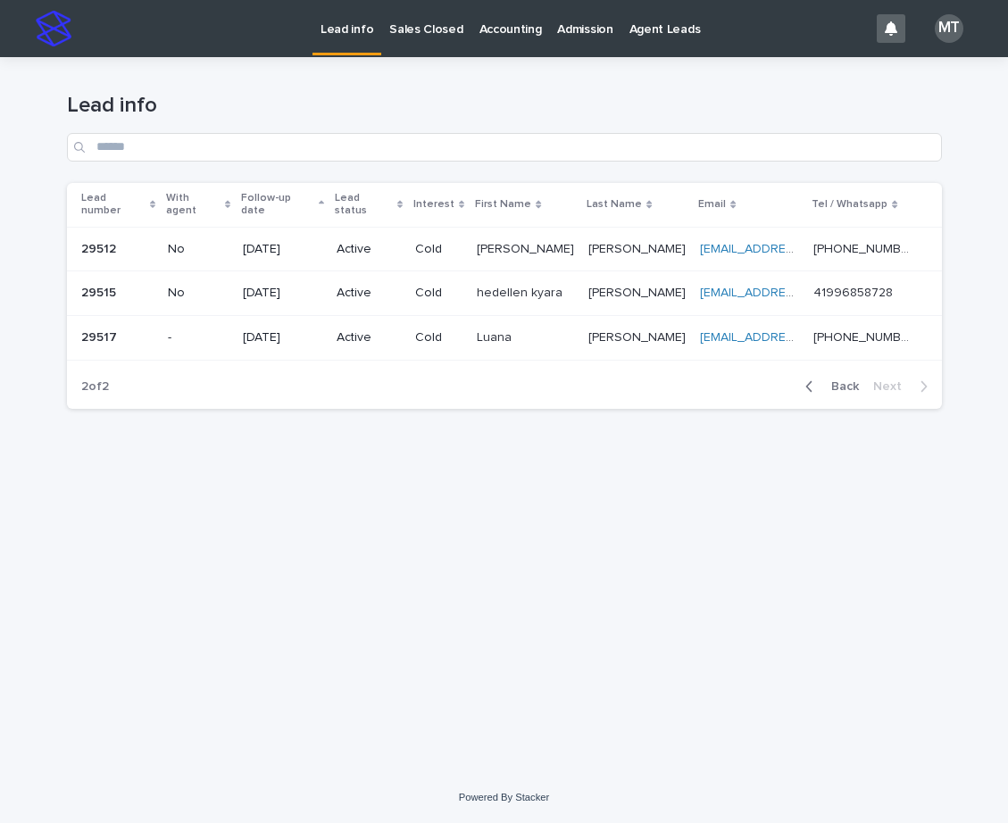
click at [820, 378] on div "button" at bounding box center [812, 386] width 15 height 16
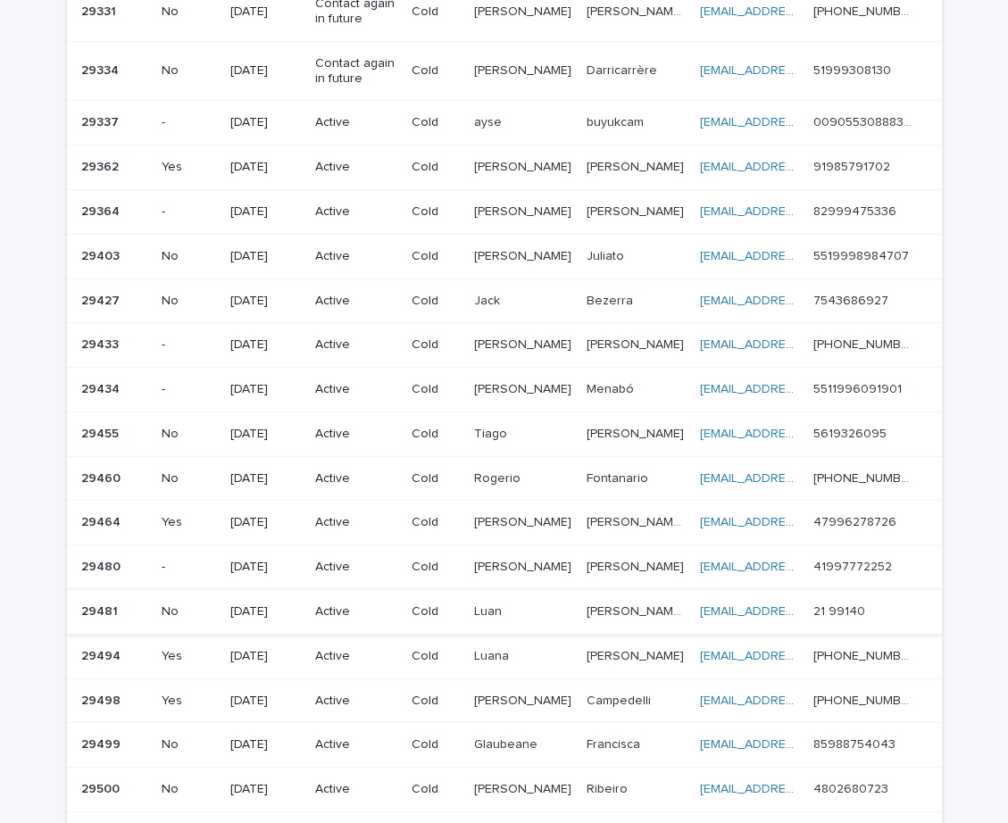
scroll to position [1075, 0]
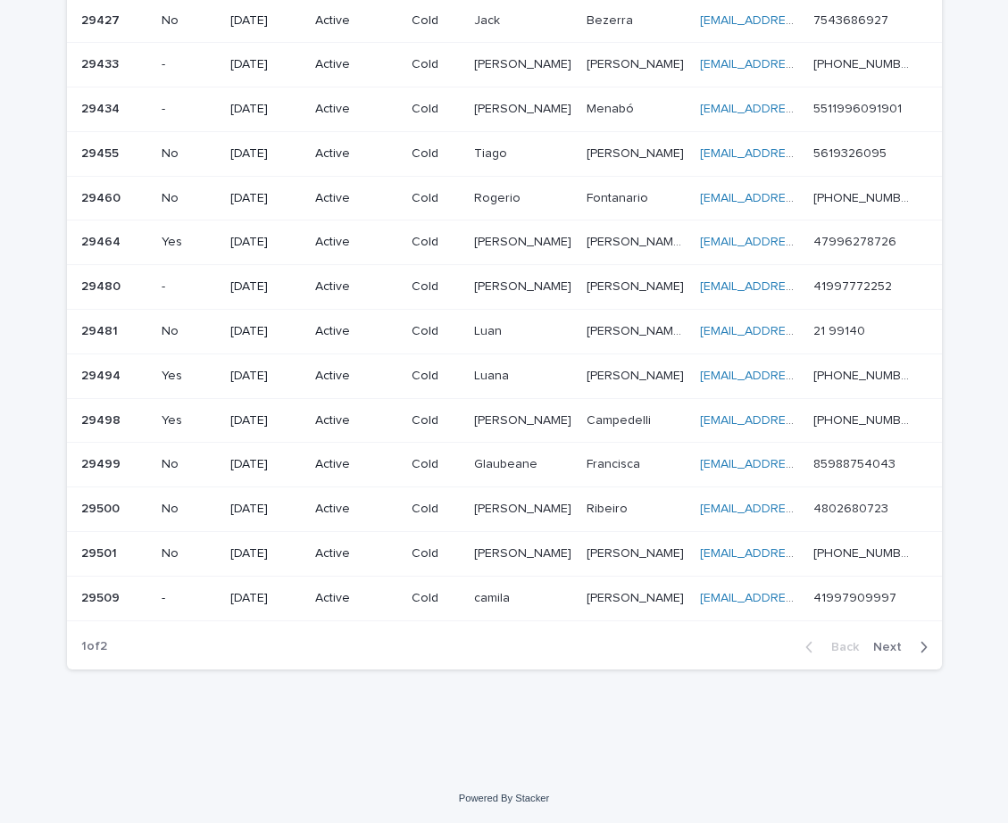
click at [902, 642] on span "Next" at bounding box center [892, 647] width 39 height 12
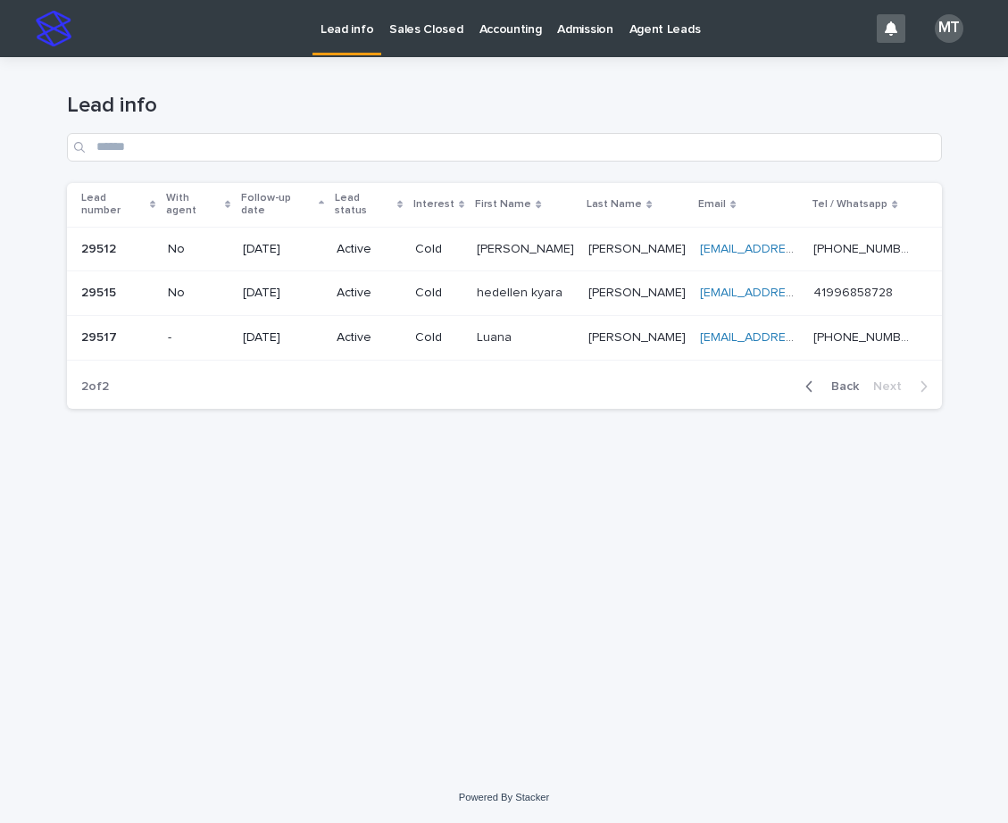
click at [735, 171] on div "Lead info" at bounding box center [504, 120] width 875 height 126
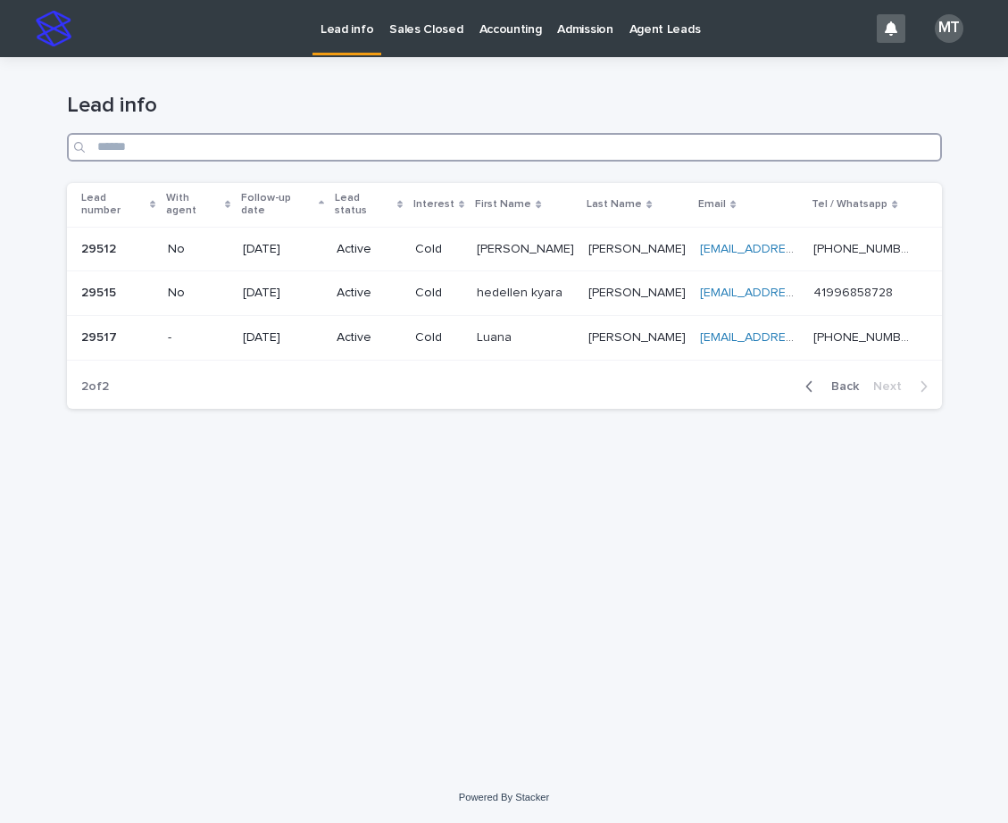
click at [736, 157] on input "Search" at bounding box center [504, 147] width 875 height 29
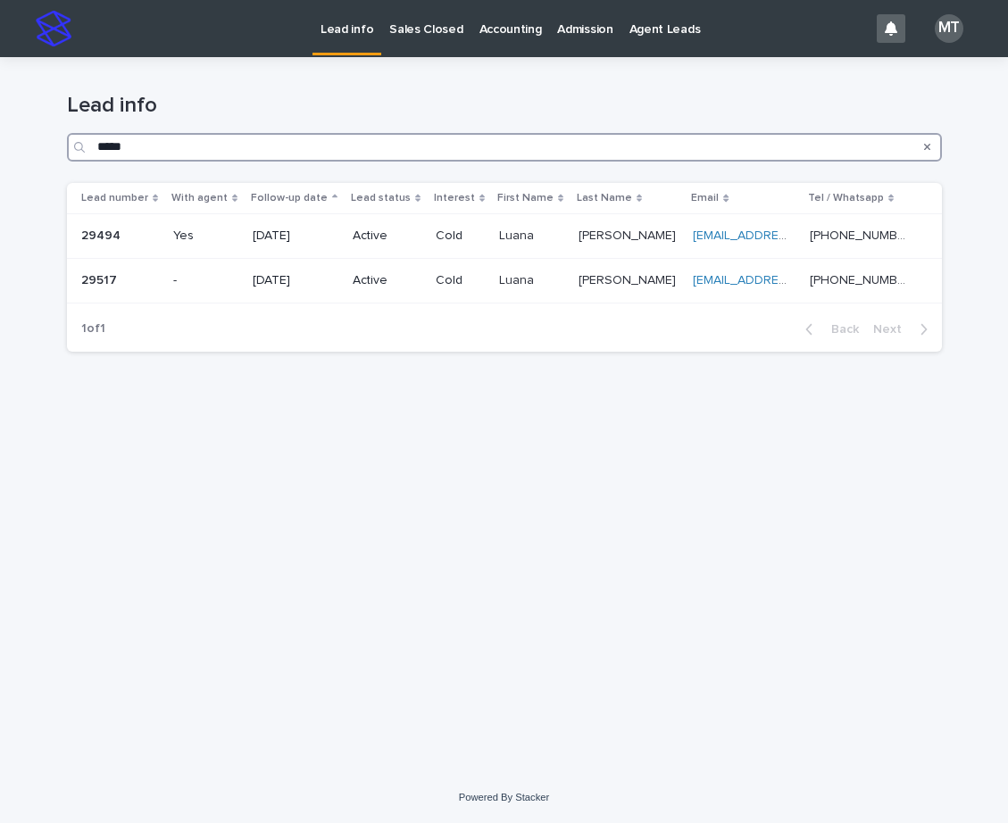
type input "*****"
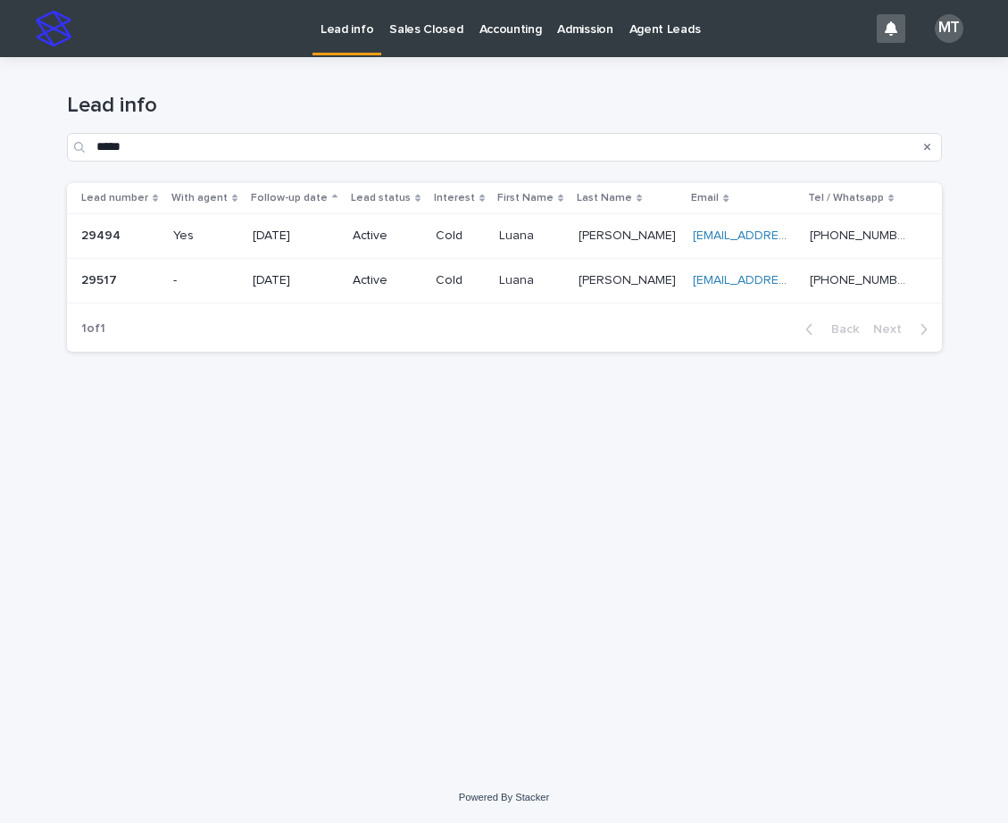
click at [98, 237] on p "29494" at bounding box center [102, 234] width 43 height 19
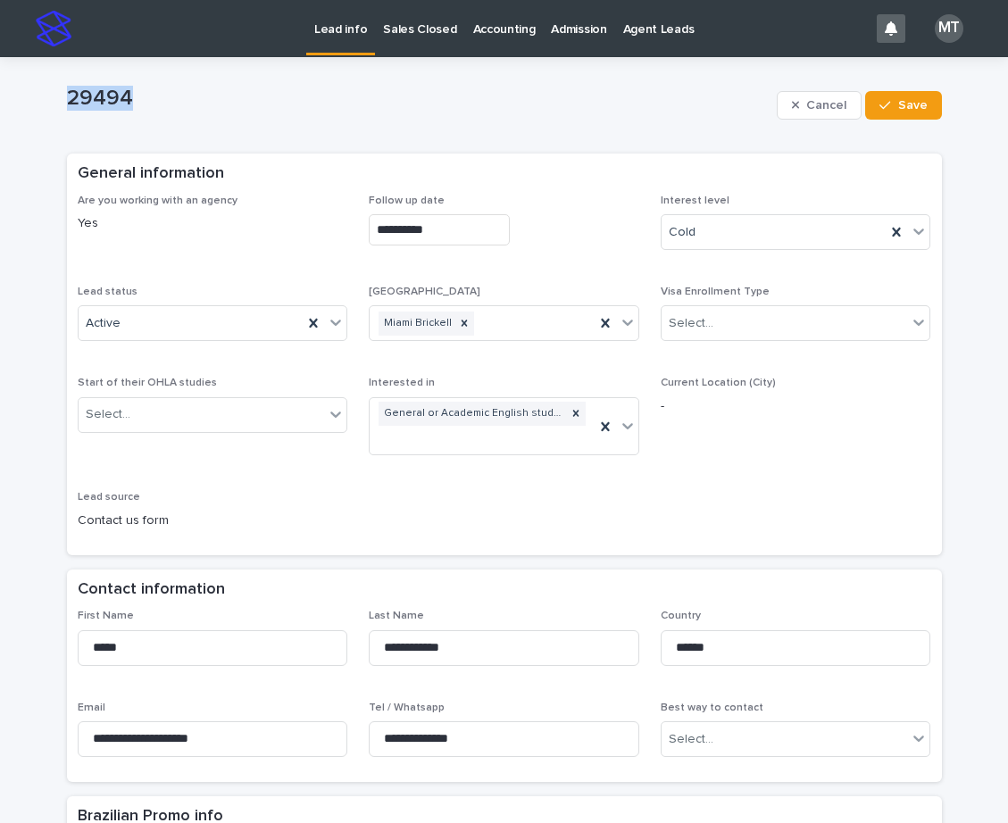
drag, startPoint x: 151, startPoint y: 96, endPoint x: 81, endPoint y: 81, distance: 71.3
copy p "29494"
click at [726, 470] on div "**********" at bounding box center [504, 370] width 853 height 350
click at [328, 30] on p "Lead info" at bounding box center [340, 18] width 53 height 37
